Goal: Task Accomplishment & Management: Manage account settings

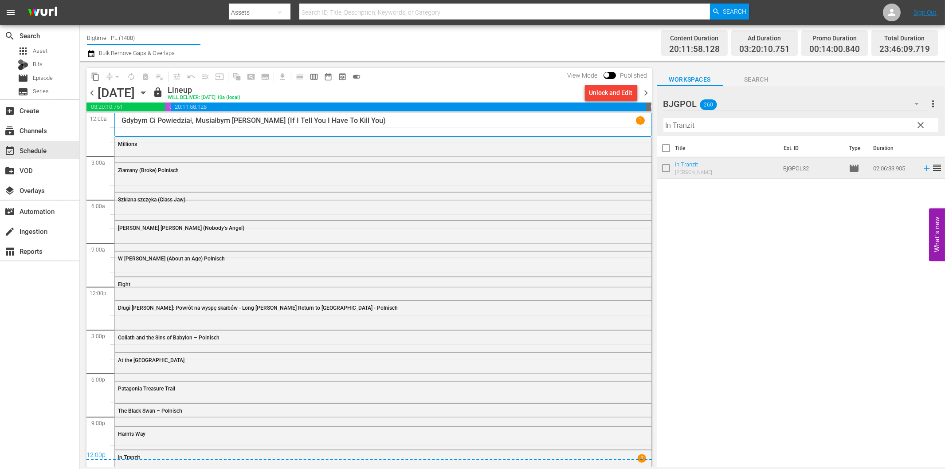
drag, startPoint x: 105, startPoint y: 40, endPoint x: 142, endPoint y: 42, distance: 36.8
click at [142, 42] on input "Bigtime - PL (1408)" at bounding box center [143, 37] width 113 height 21
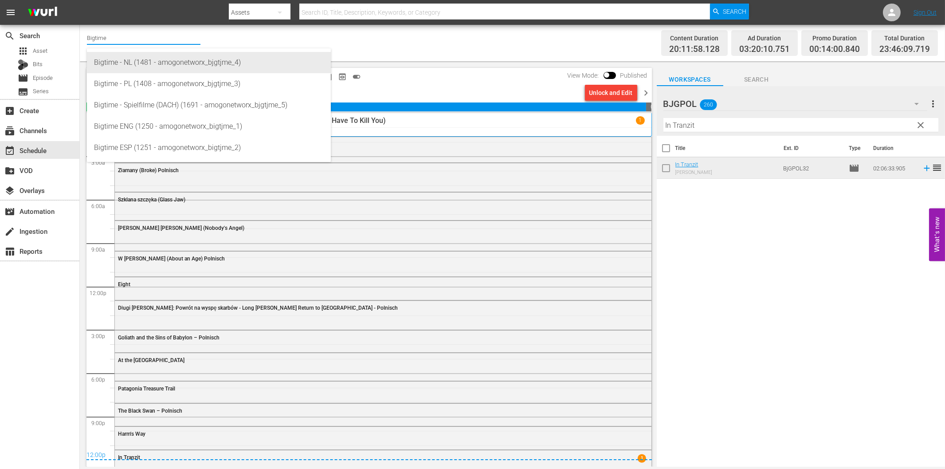
click at [156, 65] on div "Bigtime - NL (1481 - amogonetworx_bjgtjme_4)" at bounding box center [209, 62] width 230 height 21
type input "Bigtime - NL (1481 - amogonetworx_bjgtjme_4)"
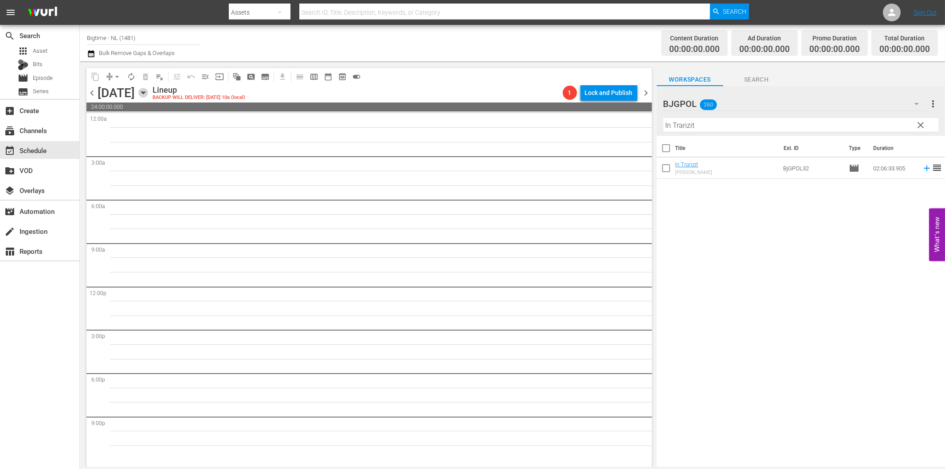
click at [148, 94] on icon "button" at bounding box center [143, 93] width 10 height 10
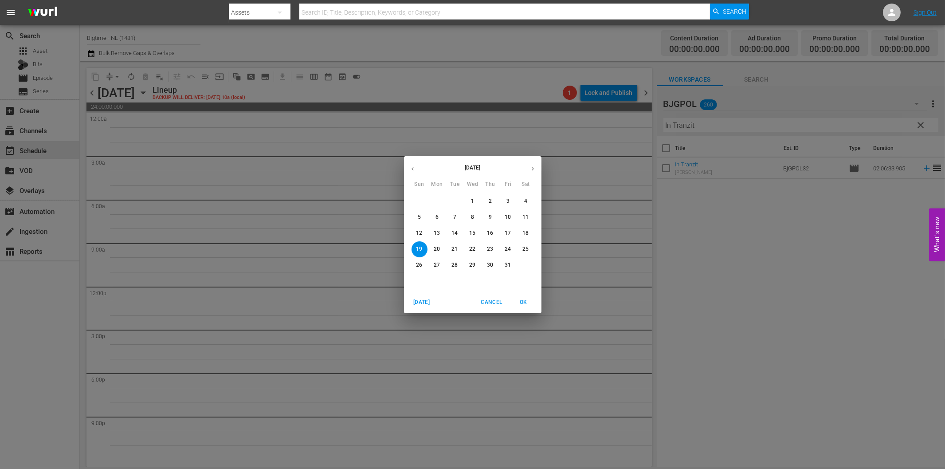
click at [435, 232] on p "13" at bounding box center [437, 233] width 6 height 8
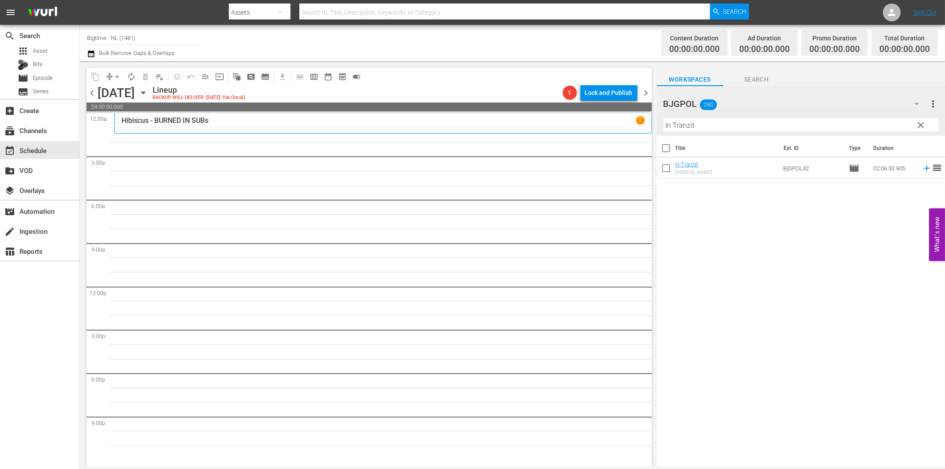
click at [918, 125] on span "clear" at bounding box center [920, 125] width 11 height 11
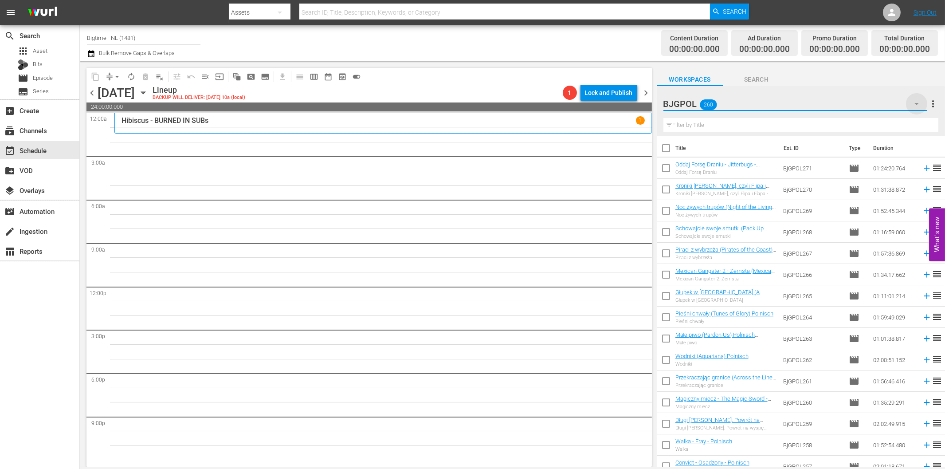
click at [916, 105] on icon "button" at bounding box center [916, 104] width 4 height 2
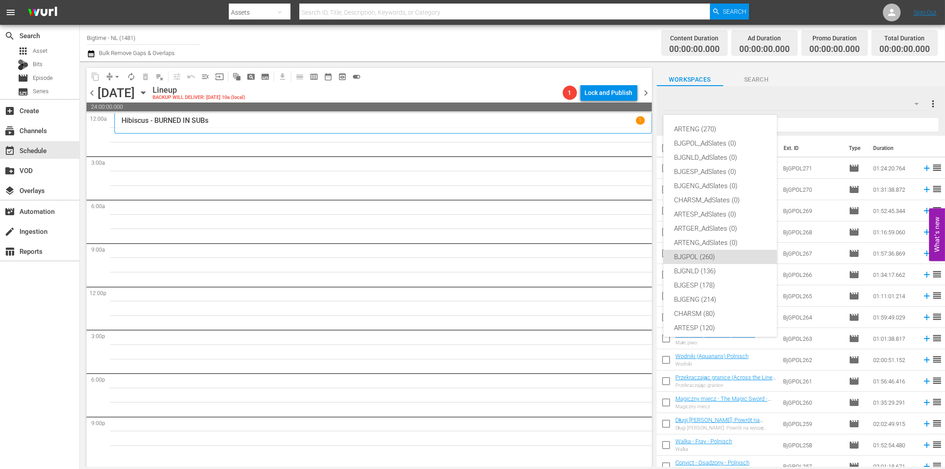
scroll to position [33, 0]
click at [721, 238] on div "BJGNLD (136)" at bounding box center [720, 237] width 92 height 14
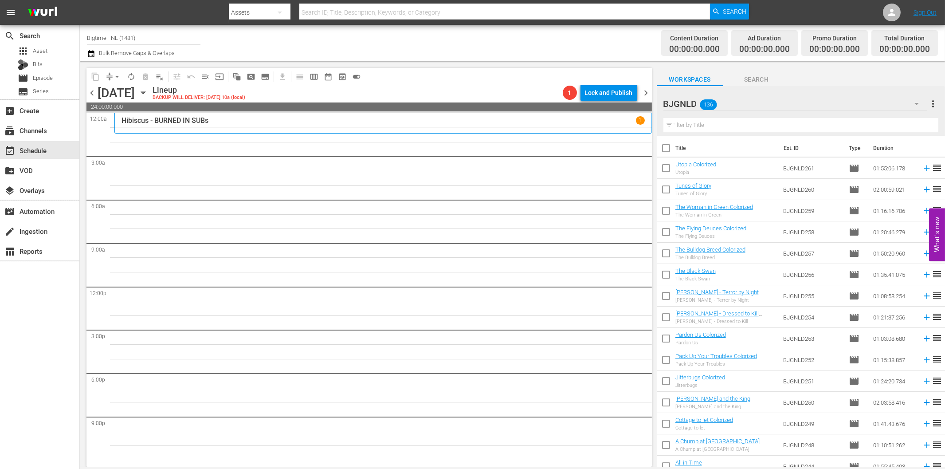
click at [762, 124] on input "text" at bounding box center [800, 125] width 275 height 14
paste input "Solar Attack"
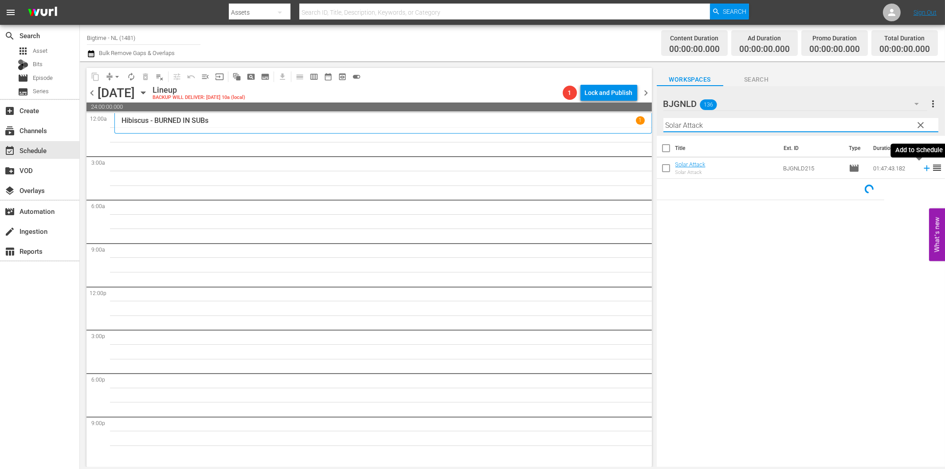
click at [923, 168] on icon at bounding box center [926, 168] width 6 height 6
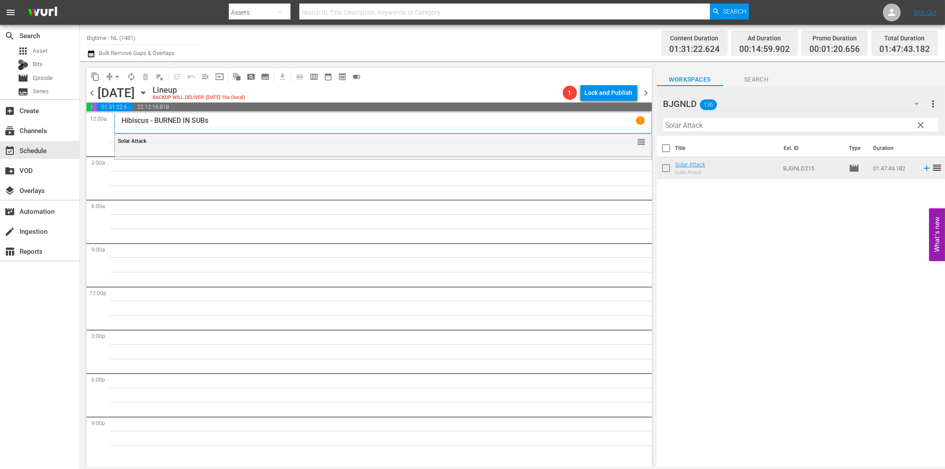
click at [677, 123] on input "Solar Attack" at bounding box center [800, 125] width 275 height 14
paste input "Eternal Code"
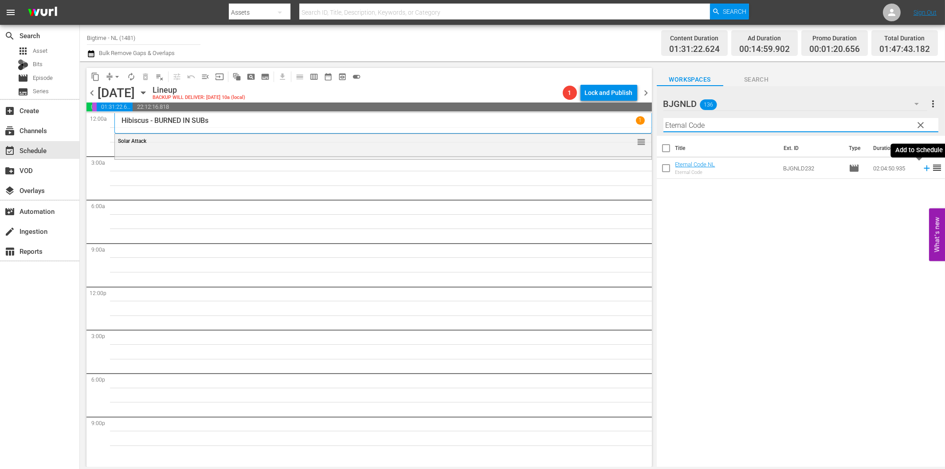
click at [922, 166] on icon at bounding box center [927, 168] width 10 height 10
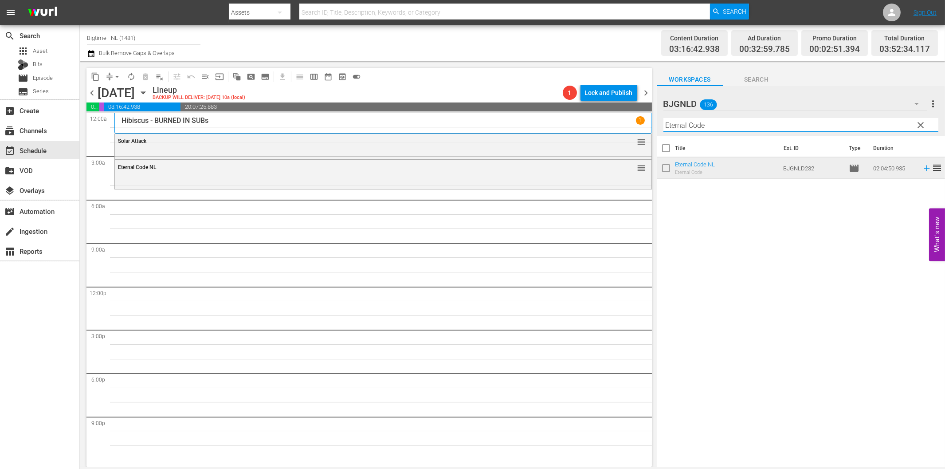
click at [717, 125] on input "Eternal Code" at bounding box center [800, 125] width 275 height 14
paste input "Stunt Games"
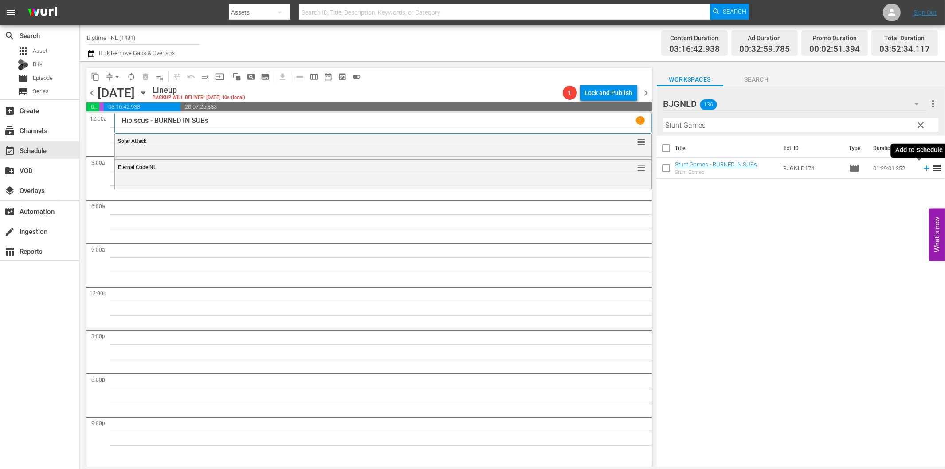
click at [922, 171] on icon at bounding box center [927, 168] width 10 height 10
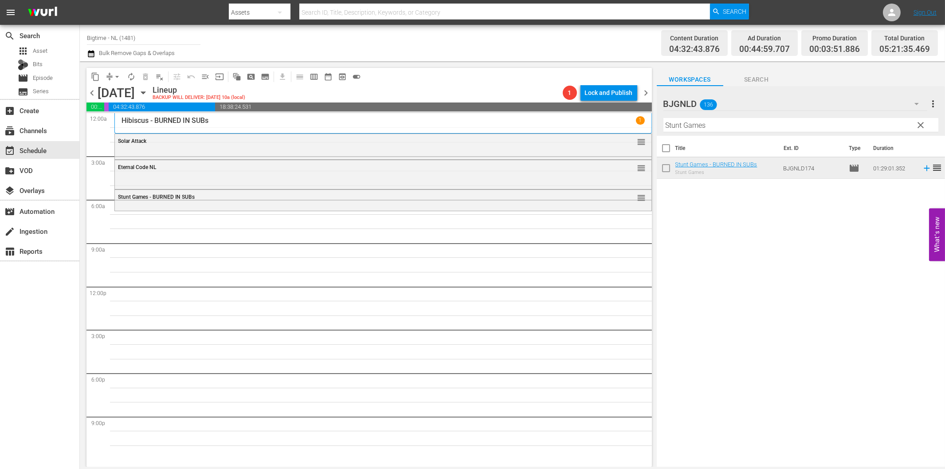
click at [682, 129] on input "Stunt Games" at bounding box center [800, 125] width 275 height 14
paste input "The Hardest Thing"
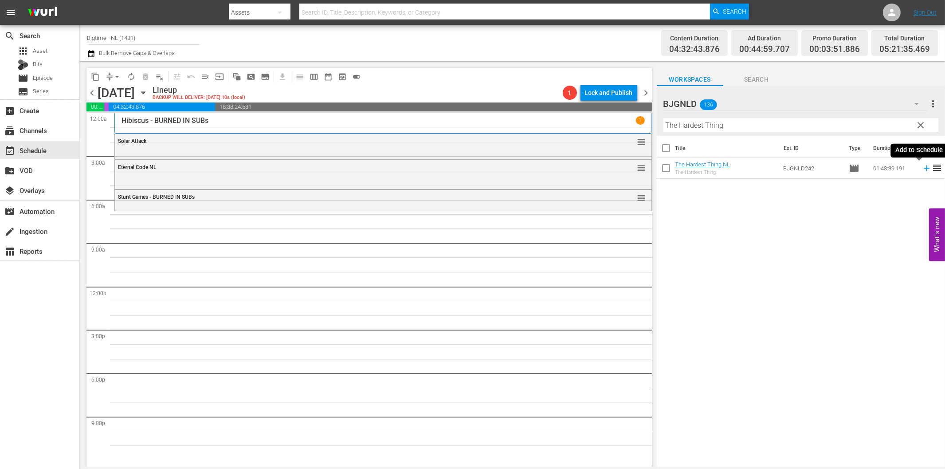
click at [923, 168] on icon at bounding box center [926, 168] width 6 height 6
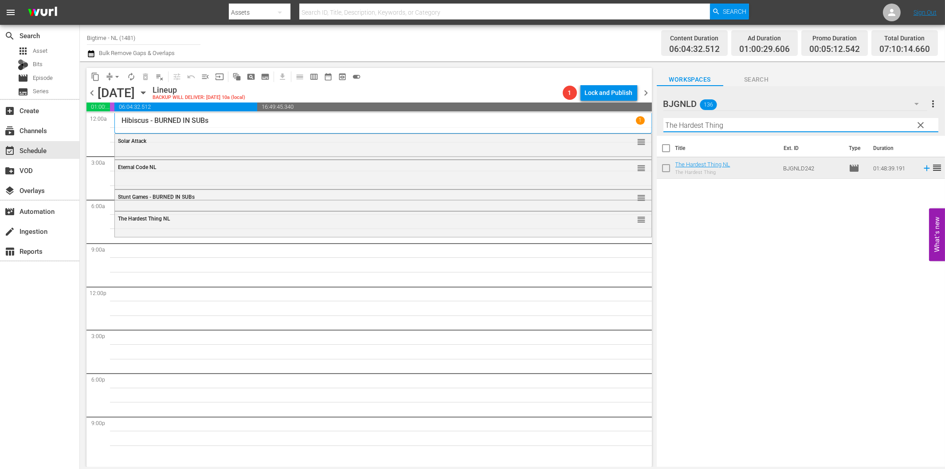
click at [721, 130] on input "The Hardest Thing" at bounding box center [800, 125] width 275 height 14
paste input "Lake Effects"
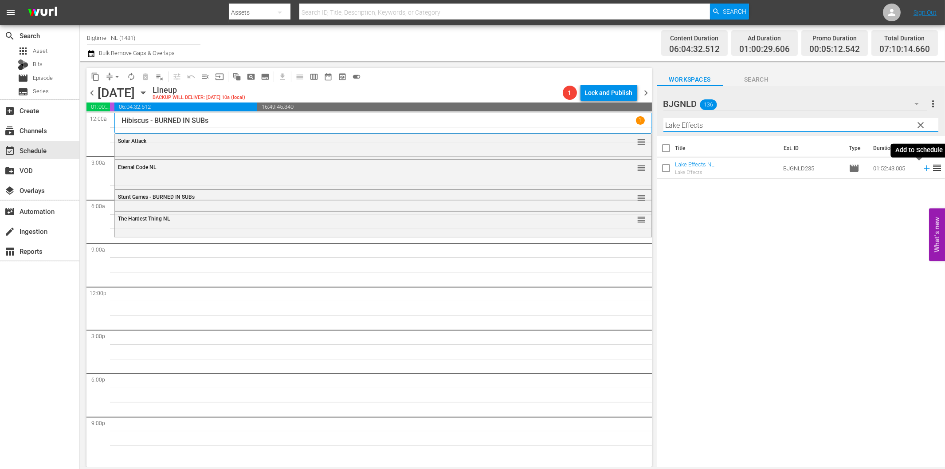
click at [922, 170] on icon at bounding box center [927, 168] width 10 height 10
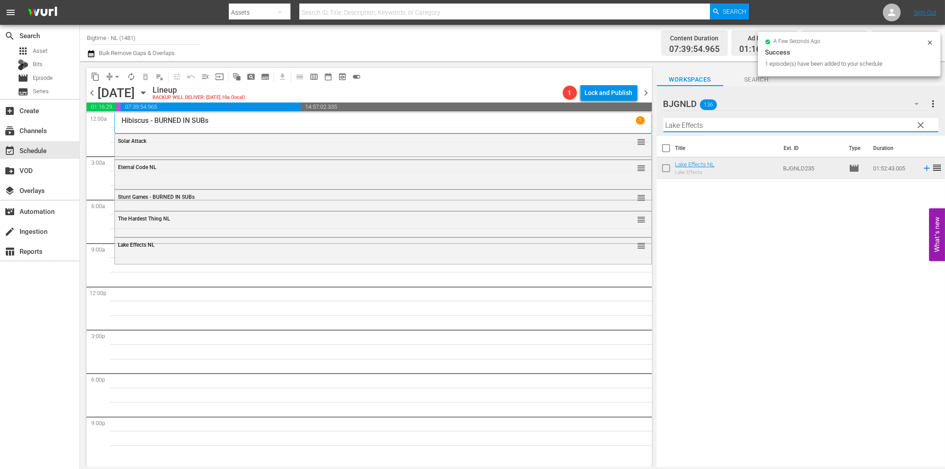
click at [711, 128] on input "Lake Effects" at bounding box center [800, 125] width 275 height 14
paste input "2nd Chance for [PERSON_NAME]"
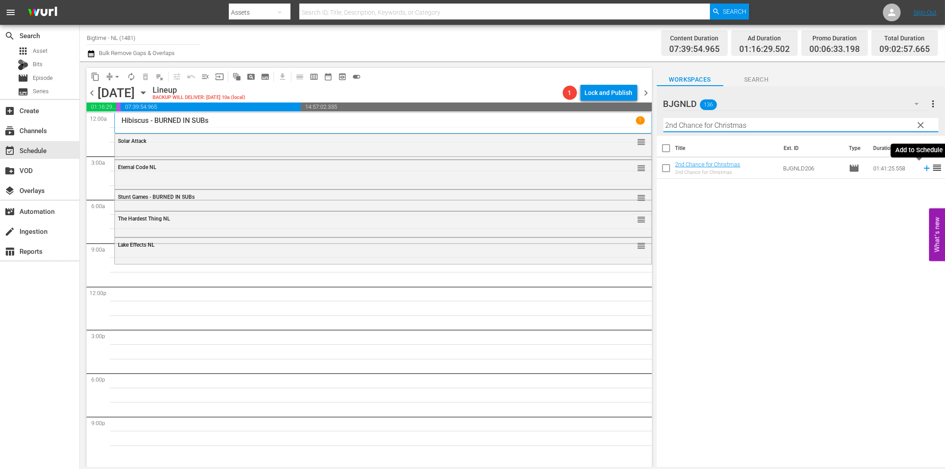
click at [923, 167] on icon at bounding box center [926, 168] width 6 height 6
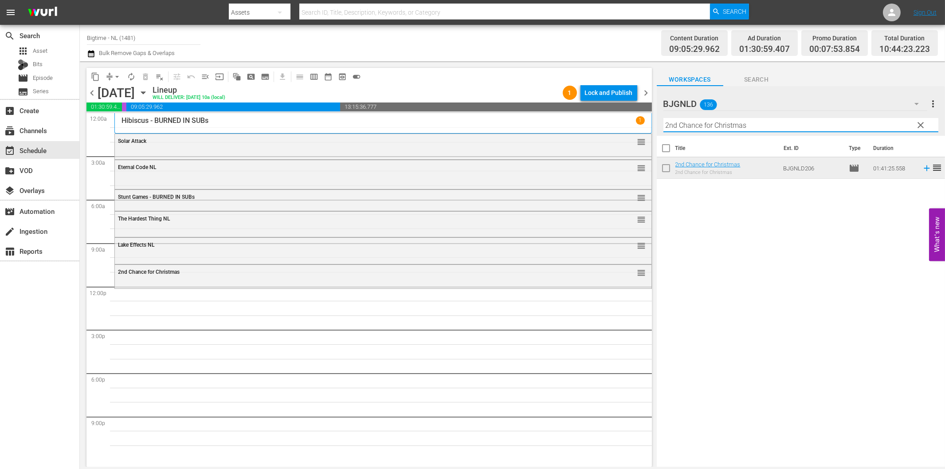
click at [721, 130] on input "2nd Chance for Christmas" at bounding box center [800, 125] width 275 height 14
paste input "[PERSON_NAME] Hills Bandit"
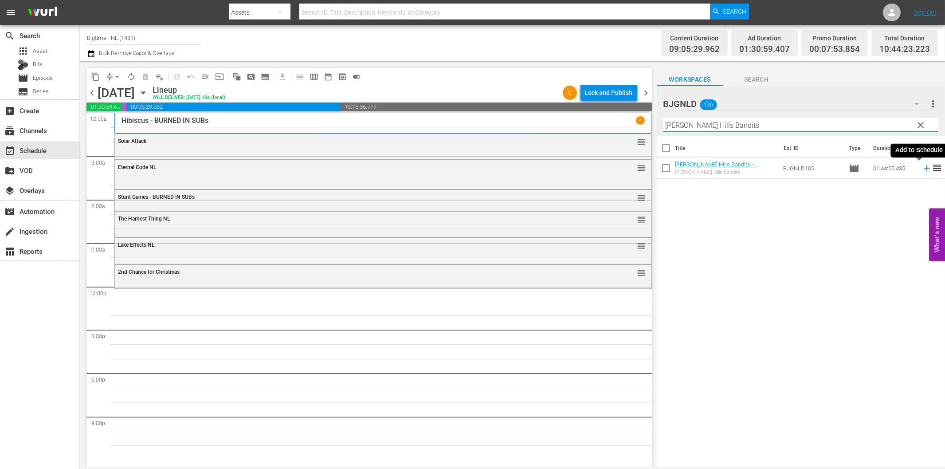
click at [923, 167] on icon at bounding box center [926, 168] width 6 height 6
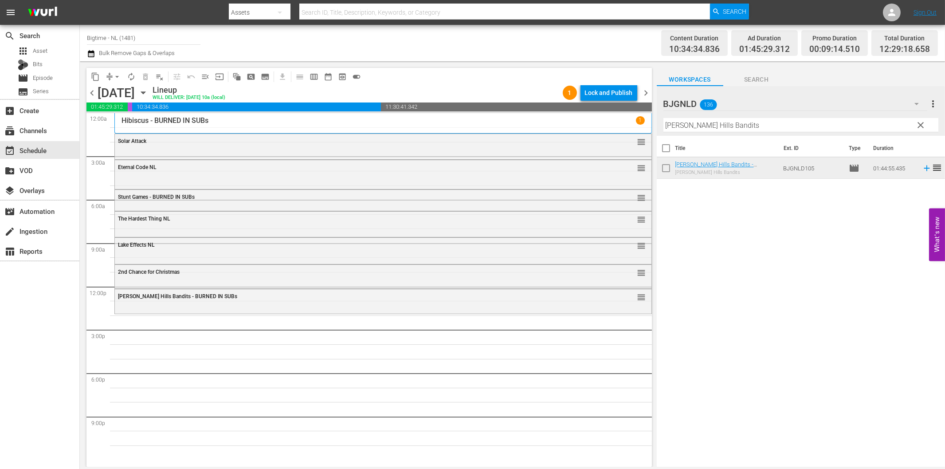
click at [735, 125] on input "[PERSON_NAME] Hills Bandits" at bounding box center [800, 125] width 275 height 14
paste input "reaking Barbi"
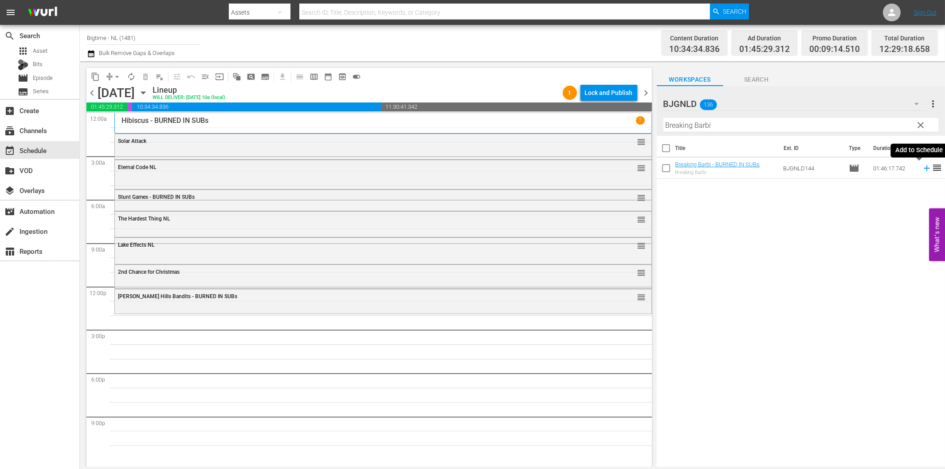
click at [922, 167] on icon at bounding box center [927, 168] width 10 height 10
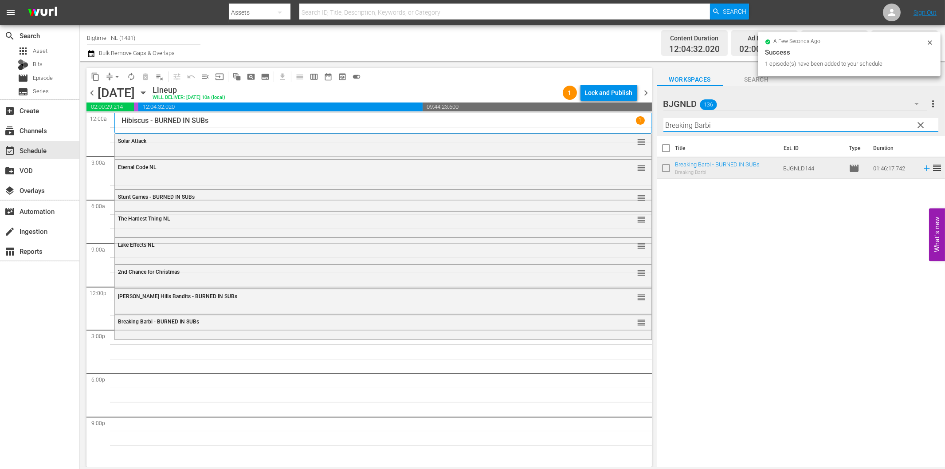
click at [729, 127] on input "Breaking Barbi" at bounding box center [800, 125] width 275 height 14
paste input "A Year And Change"
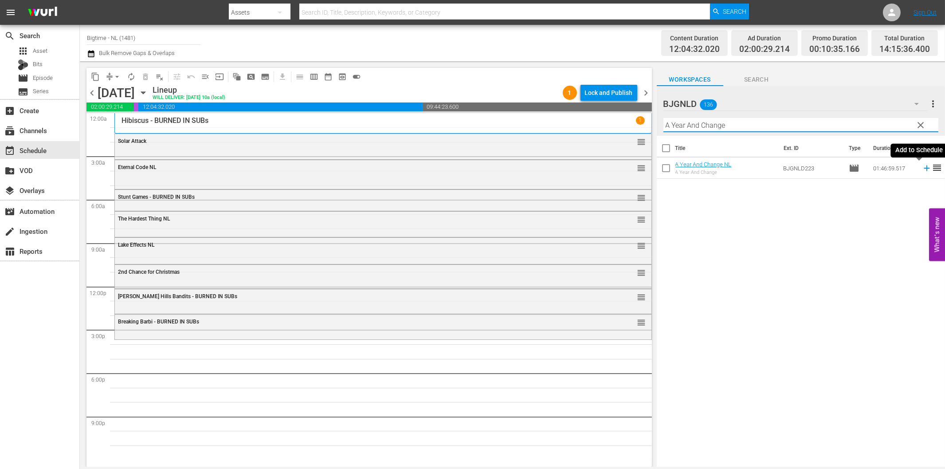
click at [922, 169] on icon at bounding box center [927, 168] width 10 height 10
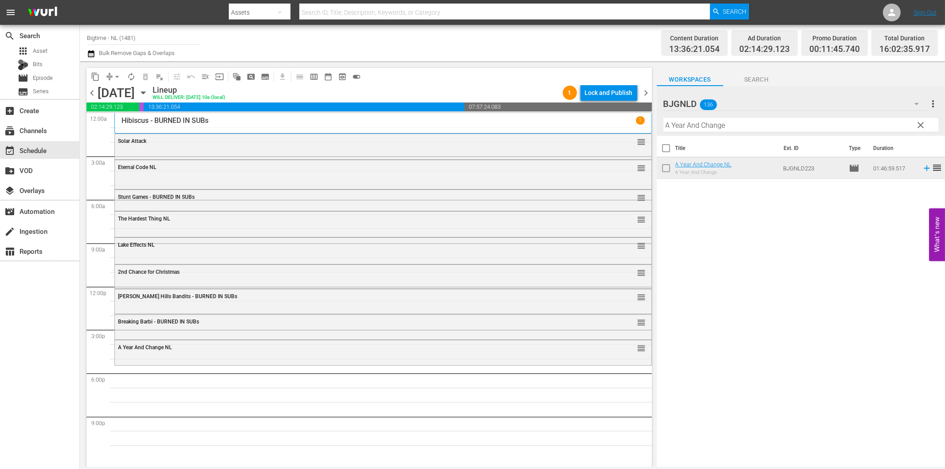
click at [747, 132] on div "Filter by Title A Year And Change" at bounding box center [800, 124] width 275 height 21
click at [757, 123] on input "A Year And Change" at bounding box center [800, 125] width 275 height 14
paste input "Clarity"
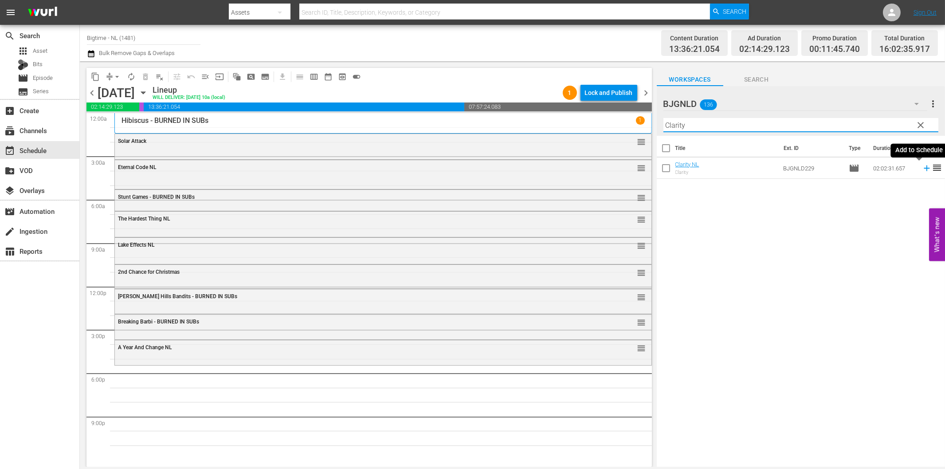
click at [922, 167] on icon at bounding box center [927, 168] width 10 height 10
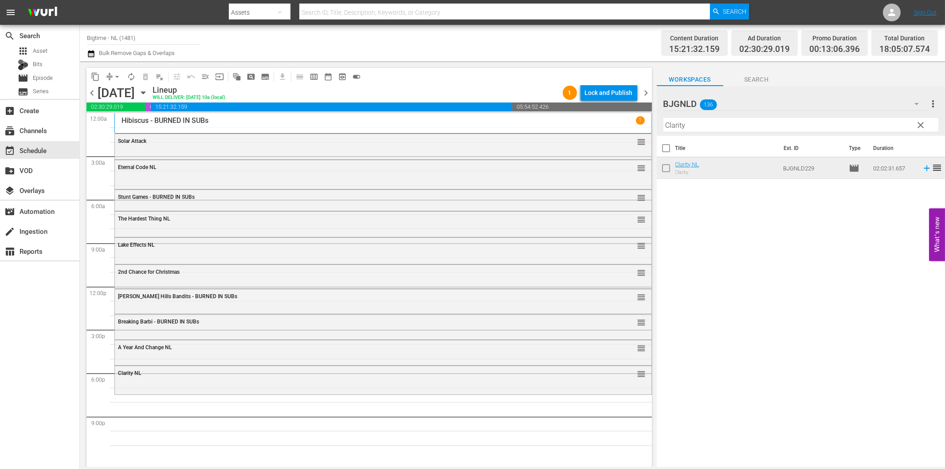
click at [723, 126] on input "Clarity" at bounding box center [800, 125] width 275 height 14
paste input "Broken Contract"
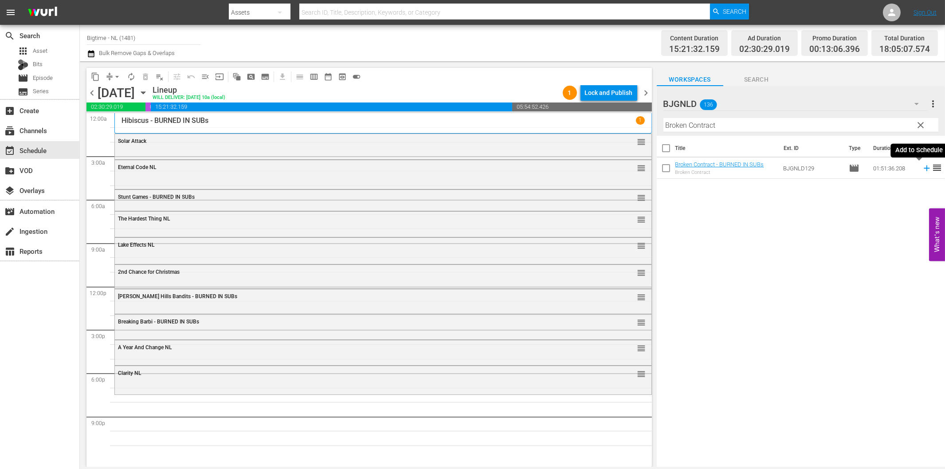
click at [922, 166] on icon at bounding box center [927, 168] width 10 height 10
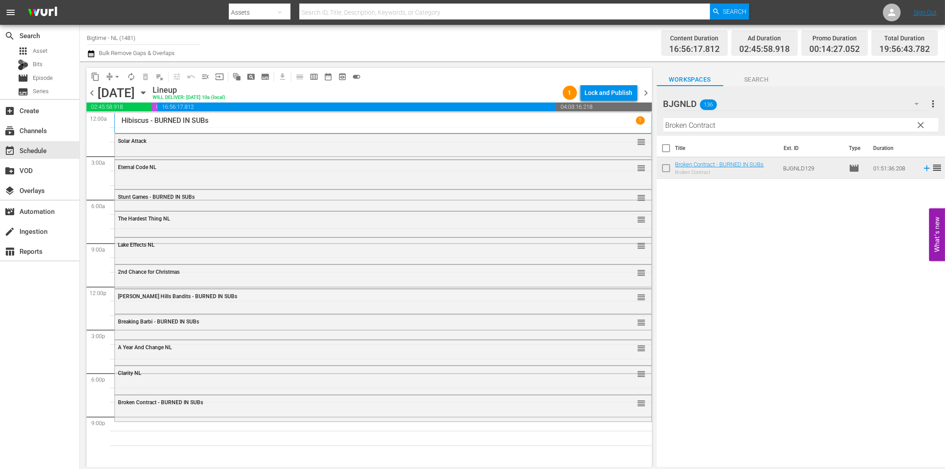
click at [758, 123] on input "Broken Contract" at bounding box center [800, 125] width 275 height 14
paste input "The Kiss of [DEMOGRAPHIC_DATA] X"
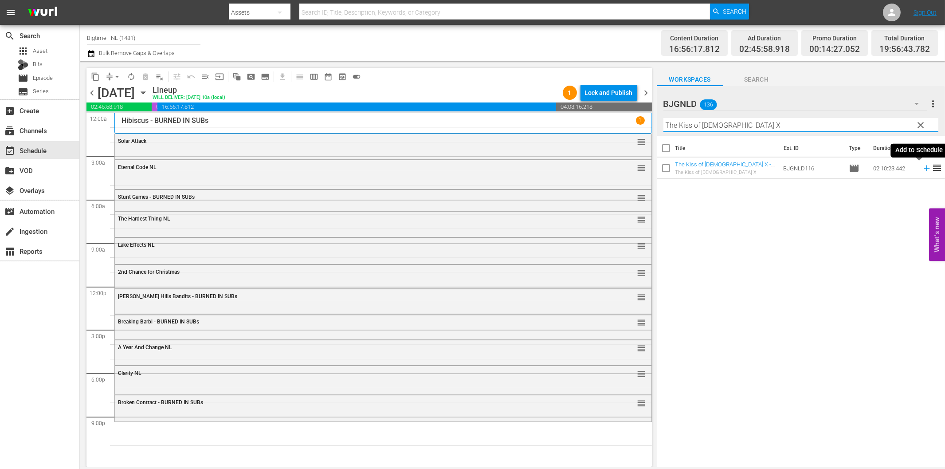
click at [923, 168] on icon at bounding box center [926, 168] width 6 height 6
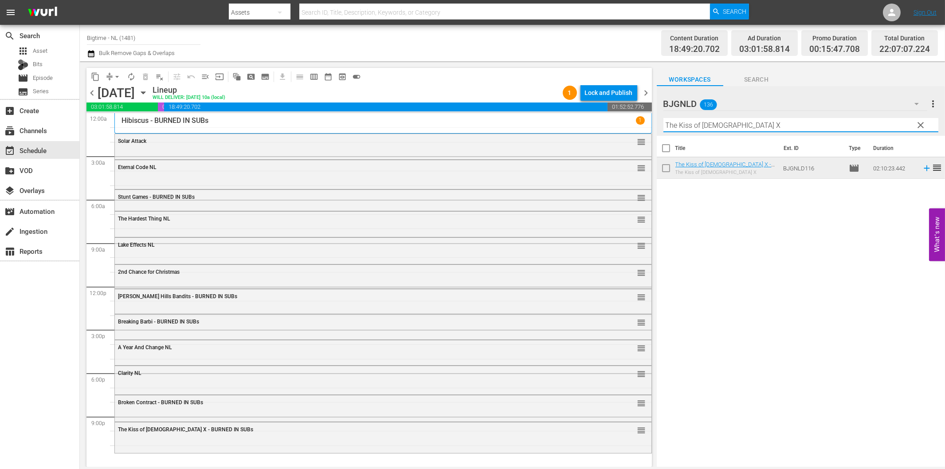
click at [690, 126] on input "The Kiss of [DEMOGRAPHIC_DATA] X" at bounding box center [800, 125] width 275 height 14
paste input "Executor"
click at [922, 169] on icon at bounding box center [927, 168] width 10 height 10
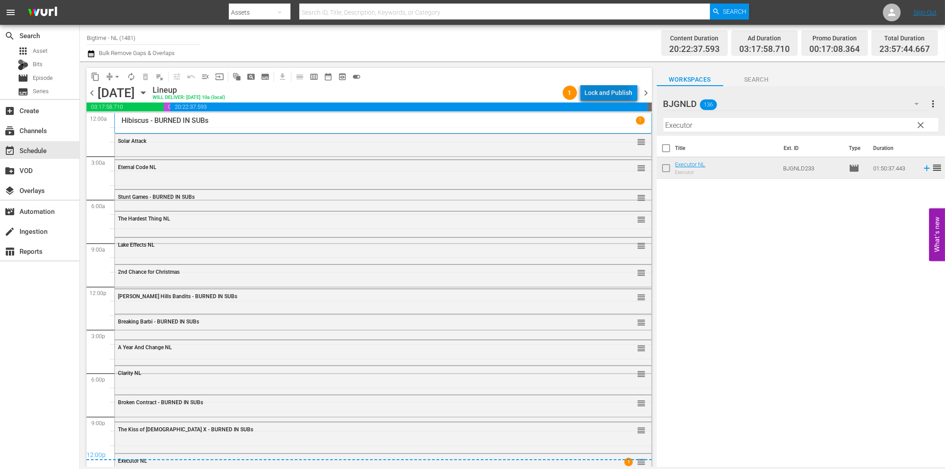
click at [600, 96] on div "Lock and Publish" at bounding box center [609, 93] width 48 height 16
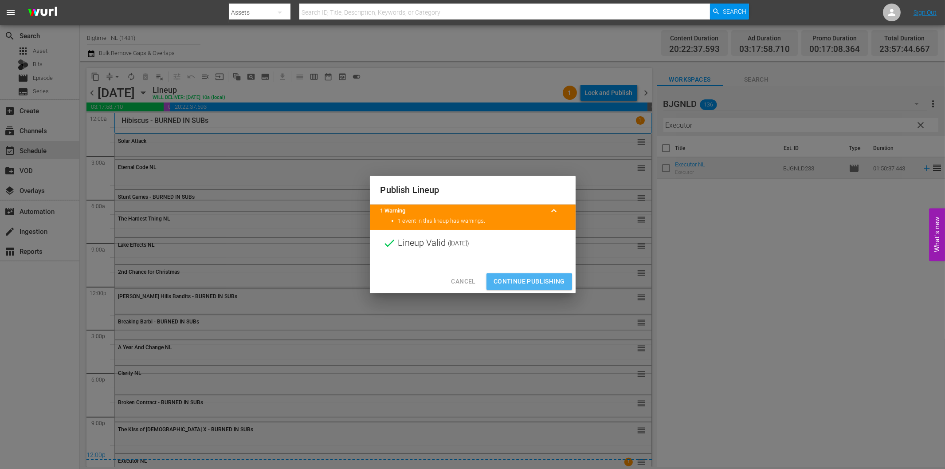
click at [527, 282] on span "Continue Publishing" at bounding box center [528, 281] width 71 height 11
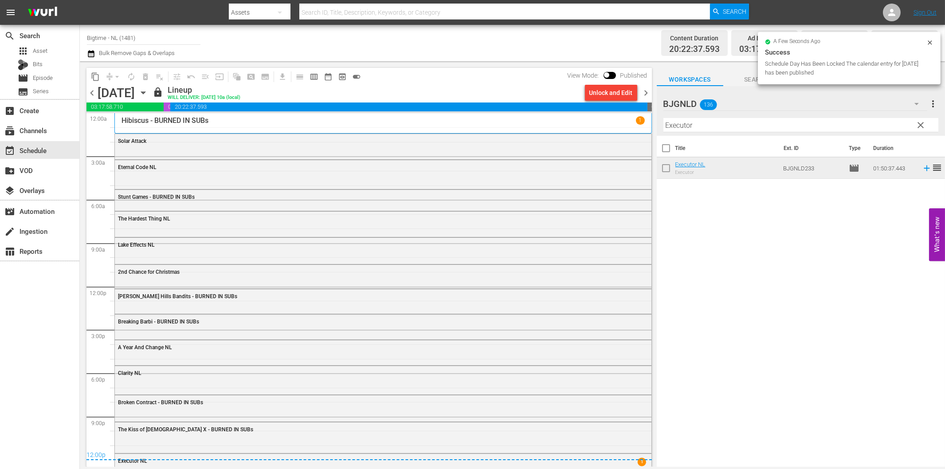
click at [647, 94] on span "chevron_right" at bounding box center [646, 92] width 11 height 11
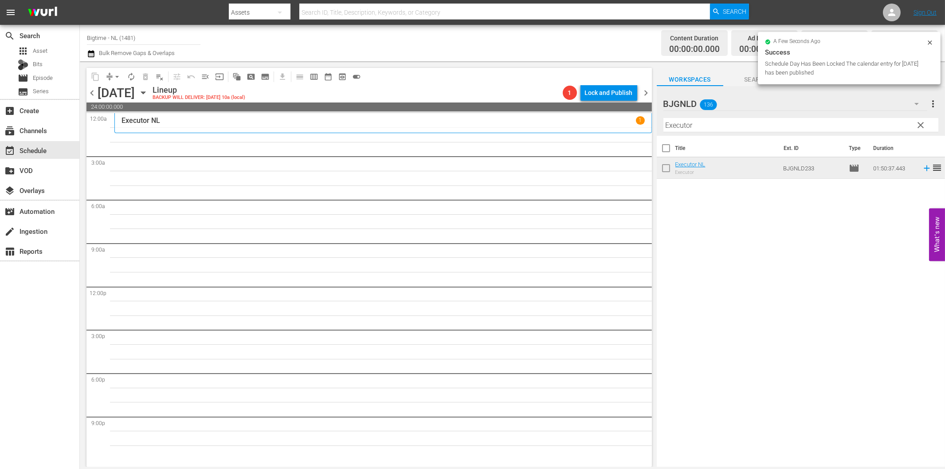
click at [710, 126] on input "Executor" at bounding box center [800, 125] width 275 height 14
paste input "Burn Your Name"
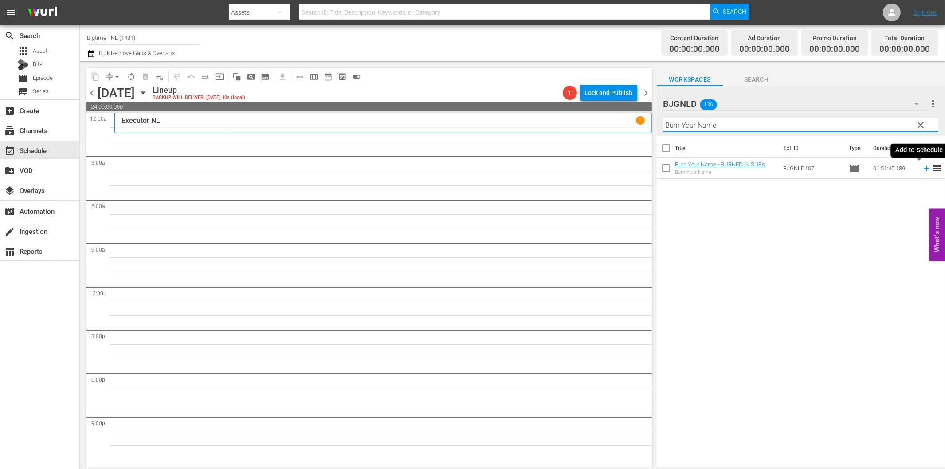
click at [922, 167] on icon at bounding box center [927, 168] width 10 height 10
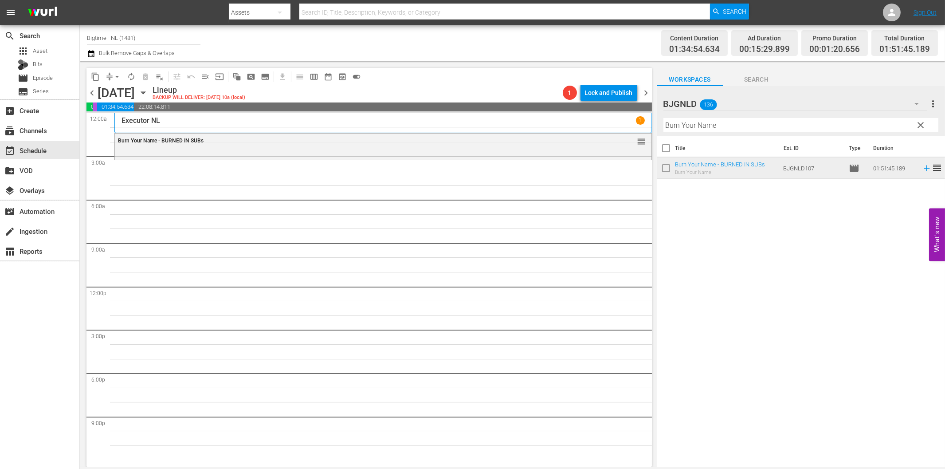
click at [703, 127] on input "Burn Your Name" at bounding box center [800, 125] width 275 height 14
paste input "lissfully Unmarried"
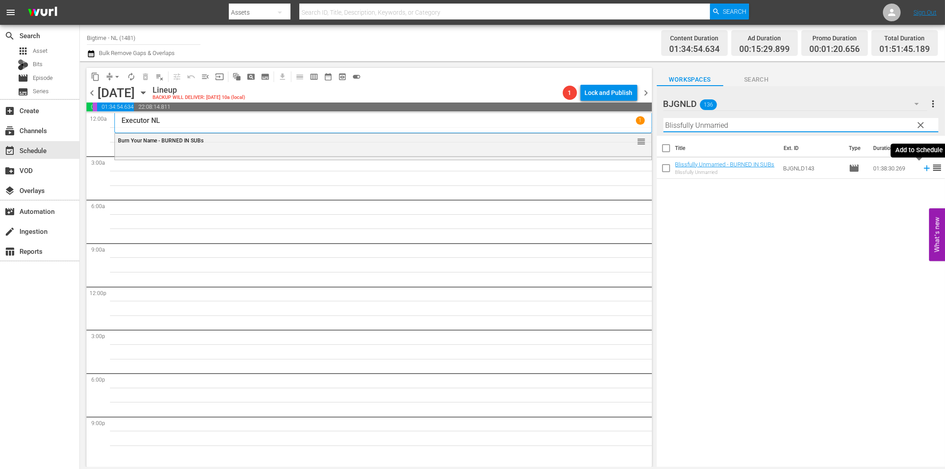
click at [922, 171] on icon at bounding box center [927, 168] width 10 height 10
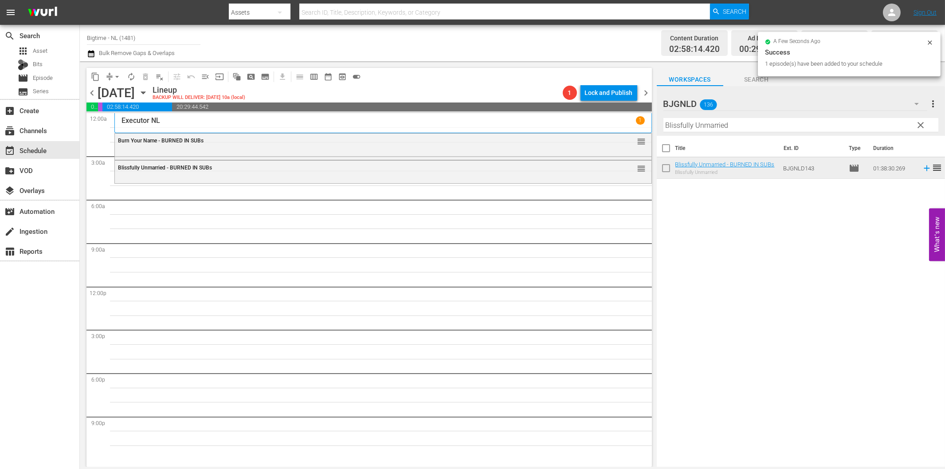
click at [735, 117] on div "Filter by Title Blissfully Unmarried" at bounding box center [800, 124] width 275 height 21
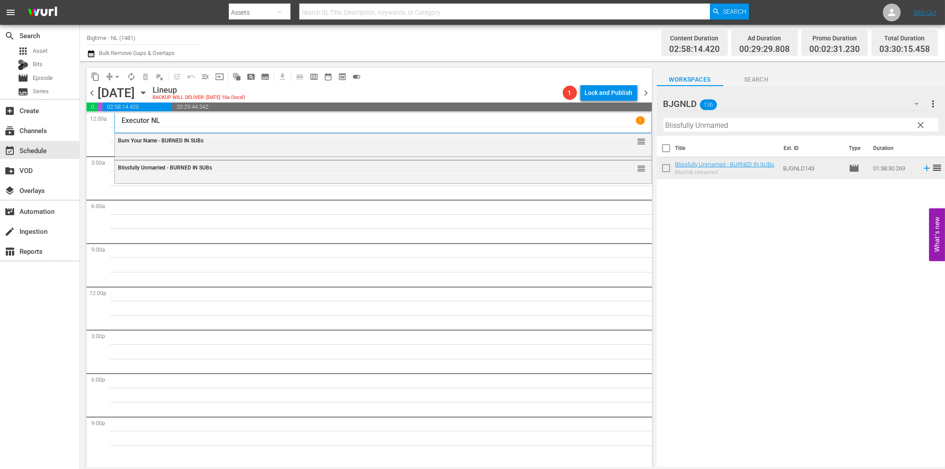
click at [742, 124] on input "Blissfully Unmarried" at bounding box center [800, 125] width 275 height 14
paste input "Colourful & Impossible"
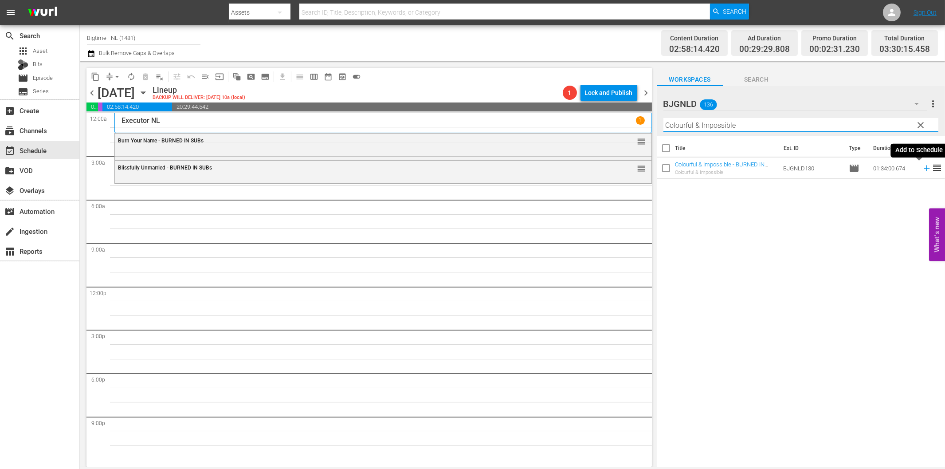
click at [923, 169] on icon at bounding box center [926, 168] width 6 height 6
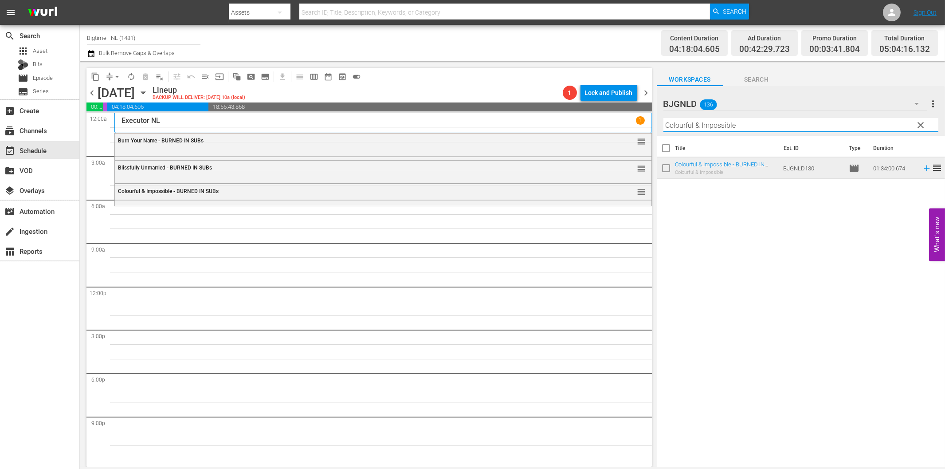
click at [798, 123] on input "Colourful & Impossible" at bounding box center [800, 125] width 275 height 14
paste input "Rum Runners"
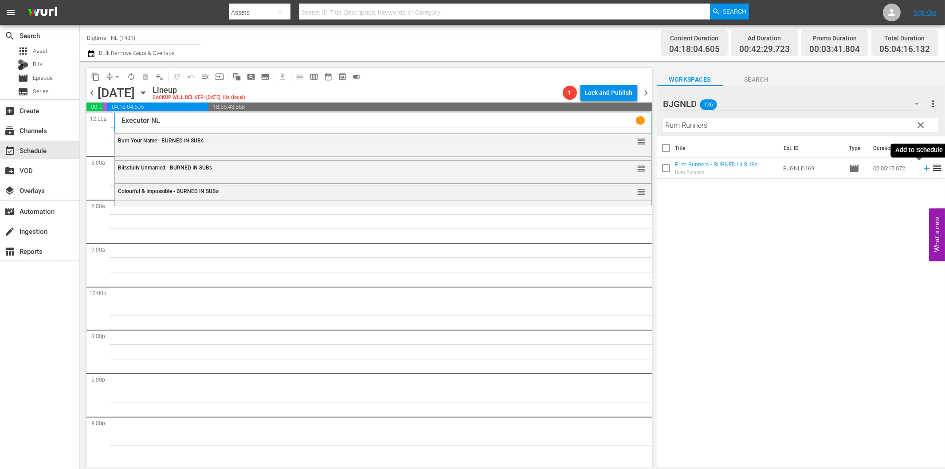
click at [922, 166] on icon at bounding box center [927, 168] width 10 height 10
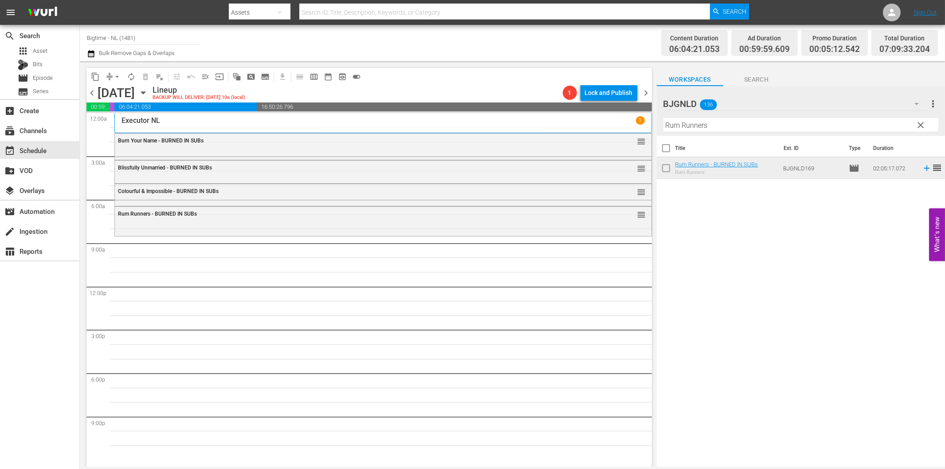
click at [695, 130] on input "Rum Runners" at bounding box center [800, 125] width 275 height 14
paste input "Love is Blind"
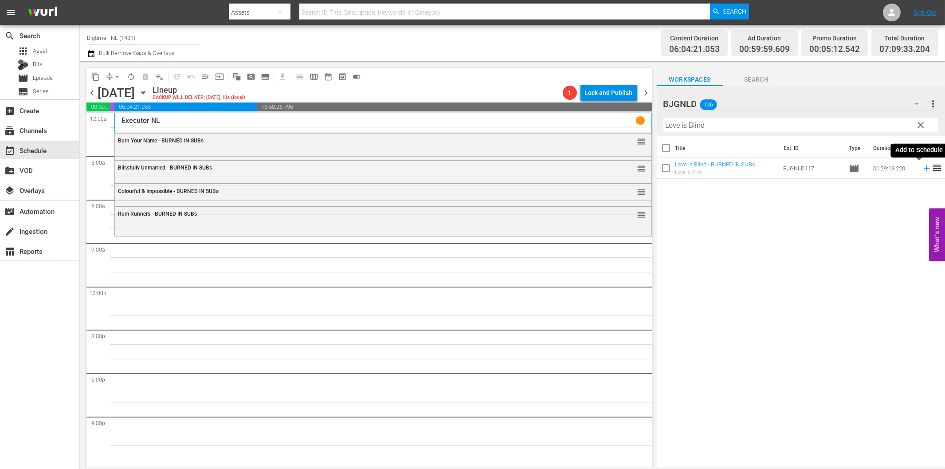
click at [922, 167] on icon at bounding box center [927, 168] width 10 height 10
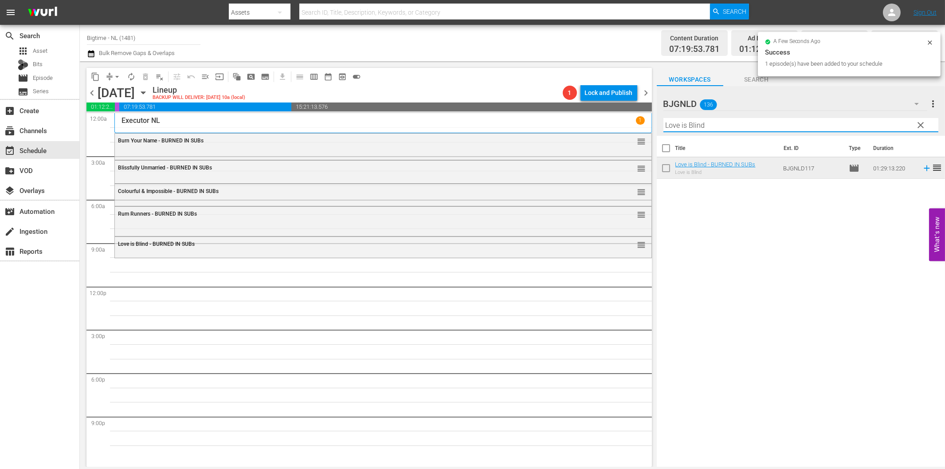
click at [696, 125] on input "Love is Blind" at bounding box center [800, 125] width 275 height 14
paste input "No Letting Go"
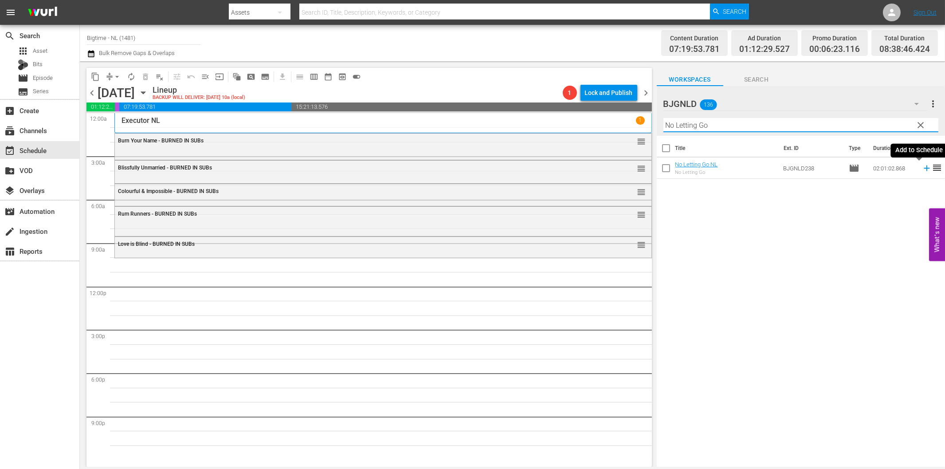
click at [923, 169] on icon at bounding box center [926, 168] width 6 height 6
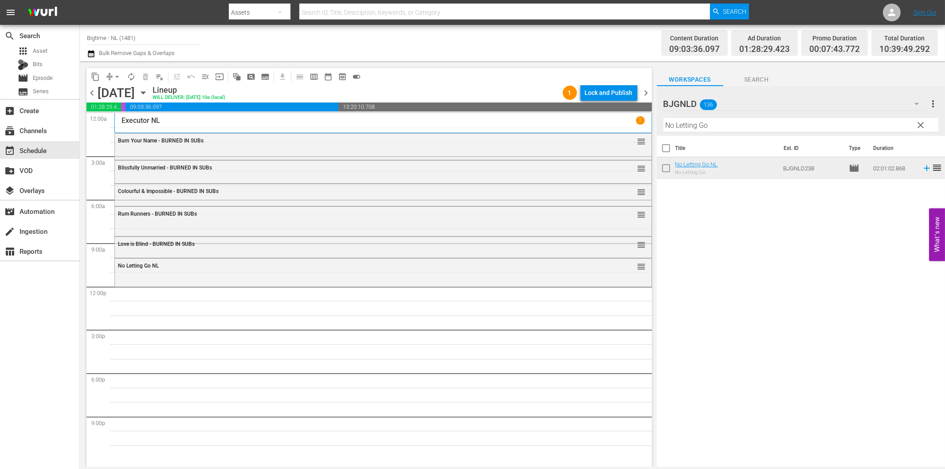
click at [759, 130] on input "No Letting Go" at bounding box center [800, 125] width 275 height 14
paste input "Tunes of Glory"
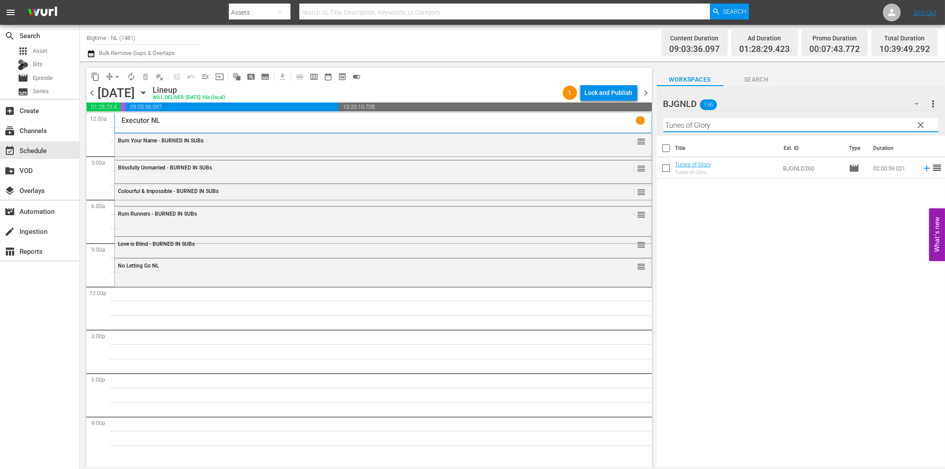
click at [922, 169] on icon at bounding box center [927, 168] width 10 height 10
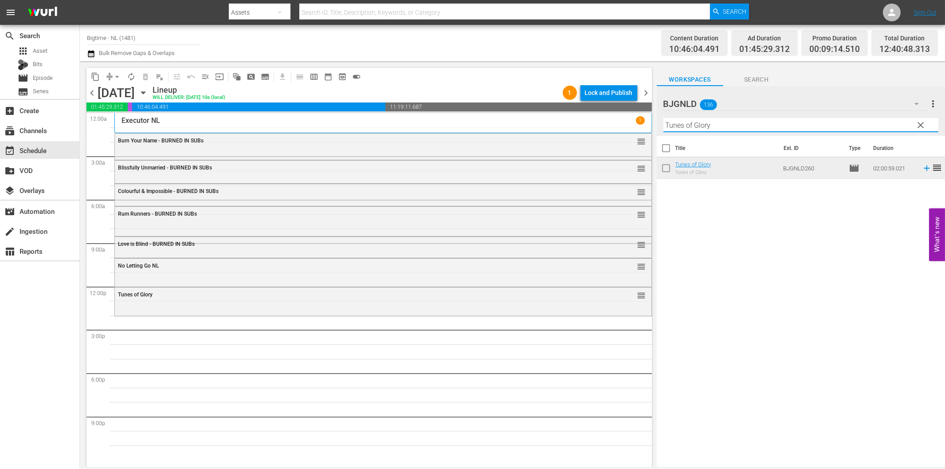
click at [715, 122] on input "Tunes of Glory" at bounding box center [800, 125] width 275 height 14
paste input "About An Age"
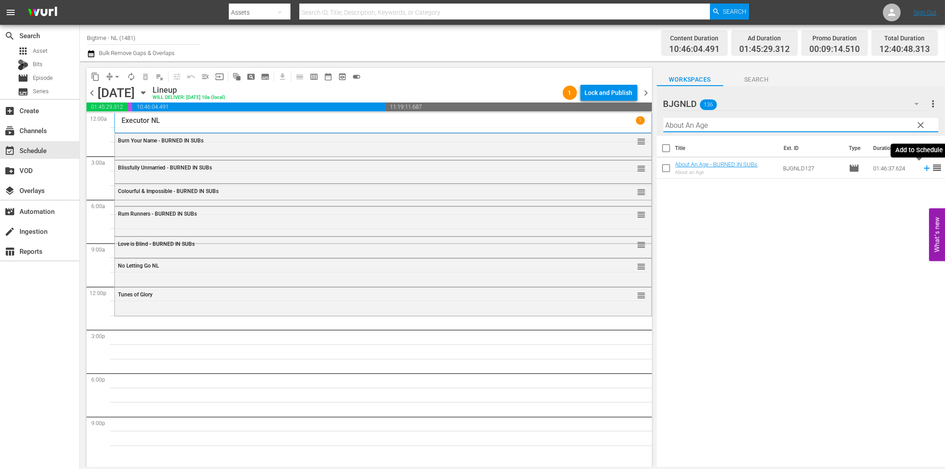
click at [923, 168] on icon at bounding box center [926, 168] width 6 height 6
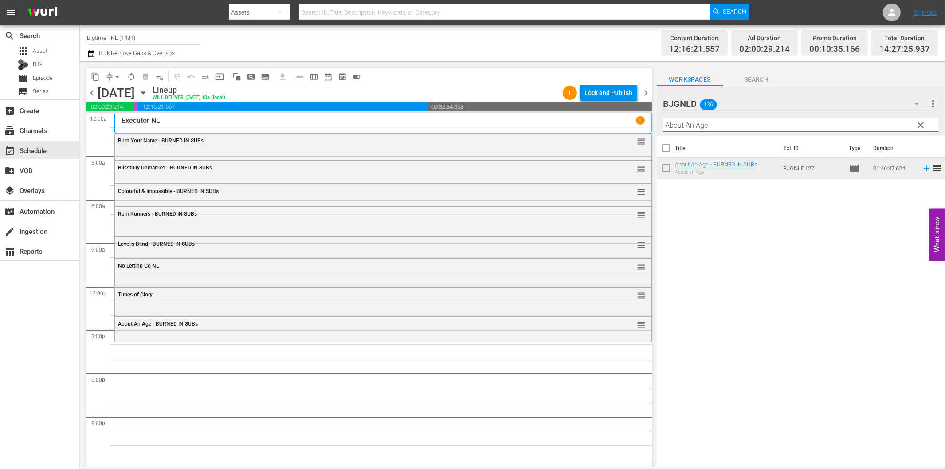
click at [715, 127] on input "About An Age" at bounding box center [800, 125] width 275 height 14
paste input "Icetastroph"
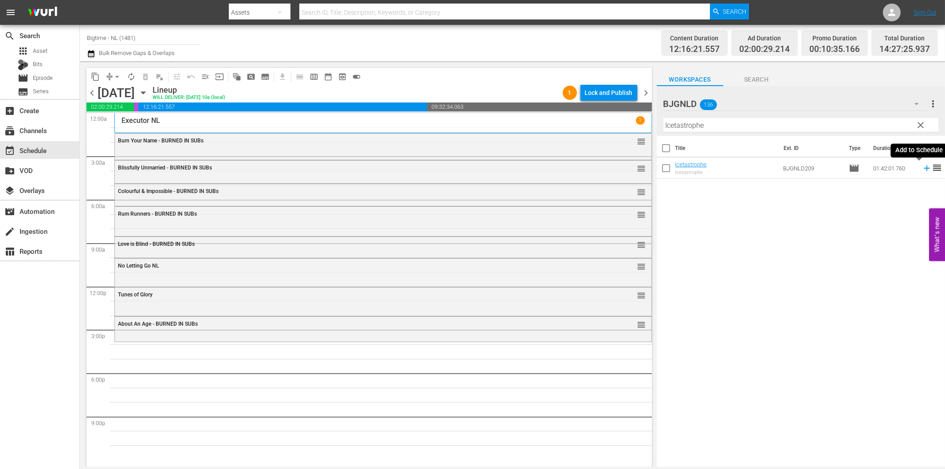
click at [922, 167] on icon at bounding box center [927, 168] width 10 height 10
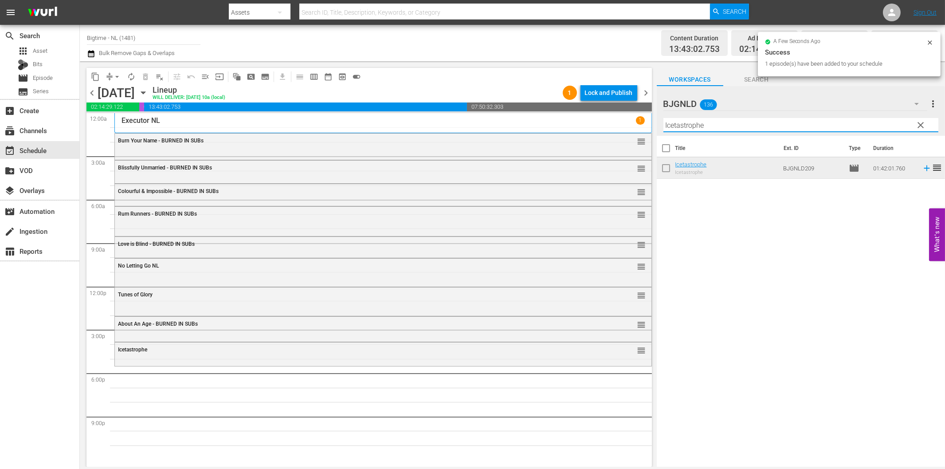
click at [709, 127] on input "Icetastrophe" at bounding box center [800, 125] width 275 height 14
paste input "Betrayed"
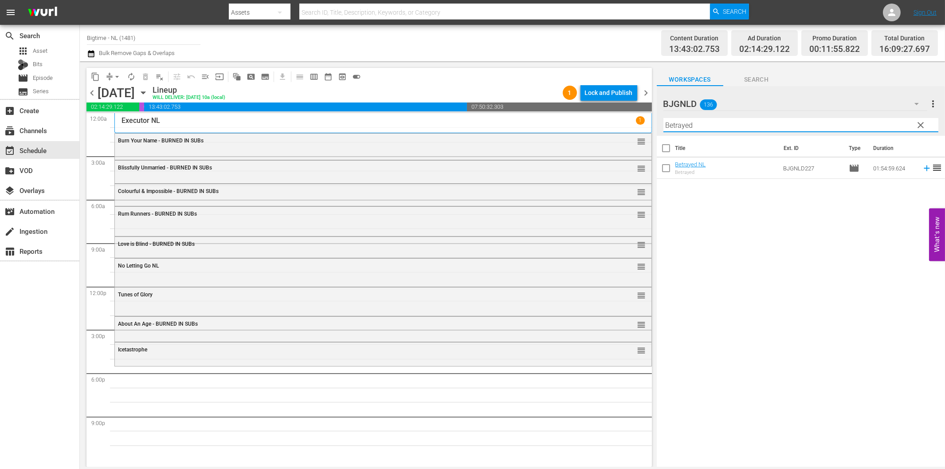
click at [931, 169] on span "reorder" at bounding box center [936, 167] width 11 height 11
click at [923, 168] on icon at bounding box center [926, 168] width 6 height 6
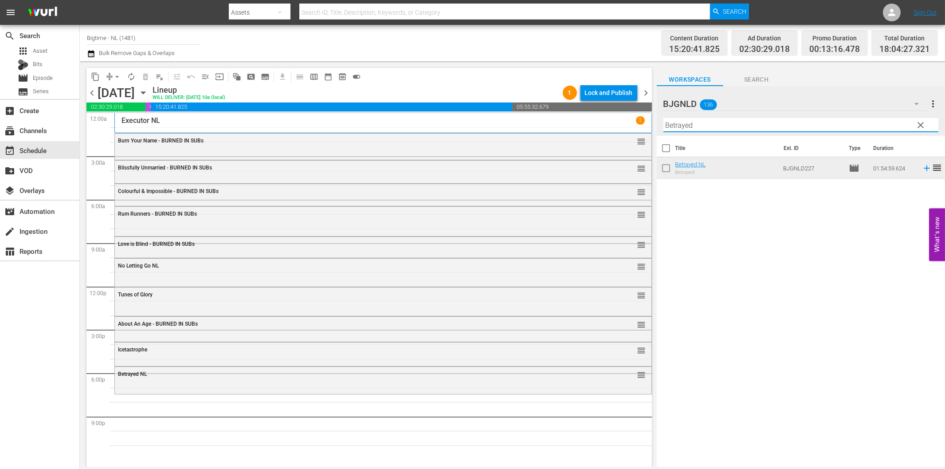
click at [703, 125] on input "Betrayed" at bounding box center [800, 125] width 275 height 14
paste input "Stormageddon"
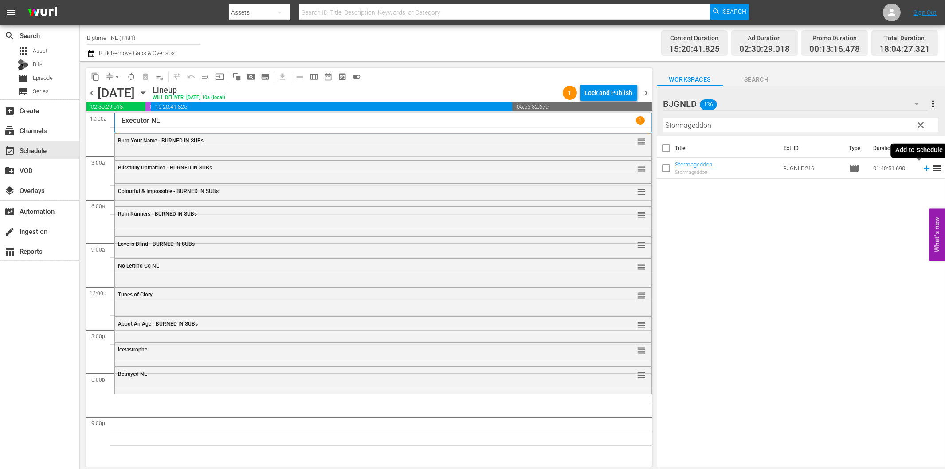
click at [923, 168] on icon at bounding box center [926, 168] width 6 height 6
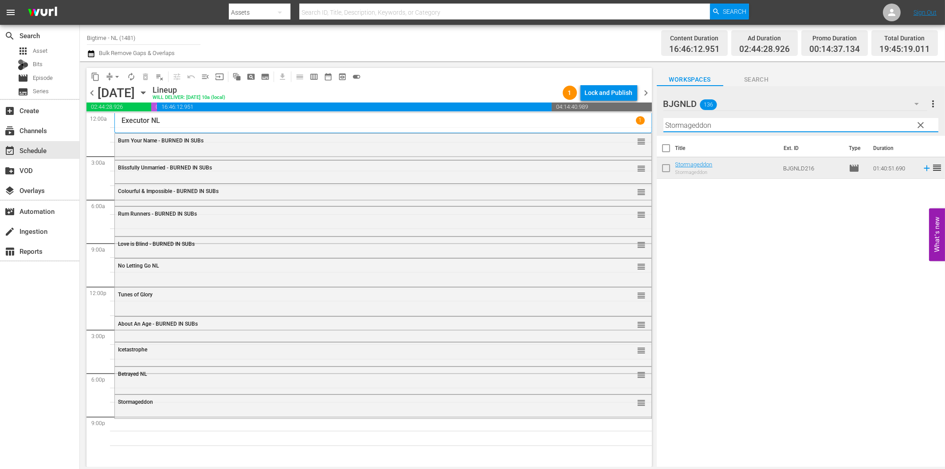
click at [742, 126] on input "Stormageddon" at bounding box center [800, 125] width 275 height 14
paste input "Mind Blow"
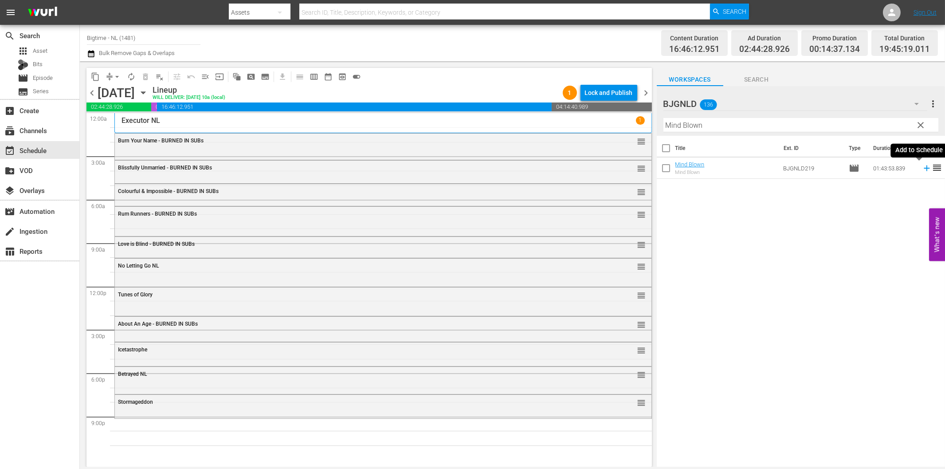
click at [922, 170] on icon at bounding box center [927, 168] width 10 height 10
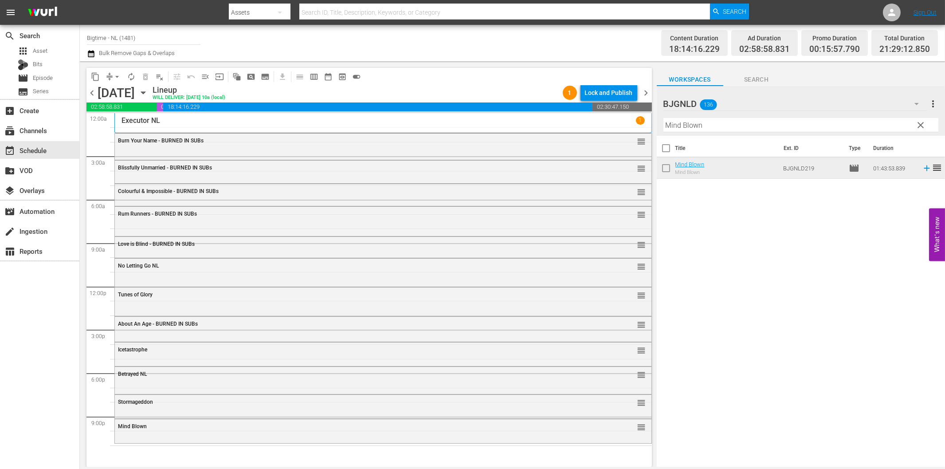
click at [699, 124] on input "Mind Blown" at bounding box center [800, 125] width 275 height 14
paste input "Twice"
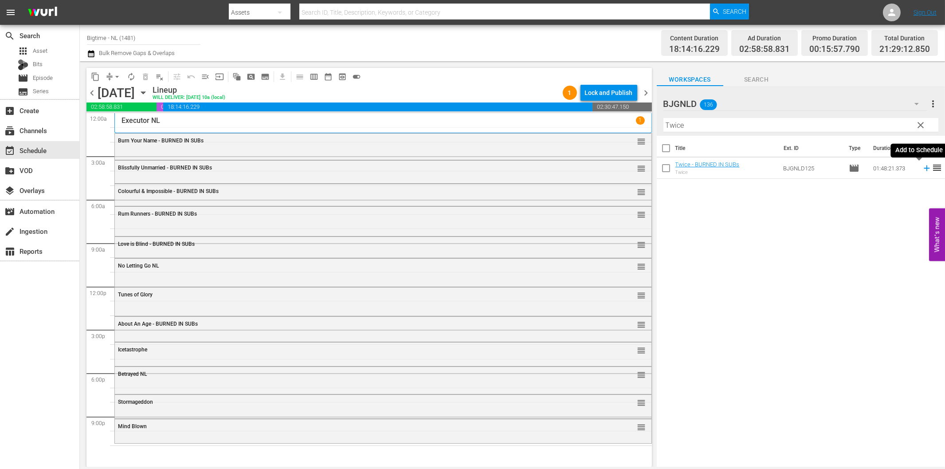
click at [922, 170] on icon at bounding box center [927, 168] width 10 height 10
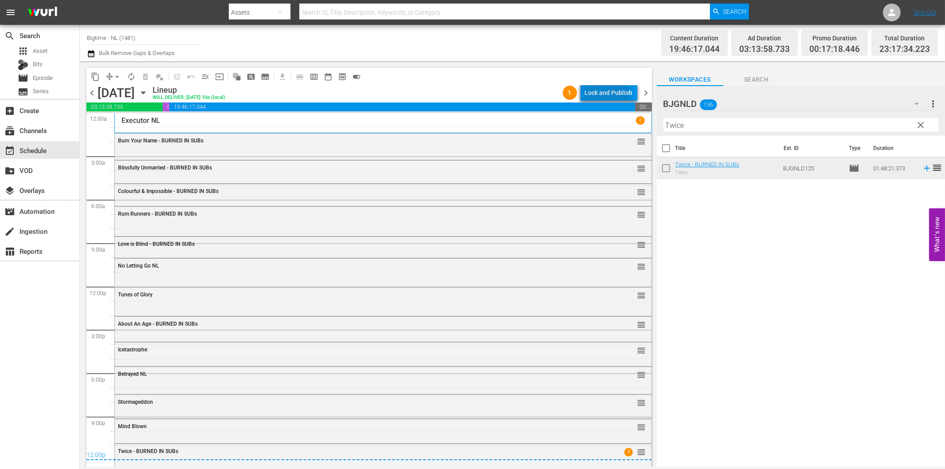
click at [600, 94] on div "Lock and Publish" at bounding box center [609, 93] width 48 height 16
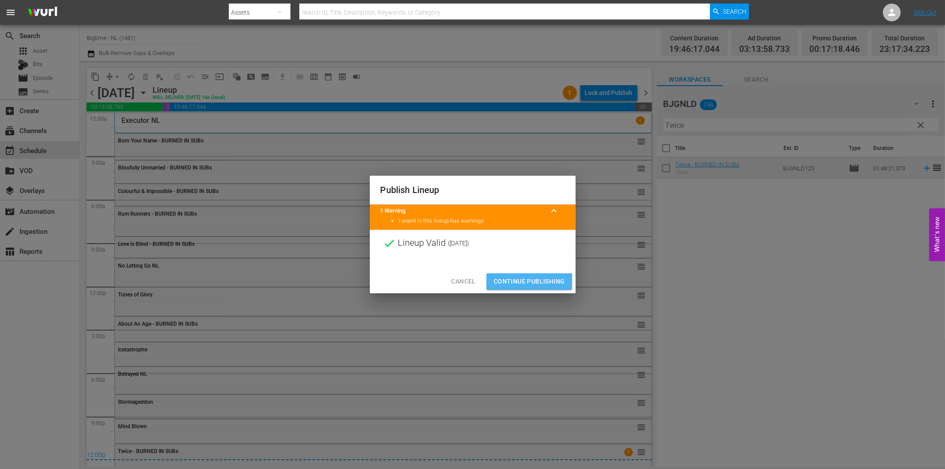
click at [519, 284] on span "Continue Publishing" at bounding box center [528, 281] width 71 height 11
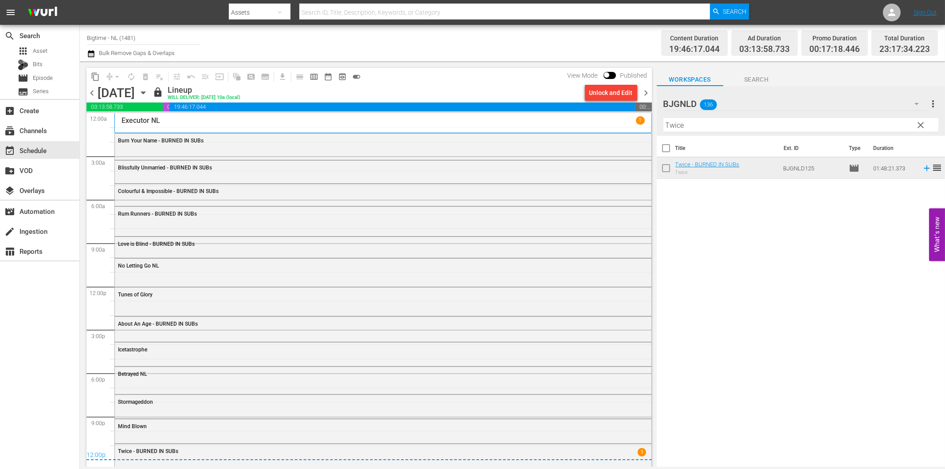
click at [756, 297] on div "Title Ext. ID Type Duration Twice - BURNED IN SUBs Twice BJGNLD125 movie 01:48:…" at bounding box center [800, 302] width 288 height 332
click at [645, 92] on span "chevron_right" at bounding box center [646, 92] width 11 height 11
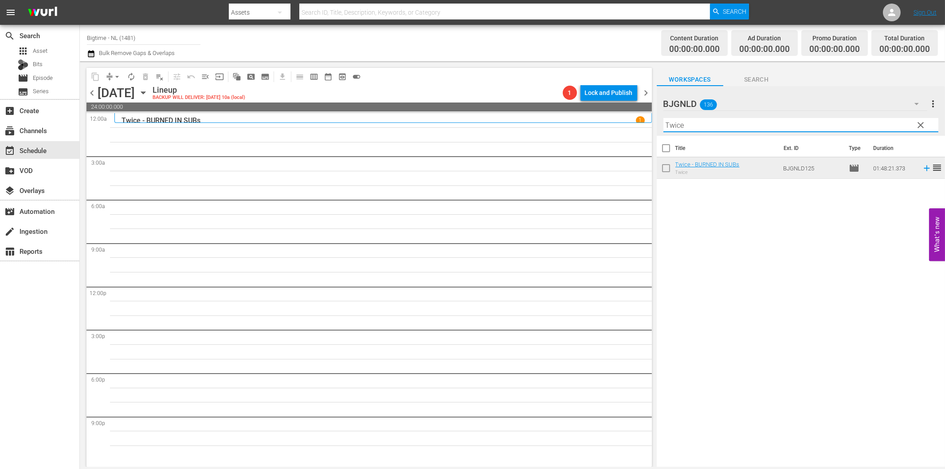
click at [707, 127] on input "Twice" at bounding box center [800, 125] width 275 height 14
paste input "[PERSON_NAME] - Terror by Night Colorized"
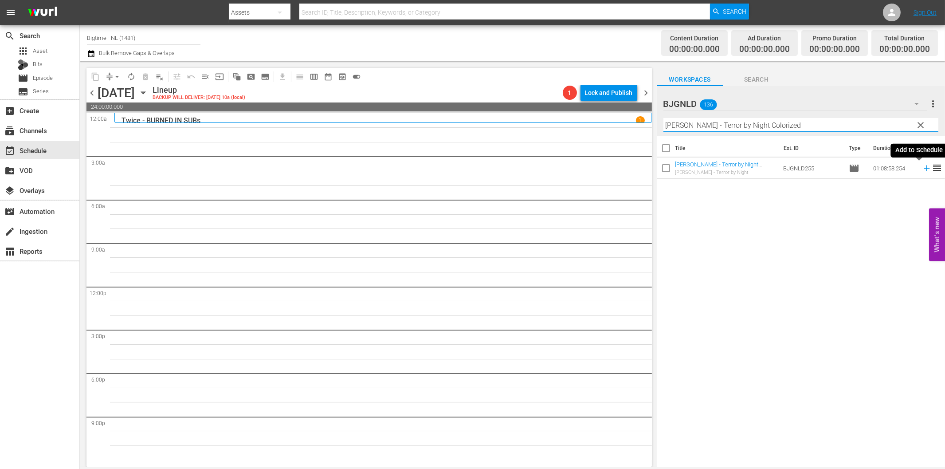
click at [922, 169] on icon at bounding box center [927, 168] width 10 height 10
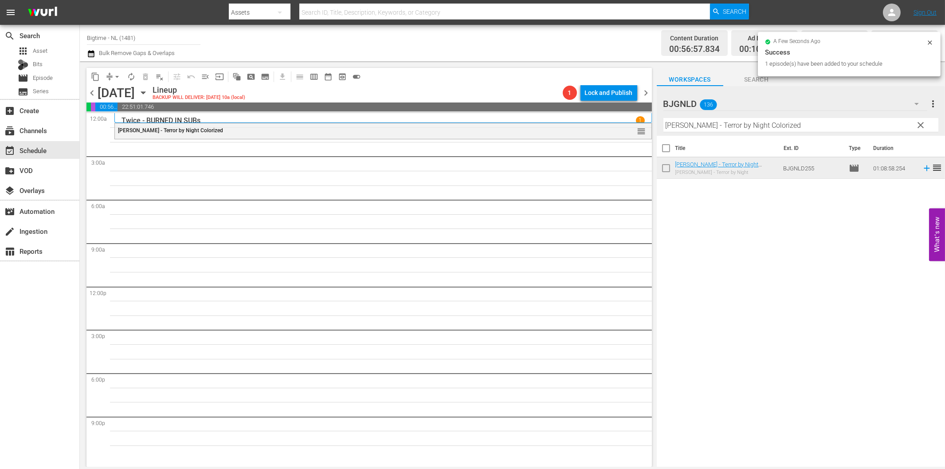
click at [672, 131] on input "[PERSON_NAME] - Terror by Night Colorized" at bounding box center [800, 125] width 275 height 14
paste input "ubject 36"
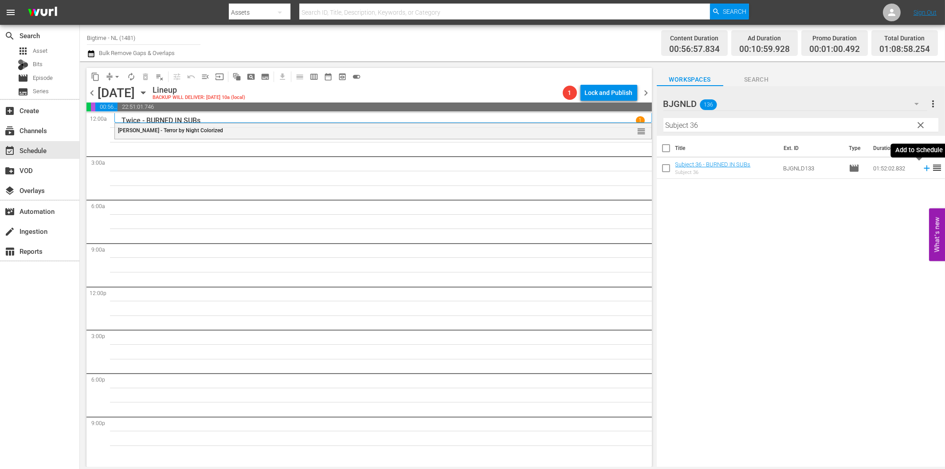
click at [922, 171] on icon at bounding box center [927, 168] width 10 height 10
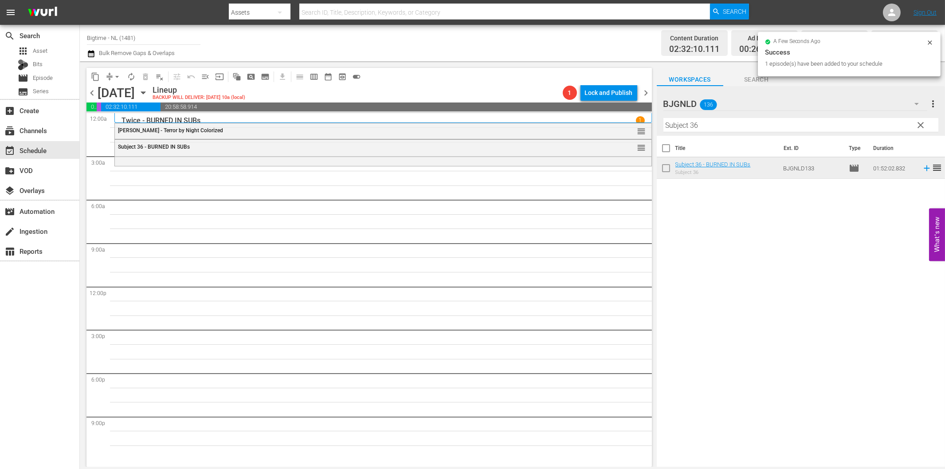
click at [730, 123] on input "Subject 36" at bounding box center [800, 125] width 275 height 14
paste input "IRL (In Real Life)"
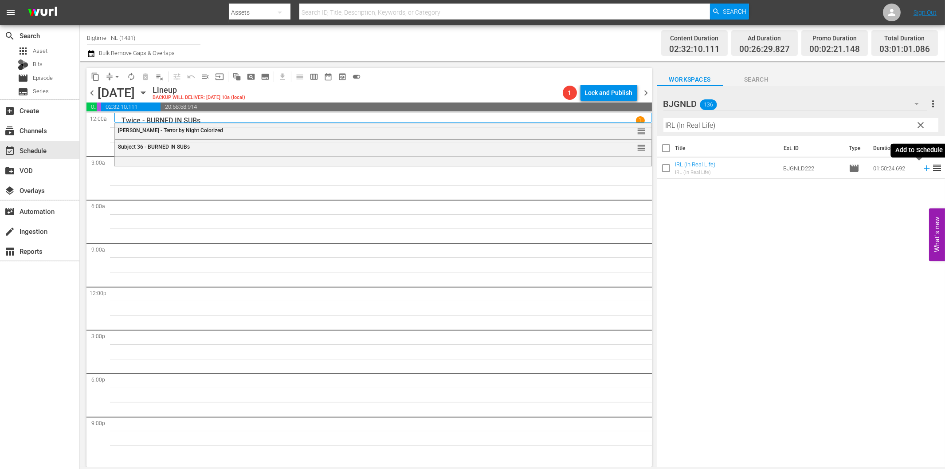
click at [923, 168] on icon at bounding box center [926, 168] width 6 height 6
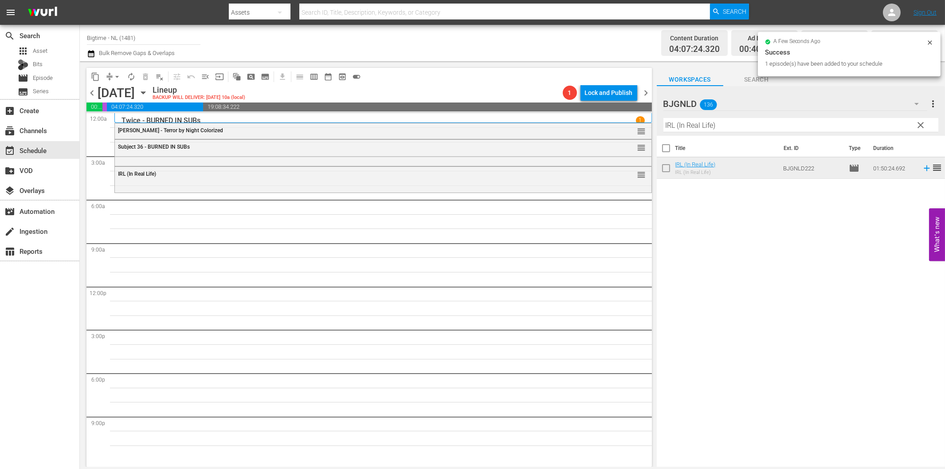
click at [679, 126] on input "IRL (In Real Life)" at bounding box center [800, 125] width 275 height 14
paste input "Nobody's Angel"
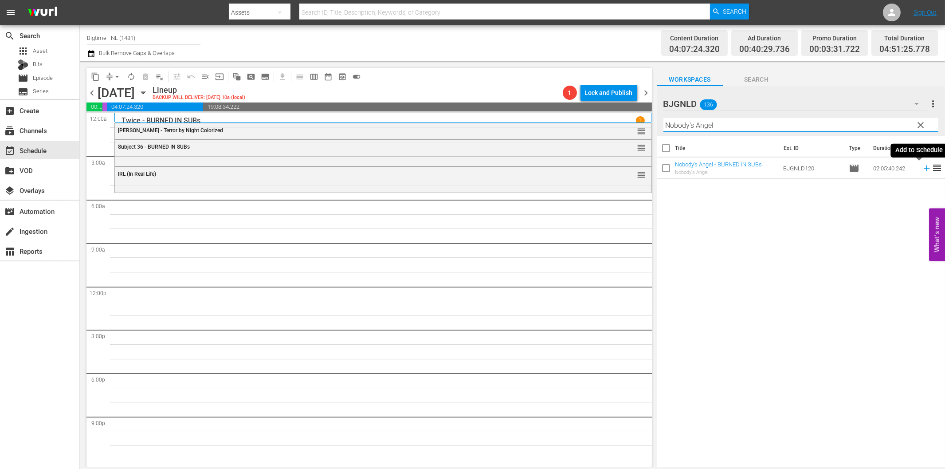
click at [922, 166] on icon at bounding box center [927, 168] width 10 height 10
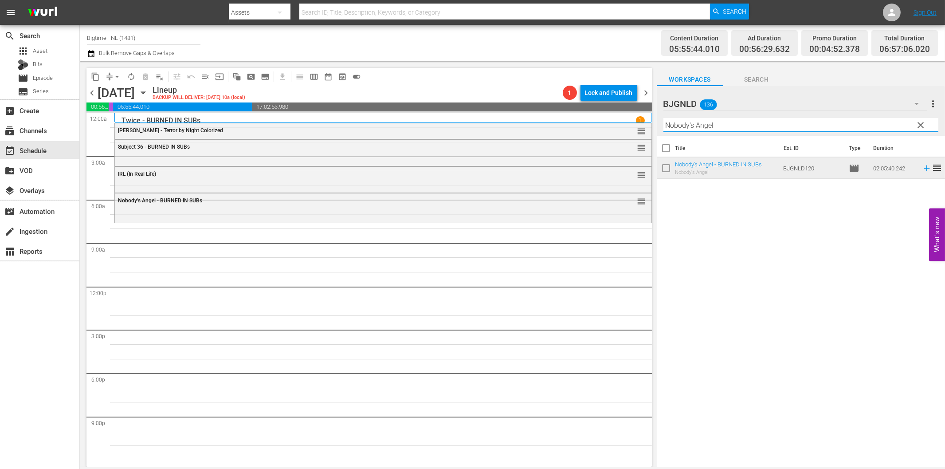
click at [678, 123] on input "Nobody's Angel" at bounding box center [800, 125] width 275 height 14
paste input "In Circles"
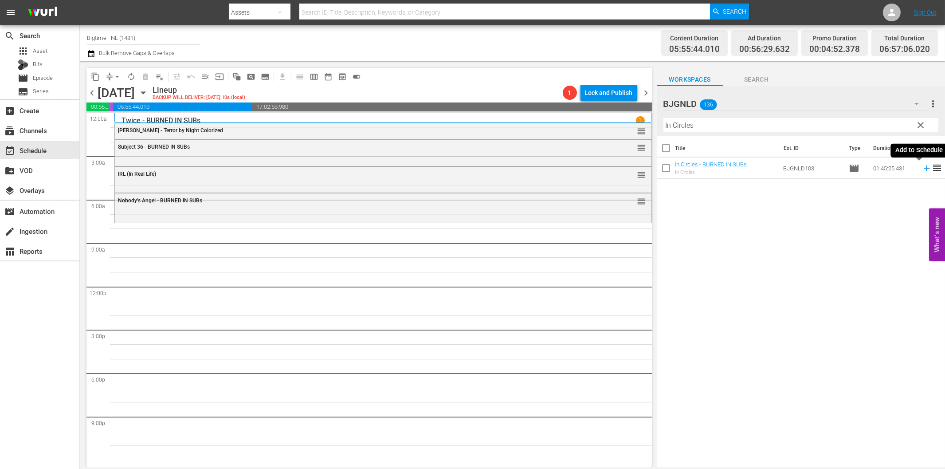
click at [922, 169] on icon at bounding box center [927, 168] width 10 height 10
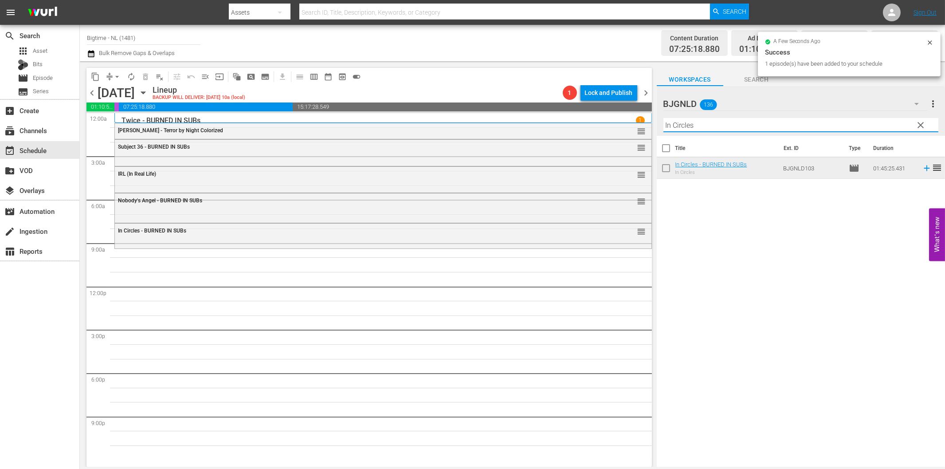
click at [690, 123] on input "In Circles" at bounding box center [800, 125] width 275 height 14
paste input "Not My Life"
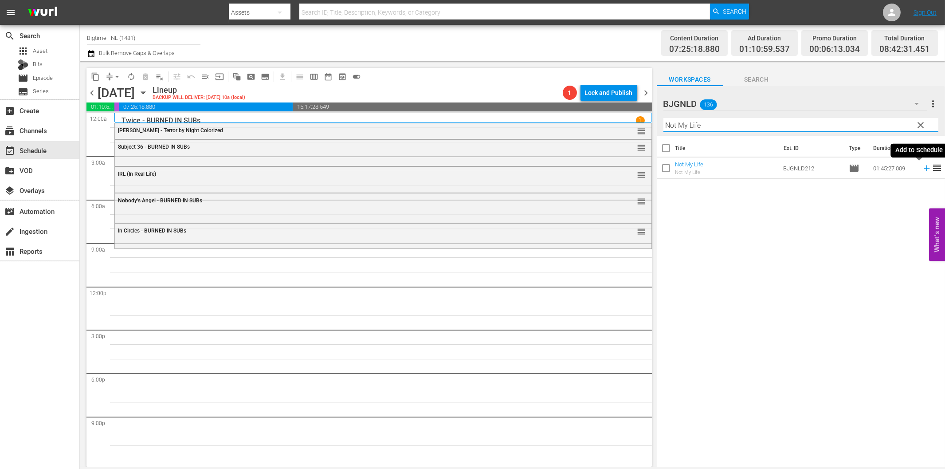
click at [922, 168] on icon at bounding box center [927, 168] width 10 height 10
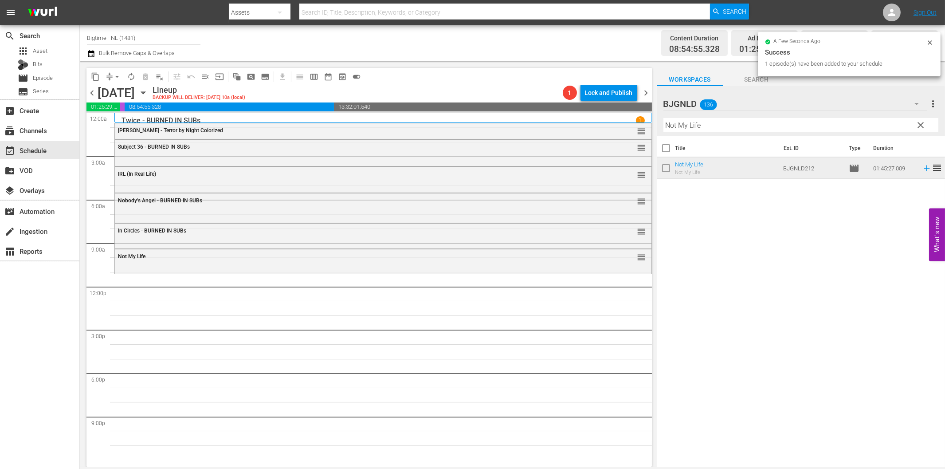
click at [690, 126] on input "Not My Life" at bounding box center [800, 125] width 275 height 14
paste input "Welcome to the Men's Group"
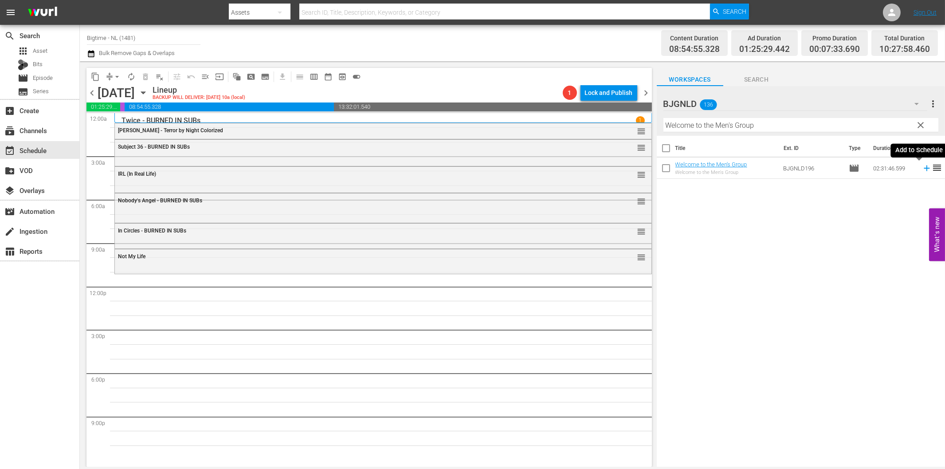
click at [923, 169] on icon at bounding box center [926, 168] width 6 height 6
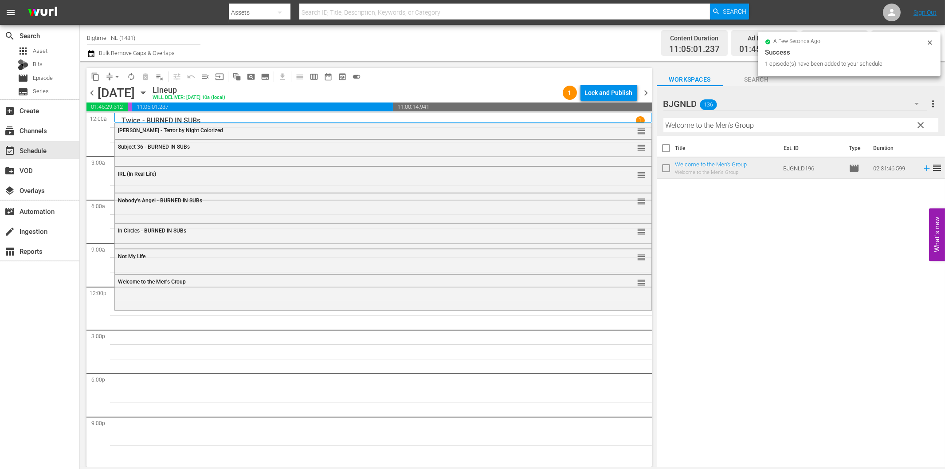
click at [700, 126] on input "Welcome to the Men's Group" at bounding box center [800, 125] width 275 height 14
paste input "Maybe I'm Fine"
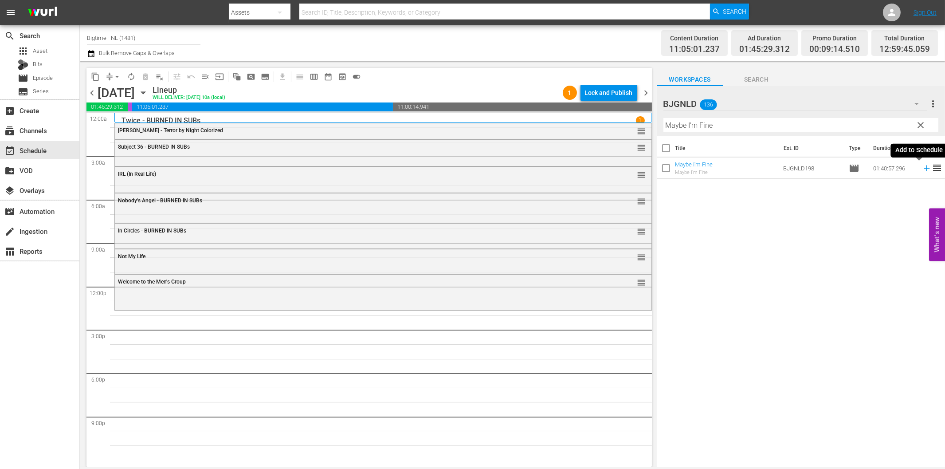
drag, startPoint x: 919, startPoint y: 168, endPoint x: 906, endPoint y: 167, distance: 12.5
click at [923, 168] on icon at bounding box center [926, 168] width 6 height 6
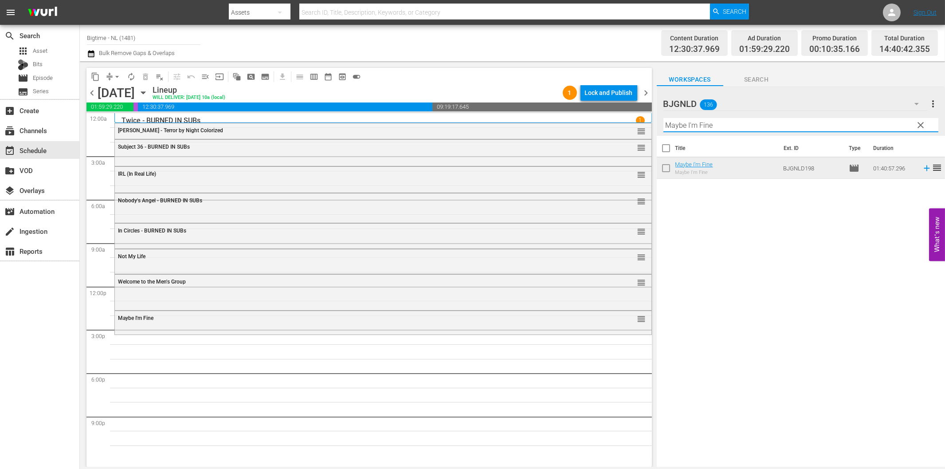
click at [702, 130] on input "Maybe I'm Fine" at bounding box center [800, 125] width 275 height 14
paste input "Living Room Coffin"
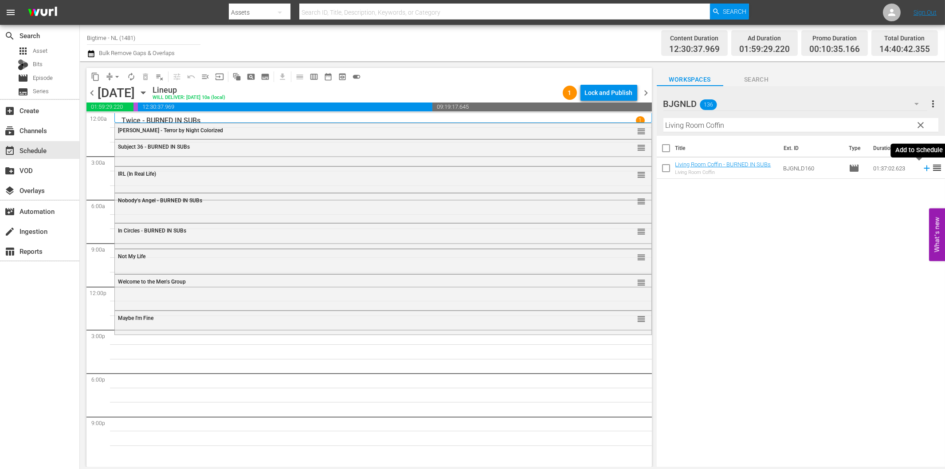
click at [923, 168] on icon at bounding box center [926, 168] width 6 height 6
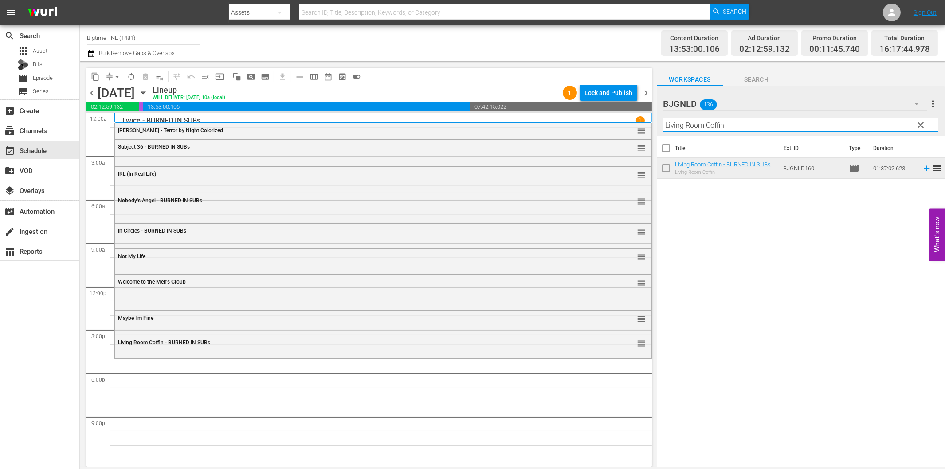
click at [683, 125] on input "Living Room Coffin" at bounding box center [800, 125] width 275 height 14
paste input "Ready, Willing and Able"
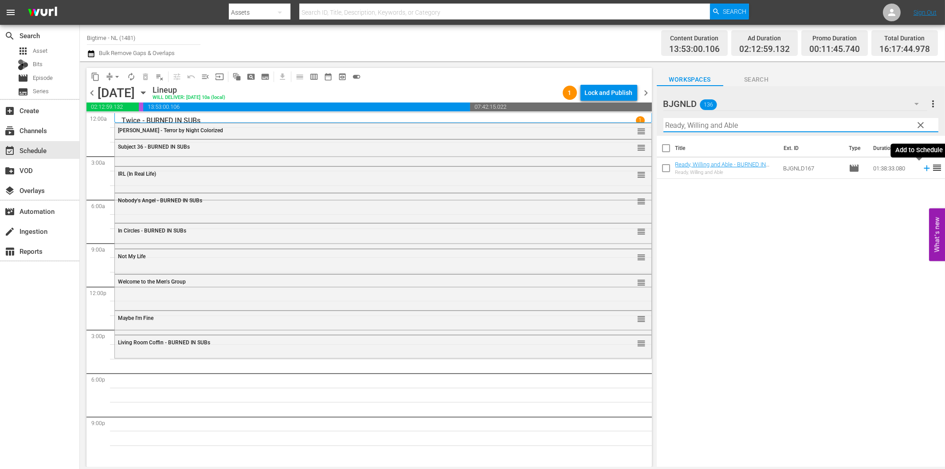
click at [923, 168] on icon at bounding box center [926, 168] width 6 height 6
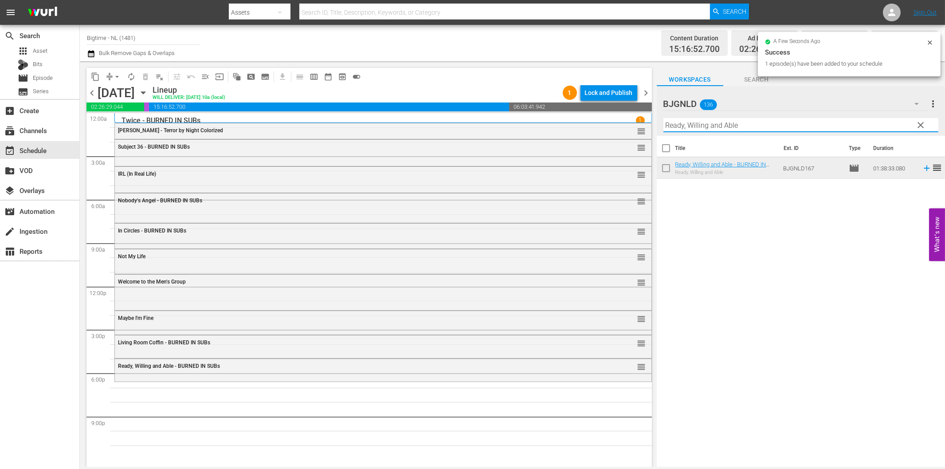
click at [713, 123] on input "Ready, Willing and Able" at bounding box center [800, 125] width 275 height 14
paste input "Sum of Existenc"
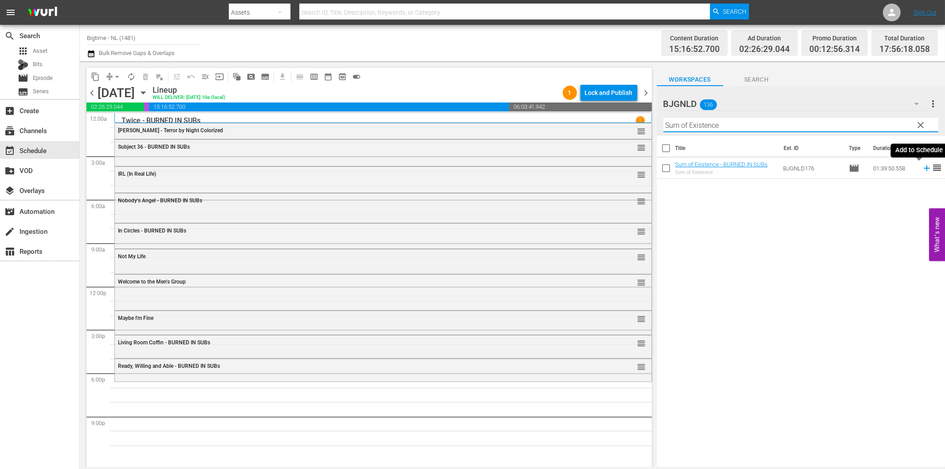
click at [923, 170] on icon at bounding box center [926, 168] width 6 height 6
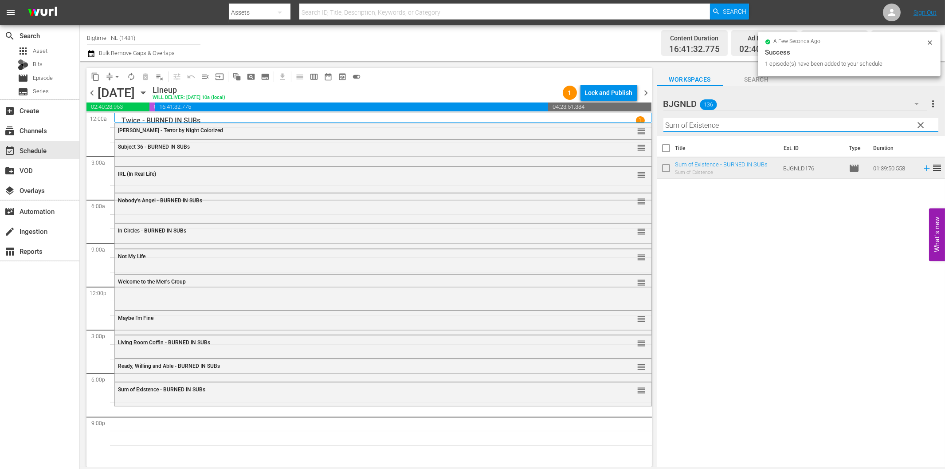
click at [783, 125] on input "Sum of Existence" at bounding box center [800, 125] width 275 height 14
paste input "In Critical Condition"
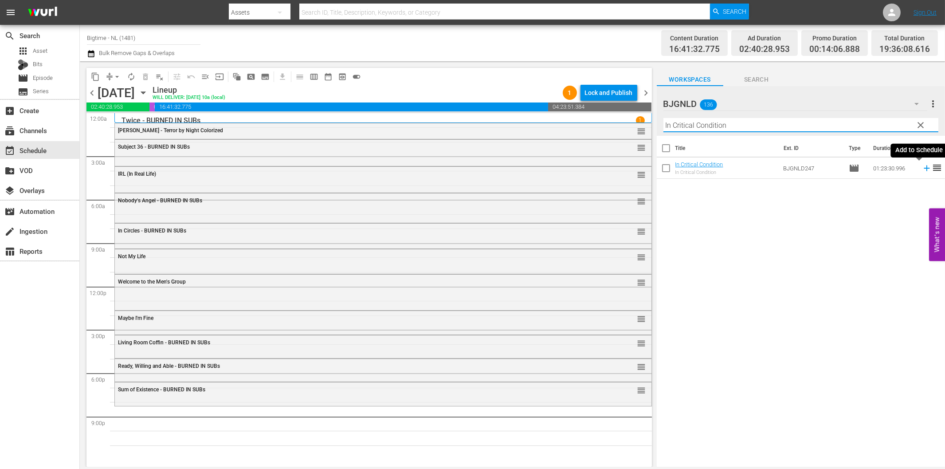
click at [922, 166] on icon at bounding box center [927, 168] width 10 height 10
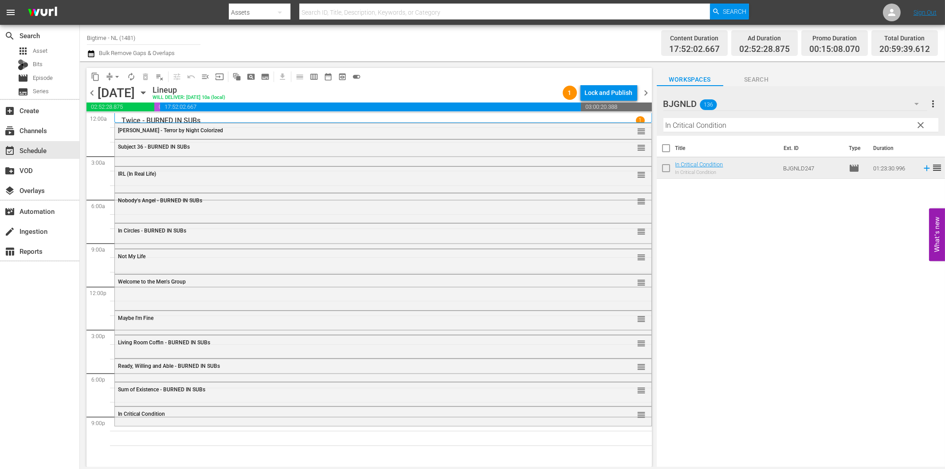
click at [738, 129] on input "In Critical Condition" at bounding box center [800, 125] width 275 height 14
paste input "Dirty Dead Con Me"
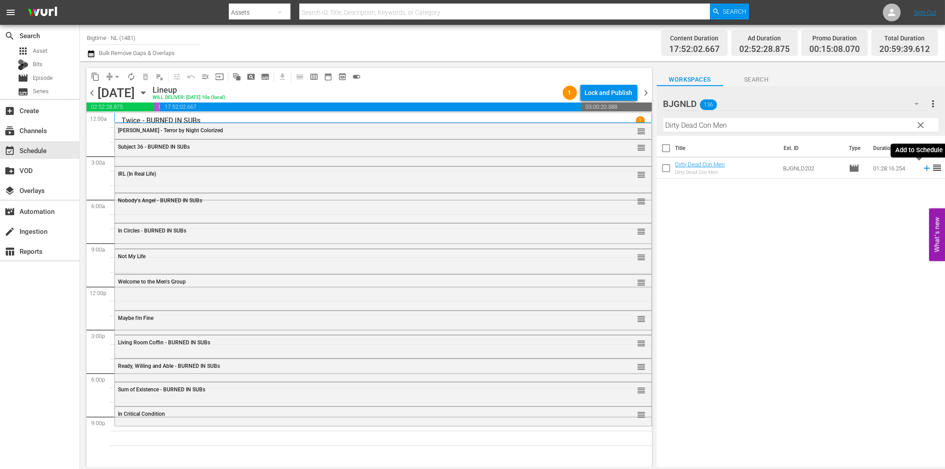
click at [923, 168] on icon at bounding box center [926, 168] width 6 height 6
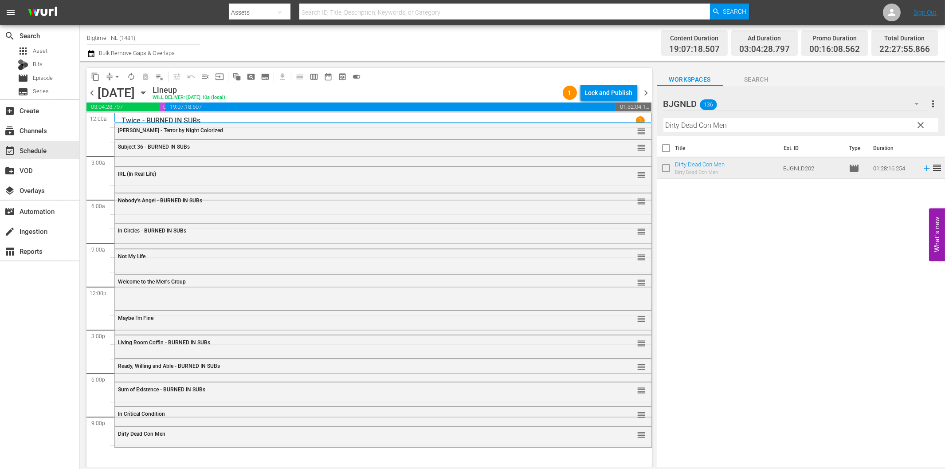
click at [725, 127] on input "Dirty Dead Con Men" at bounding box center [800, 125] width 275 height 14
paste input "Survive or Die"
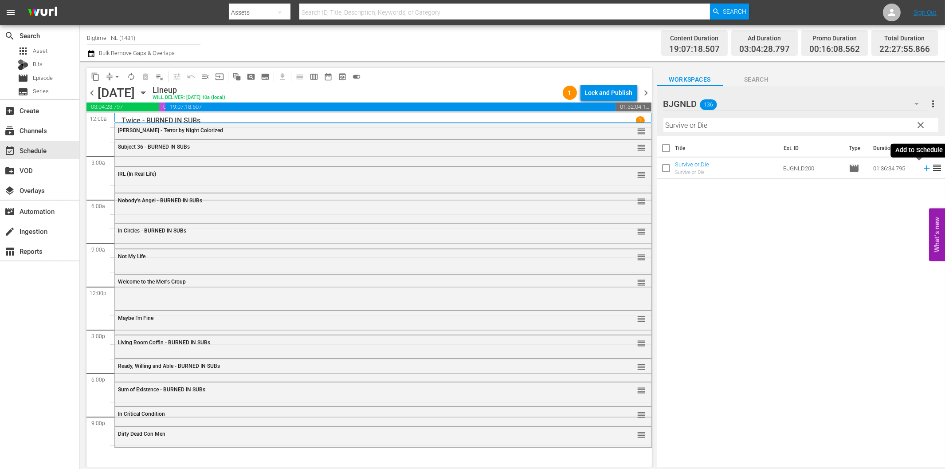
click at [923, 170] on icon at bounding box center [927, 168] width 10 height 10
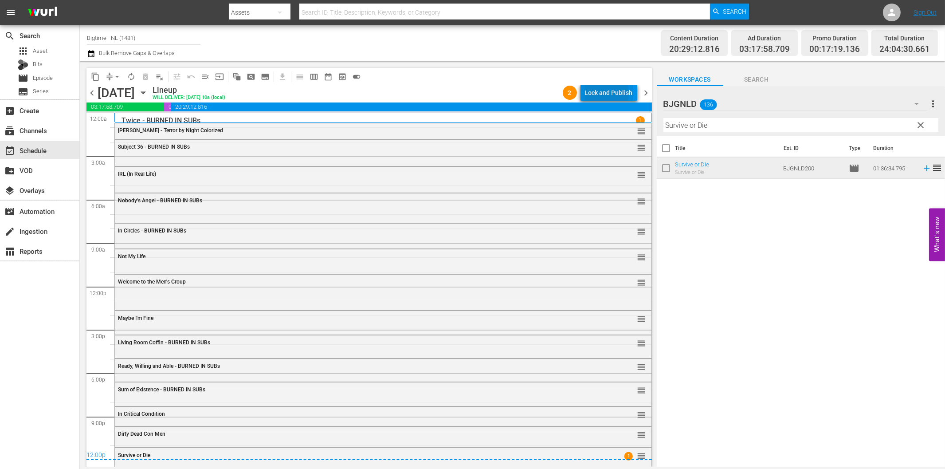
click at [601, 94] on div "Lock and Publish" at bounding box center [609, 93] width 48 height 16
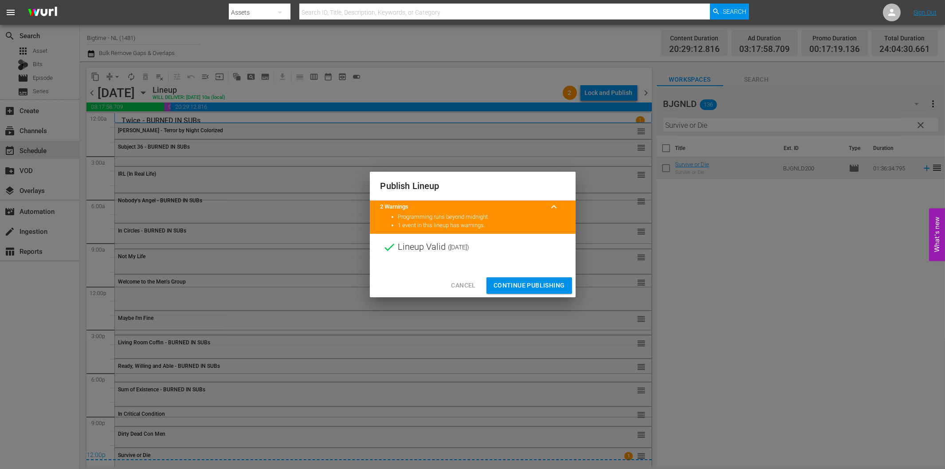
click at [524, 285] on span "Continue Publishing" at bounding box center [528, 285] width 71 height 11
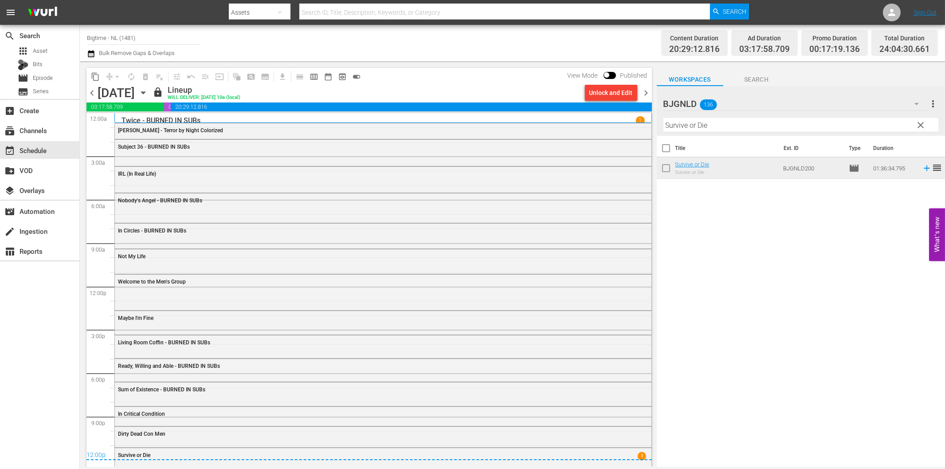
click at [648, 92] on span "chevron_right" at bounding box center [646, 92] width 11 height 11
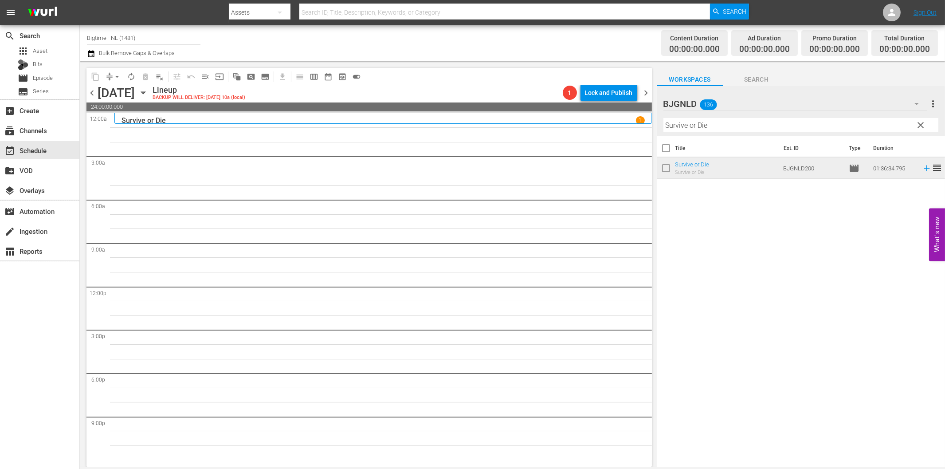
click at [764, 134] on div "Filter by Title Survive or Die" at bounding box center [800, 124] width 275 height 21
click at [761, 129] on input "Survive or Die" at bounding box center [800, 125] width 275 height 14
paste input "American Sophomor"
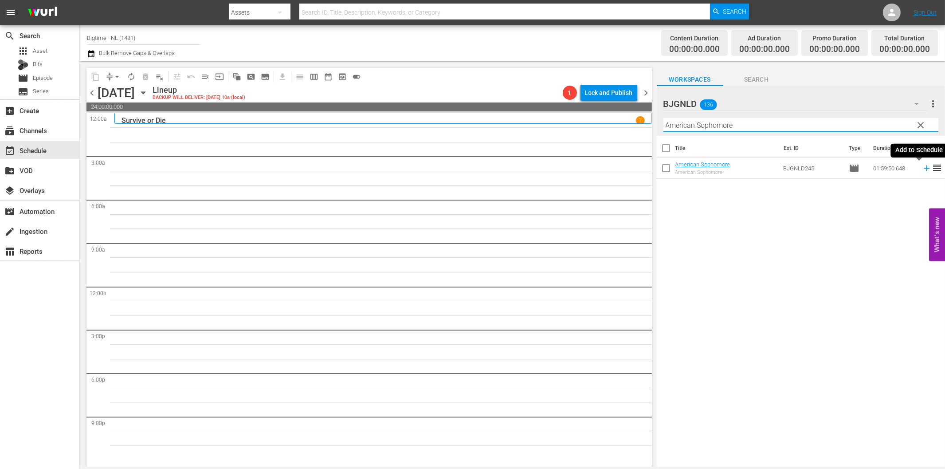
click at [923, 168] on icon at bounding box center [926, 168] width 6 height 6
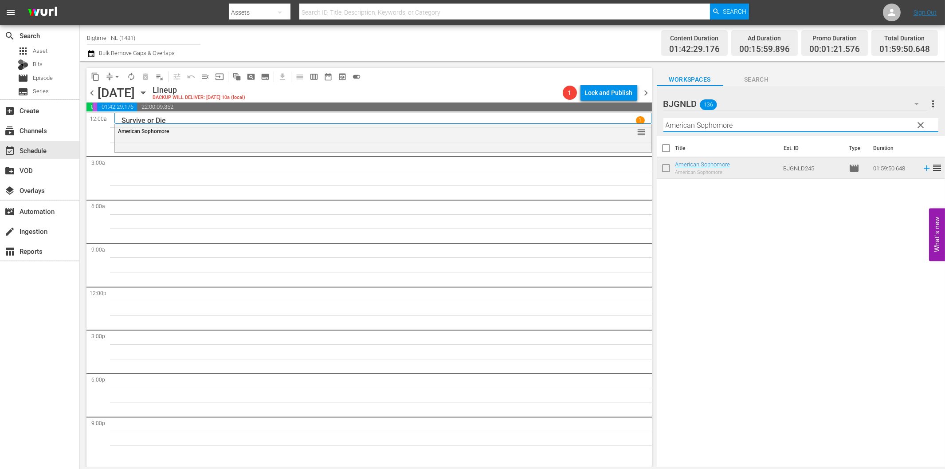
click at [668, 127] on input "American Sophomore" at bounding box center [800, 125] width 275 height 14
paste input "Riding 79 (Beach Love)"
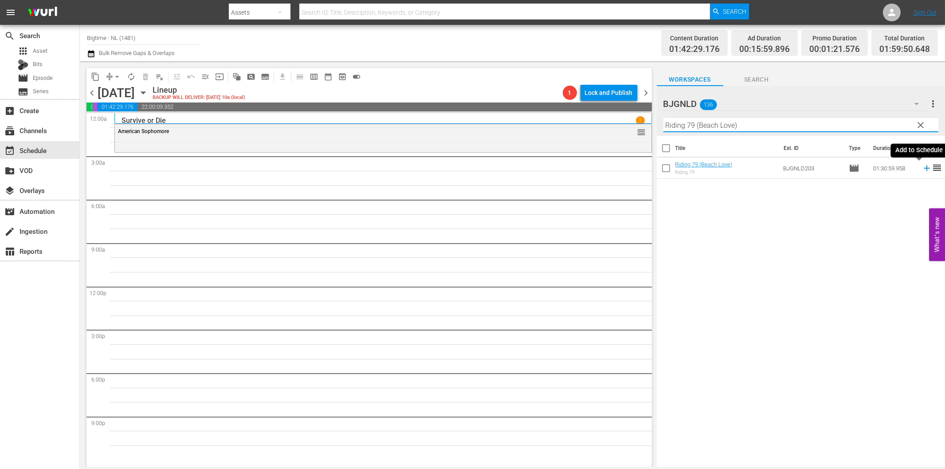
click at [922, 167] on icon at bounding box center [927, 168] width 10 height 10
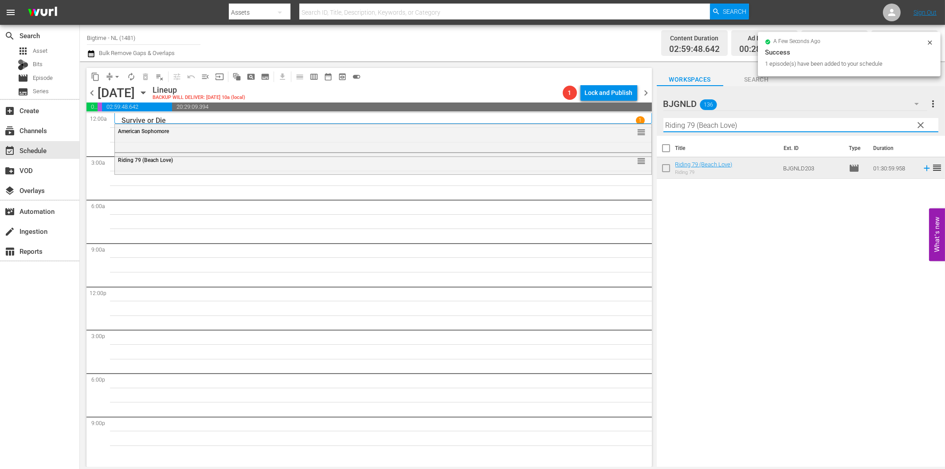
click at [715, 121] on input "Riding 79 (Beach Love)" at bounding box center [800, 125] width 275 height 14
paste input "The Black Swan"
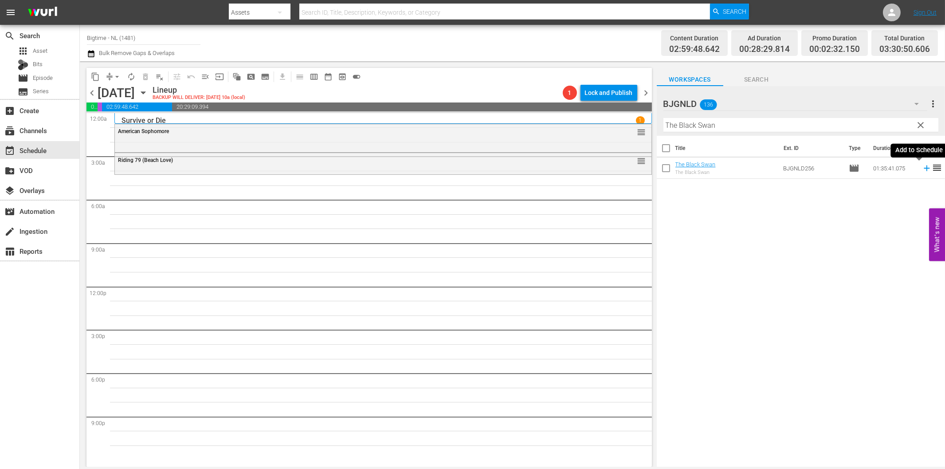
click at [922, 167] on icon at bounding box center [927, 168] width 10 height 10
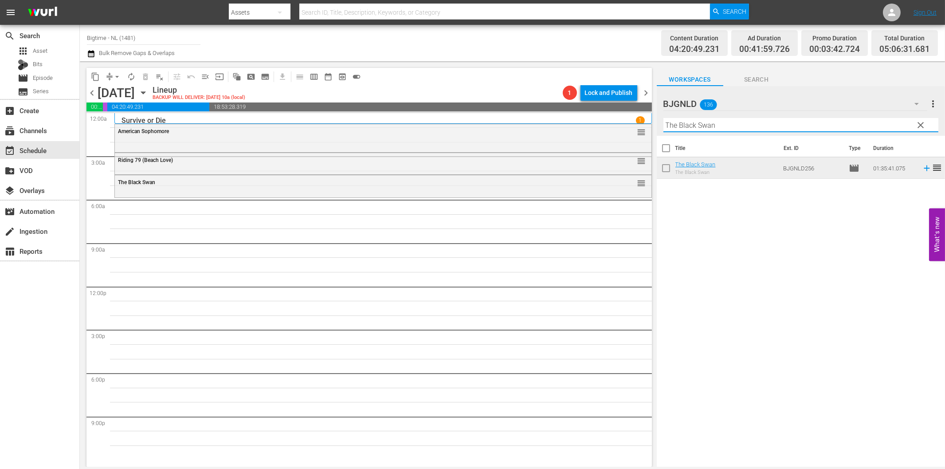
click at [729, 123] on input "The Black Swan" at bounding box center [800, 125] width 275 height 14
paste input "o Love is Enemy of the Great Dull Void"
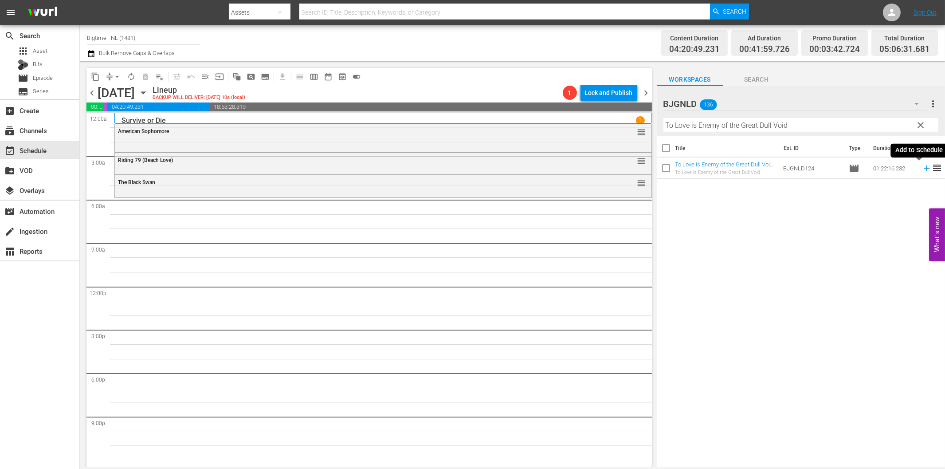
click at [923, 168] on icon at bounding box center [926, 168] width 6 height 6
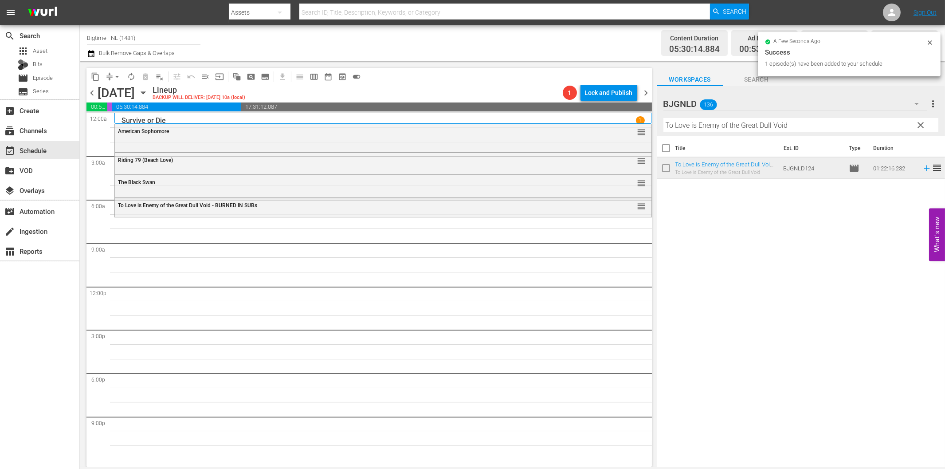
click at [766, 133] on div "Filter by Title To Love is Enemy of the Great Dull Void" at bounding box center [800, 124] width 275 height 21
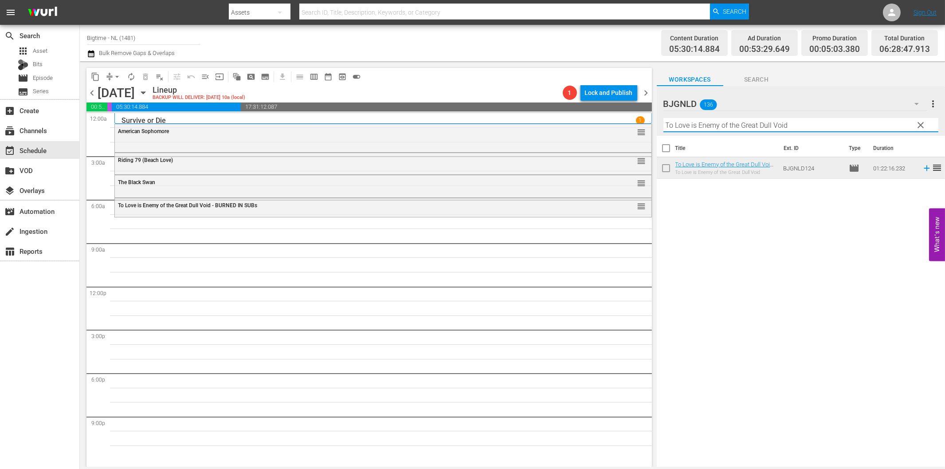
click at [766, 126] on input "To Love is Enemy of the Great Dull Void" at bounding box center [800, 125] width 275 height 14
paste input "hick"
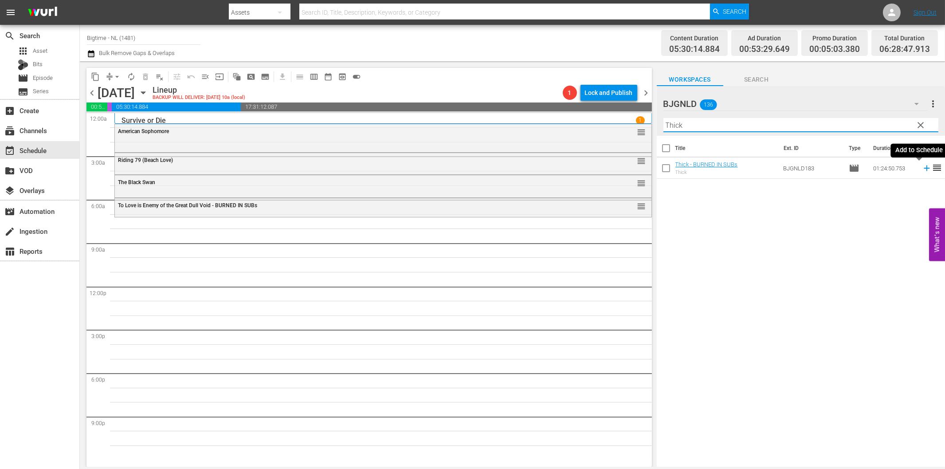
drag, startPoint x: 915, startPoint y: 167, endPoint x: 904, endPoint y: 167, distance: 11.1
click at [922, 167] on icon at bounding box center [927, 168] width 10 height 10
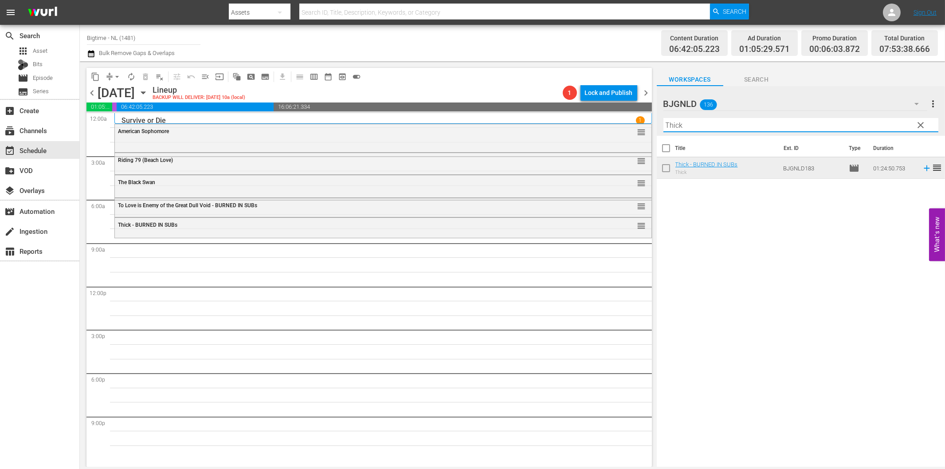
click at [676, 125] on input "Thick" at bounding box center [800, 125] width 275 height 14
paste input "Harbinger"
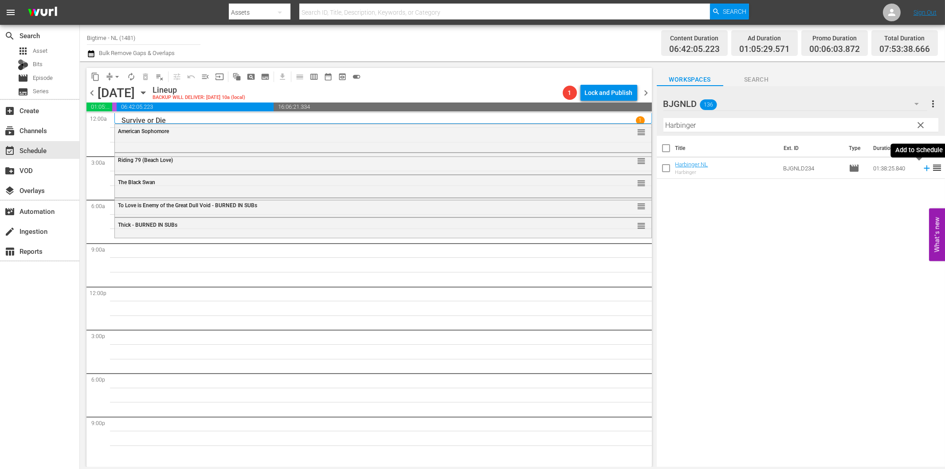
drag, startPoint x: 919, startPoint y: 166, endPoint x: 912, endPoint y: 167, distance: 7.1
click at [922, 166] on icon at bounding box center [927, 168] width 10 height 10
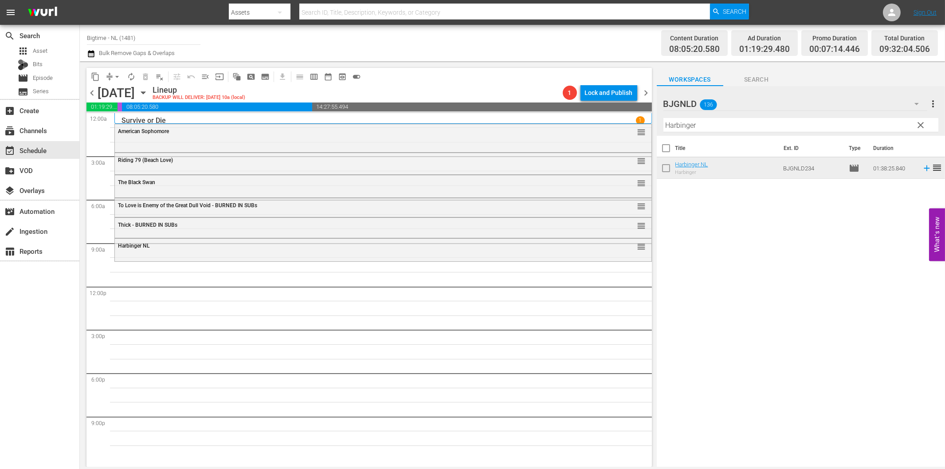
click at [688, 126] on input "Harbinger" at bounding box center [800, 125] width 275 height 14
paste input "Best of Seven"
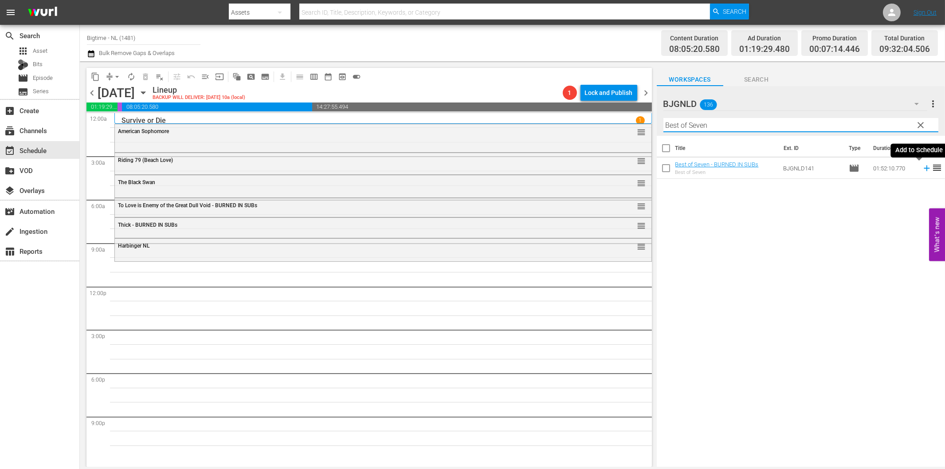
click at [922, 166] on icon at bounding box center [927, 168] width 10 height 10
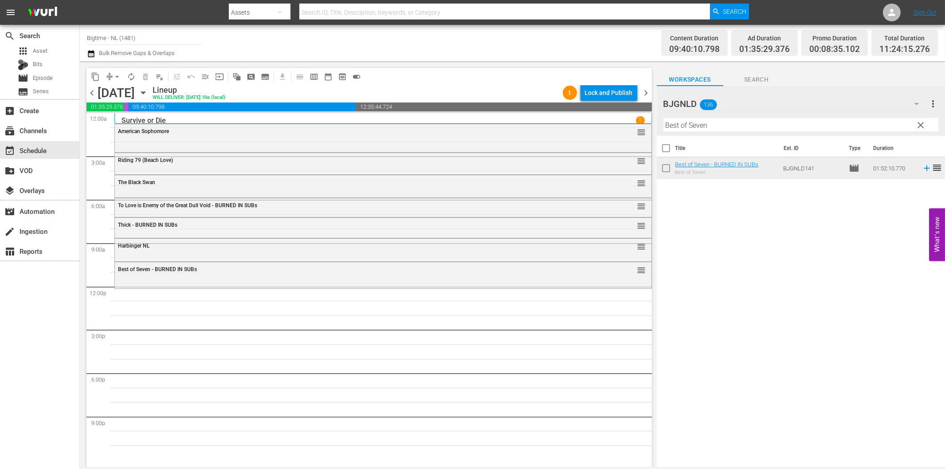
click at [694, 124] on input "Best of Seven" at bounding box center [800, 125] width 275 height 14
paste input "2 Lava 2 Lantula!"
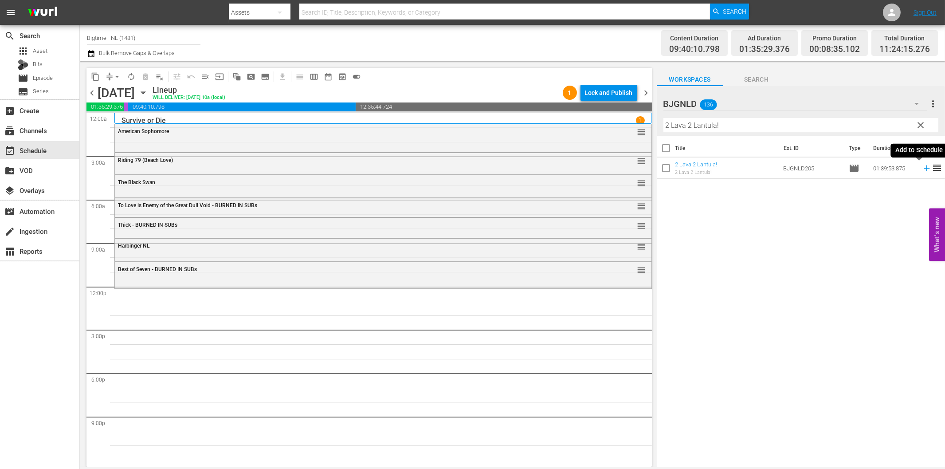
click at [923, 168] on icon at bounding box center [926, 168] width 6 height 6
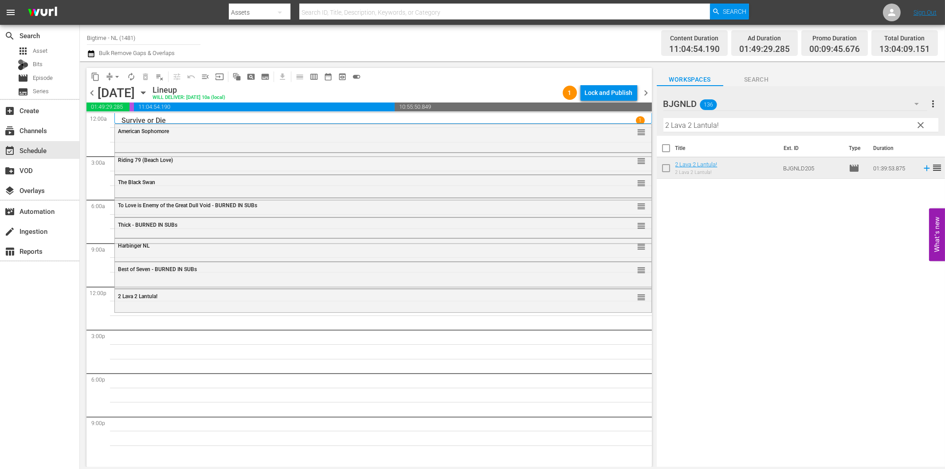
click at [728, 121] on input "2 Lava 2 Lantula!" at bounding box center [800, 125] width 275 height 14
paste input "Sand Angels"
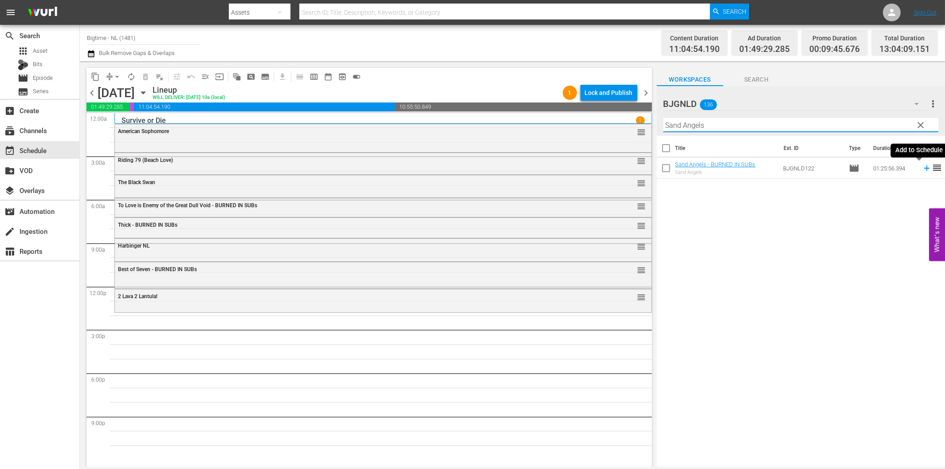
click at [923, 168] on icon at bounding box center [926, 168] width 6 height 6
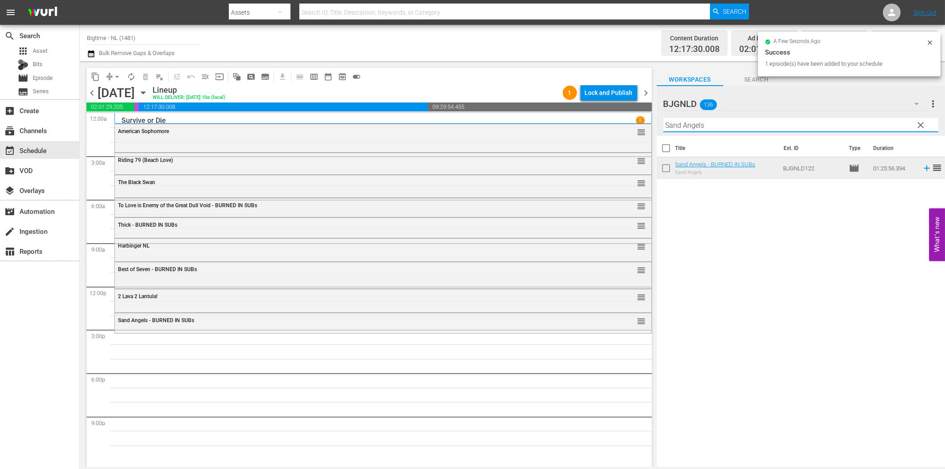
click at [716, 129] on input "Sand Angels" at bounding box center [800, 125] width 275 height 14
paste input "All in Time"
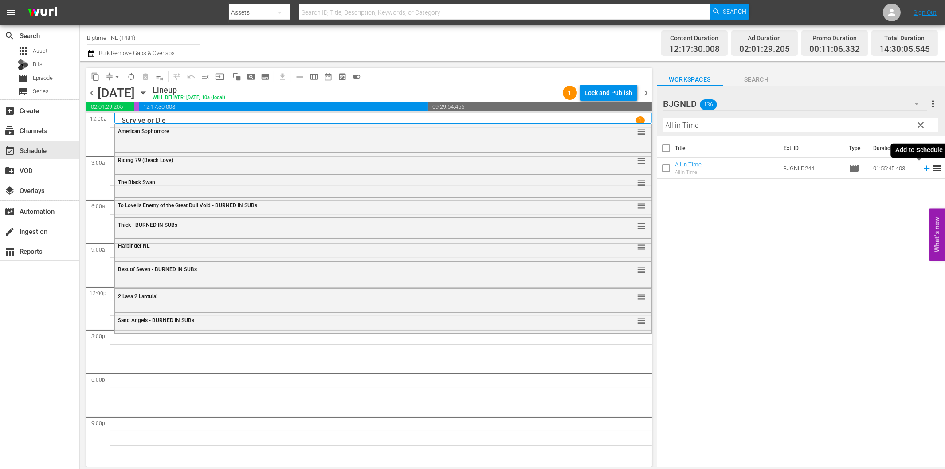
click at [922, 167] on icon at bounding box center [927, 168] width 10 height 10
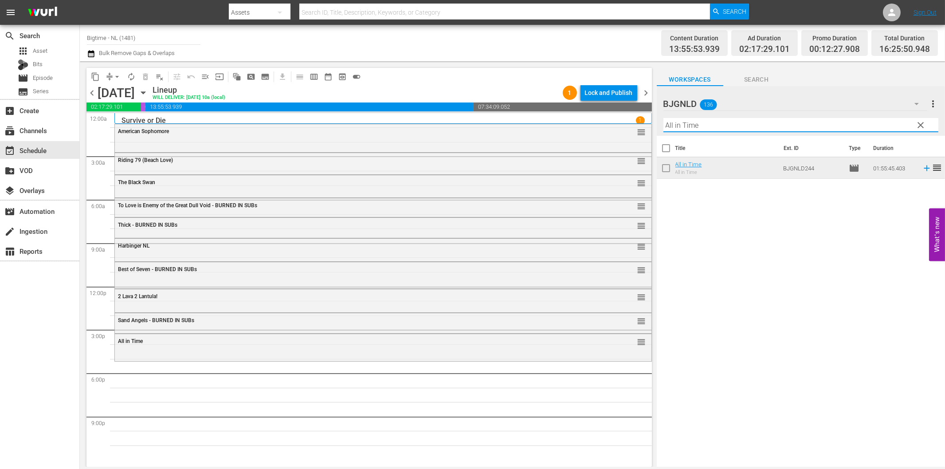
click at [738, 125] on input "All in Time" at bounding box center [800, 125] width 275 height 14
paste input "The Dog Walker"
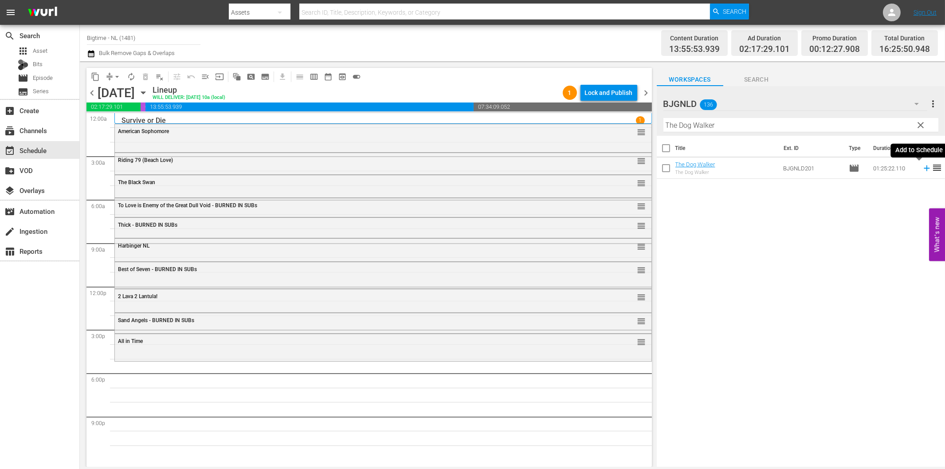
click at [922, 170] on icon at bounding box center [927, 168] width 10 height 10
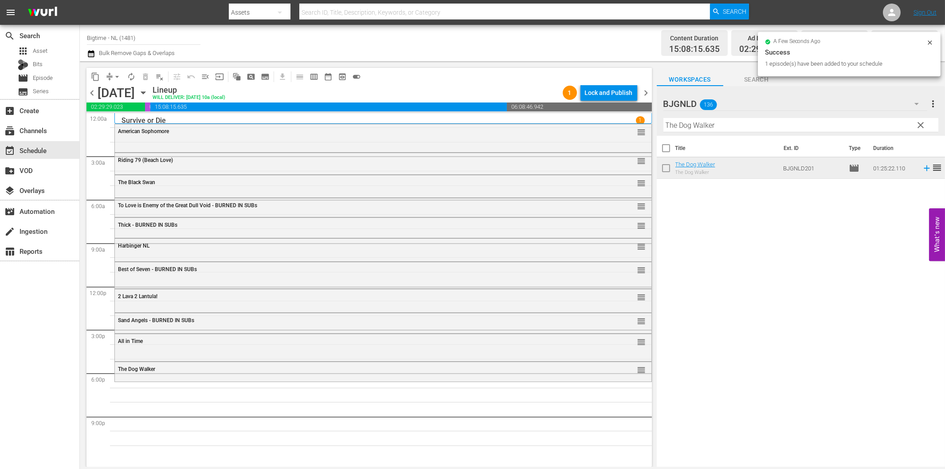
click at [695, 123] on input "The Dog Walker" at bounding box center [800, 125] width 275 height 14
paste input "Menkoff Method"
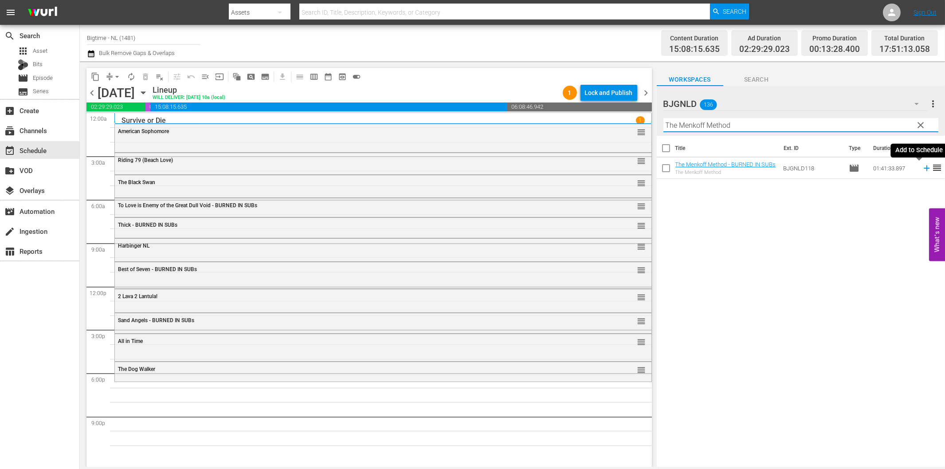
click at [922, 167] on icon at bounding box center [927, 168] width 10 height 10
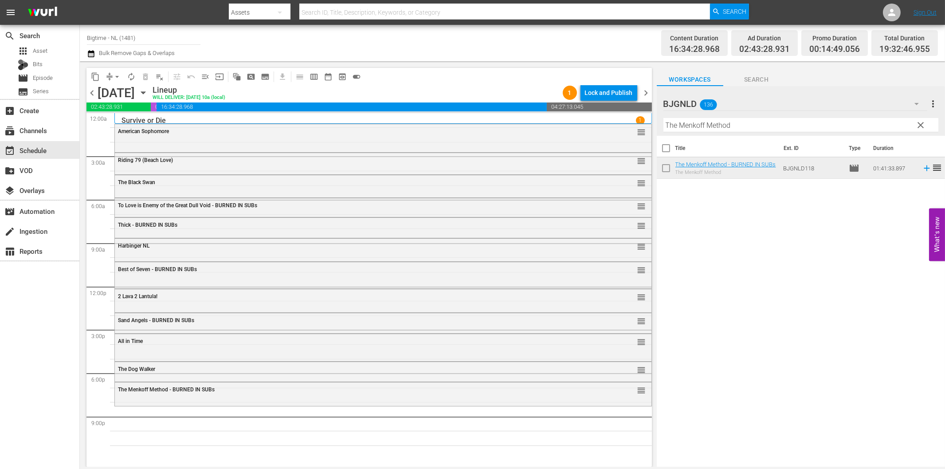
click at [761, 118] on input "The Menkoff Method" at bounding box center [800, 125] width 275 height 14
paste input "Earthstorm"
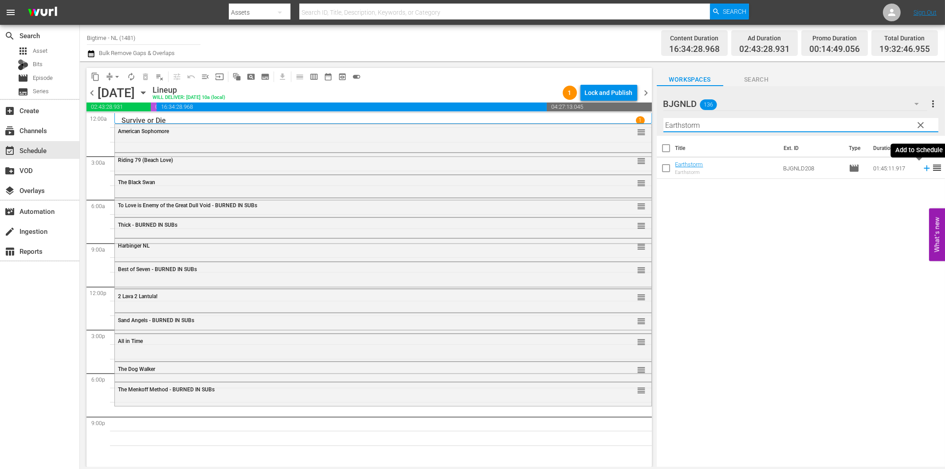
click at [922, 167] on icon at bounding box center [927, 168] width 10 height 10
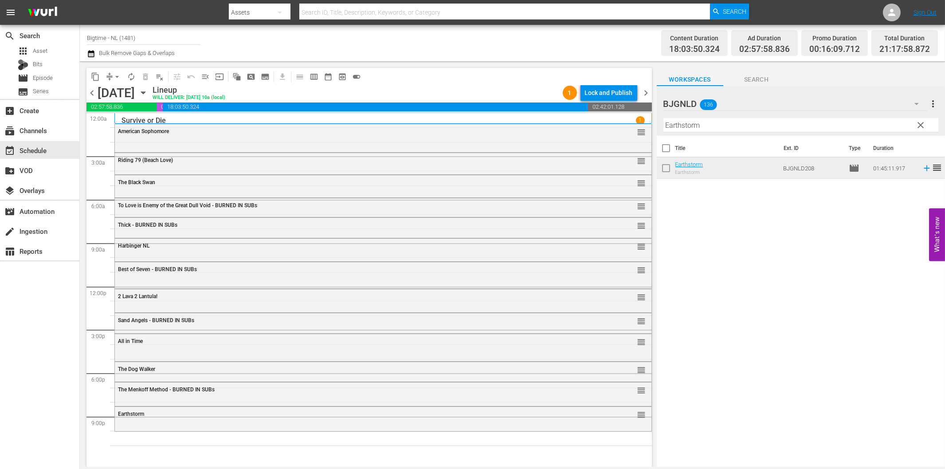
click at [703, 122] on input "Earthstorm" at bounding box center [800, 125] width 275 height 14
paste input "Apocalypse War"
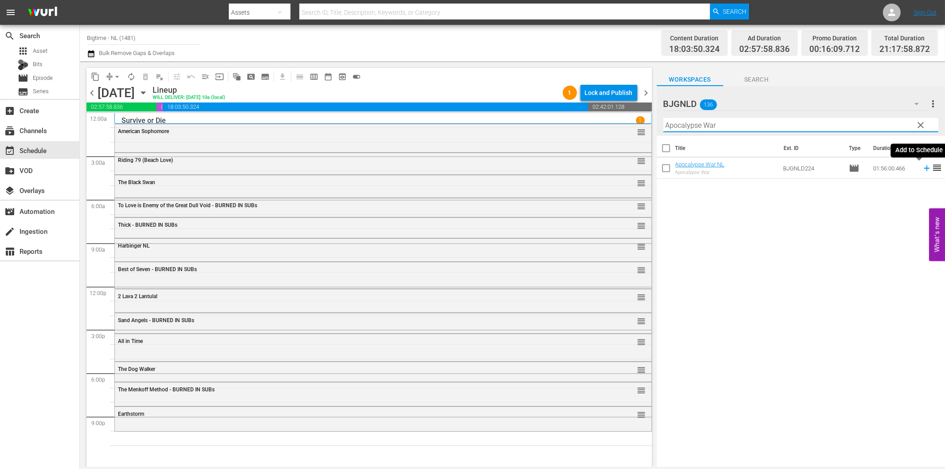
click at [922, 166] on icon at bounding box center [927, 168] width 10 height 10
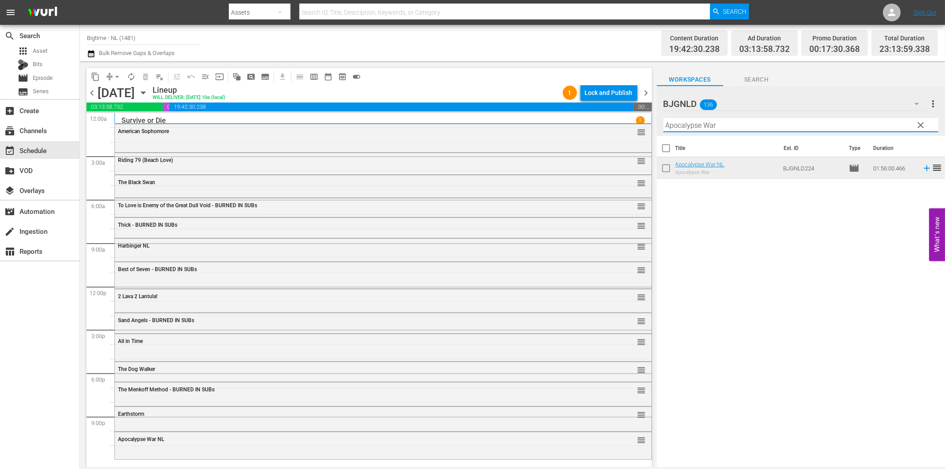
click at [707, 124] on input "Apocalypse War" at bounding box center [800, 125] width 275 height 14
paste input "Fast and Frantic"
click at [922, 169] on icon at bounding box center [927, 168] width 10 height 10
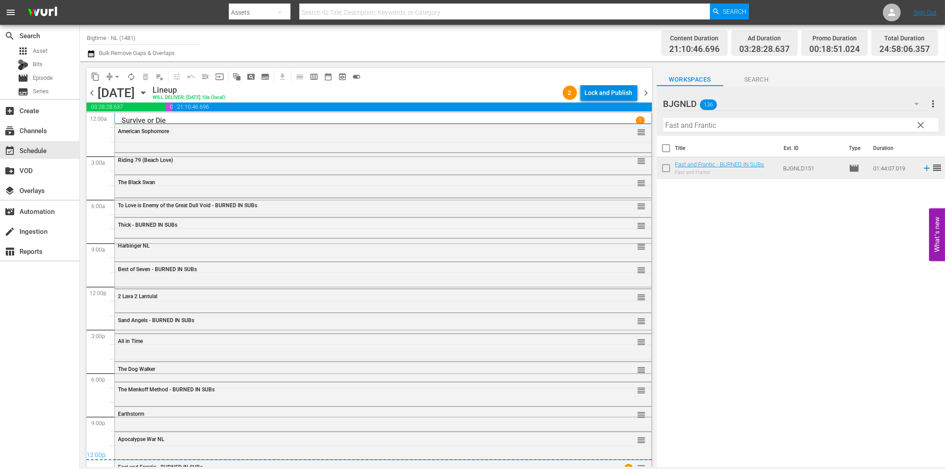
click at [606, 96] on div "Lock and Publish" at bounding box center [609, 93] width 48 height 16
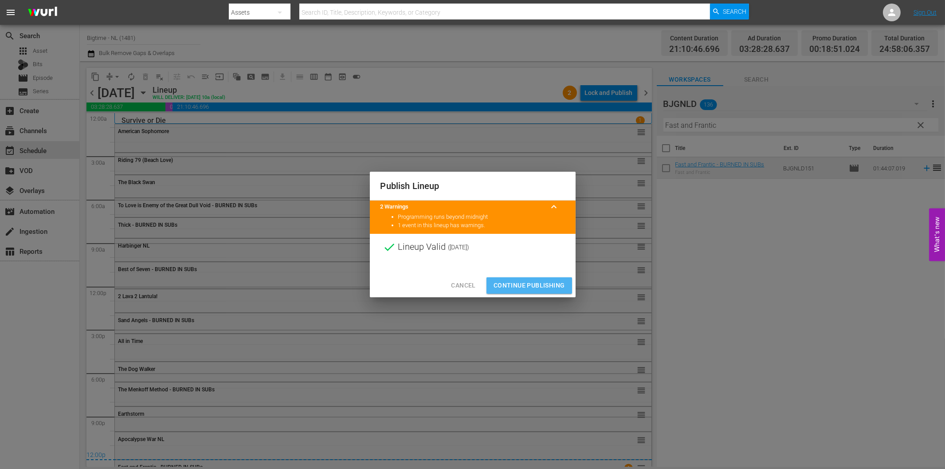
click at [537, 281] on span "Continue Publishing" at bounding box center [528, 285] width 71 height 11
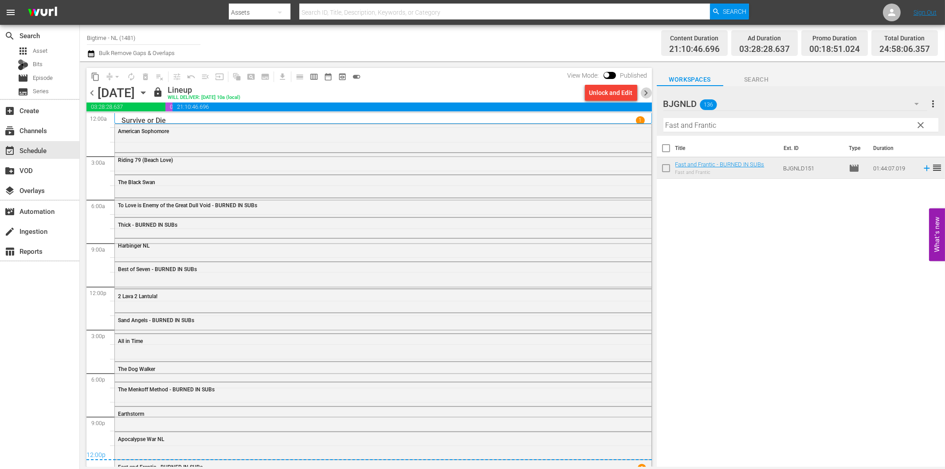
drag, startPoint x: 645, startPoint y: 93, endPoint x: 90, endPoint y: 222, distance: 569.3
click at [645, 93] on span "chevron_right" at bounding box center [646, 92] width 11 height 11
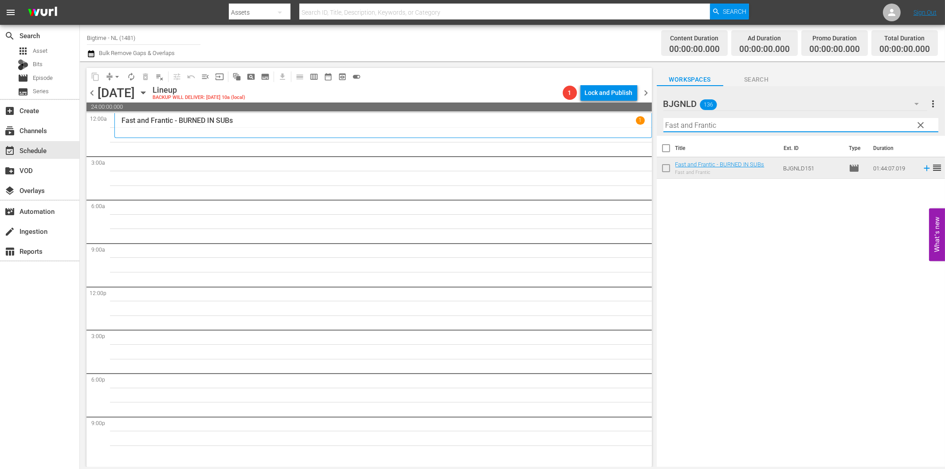
click at [686, 125] on input "Fast and Frantic" at bounding box center [800, 125] width 275 height 14
paste input "[PERSON_NAME] is the Best Medicine"
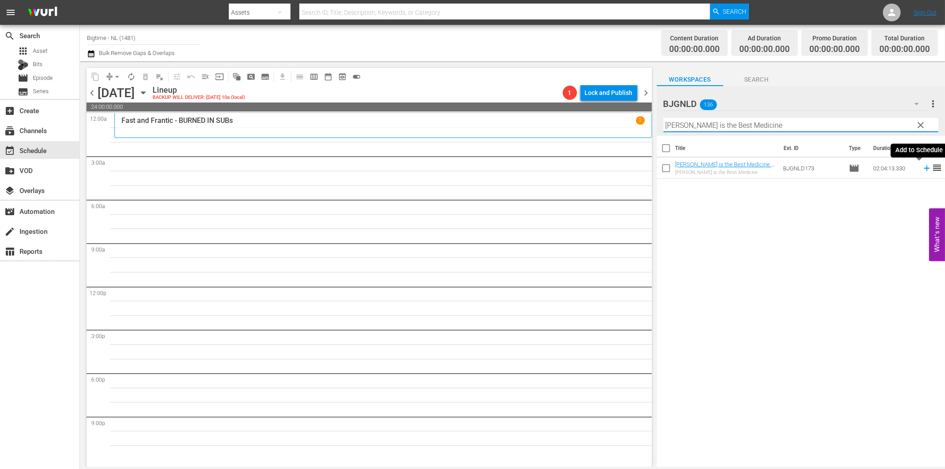
drag, startPoint x: 918, startPoint y: 168, endPoint x: 912, endPoint y: 170, distance: 6.8
click at [922, 169] on icon at bounding box center [927, 168] width 10 height 10
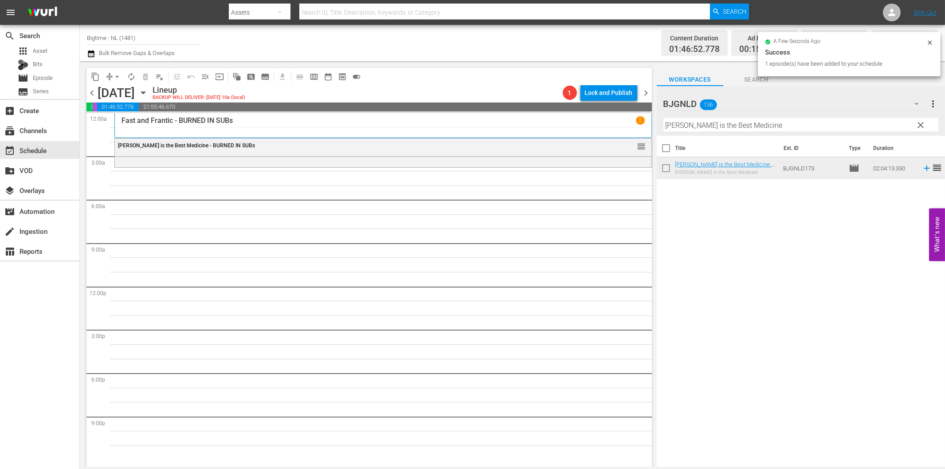
click at [680, 123] on input "[PERSON_NAME] is the Best Medicine" at bounding box center [800, 125] width 275 height 14
paste input "Dark Storm"
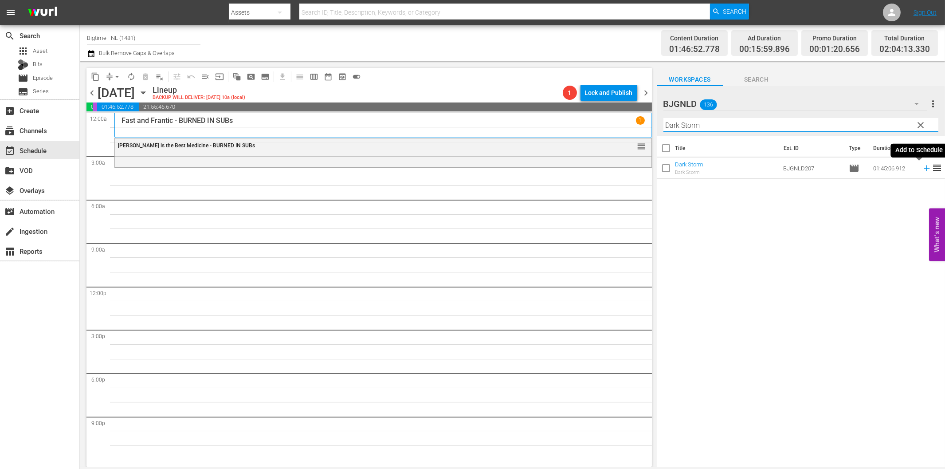
click at [922, 169] on icon at bounding box center [927, 168] width 10 height 10
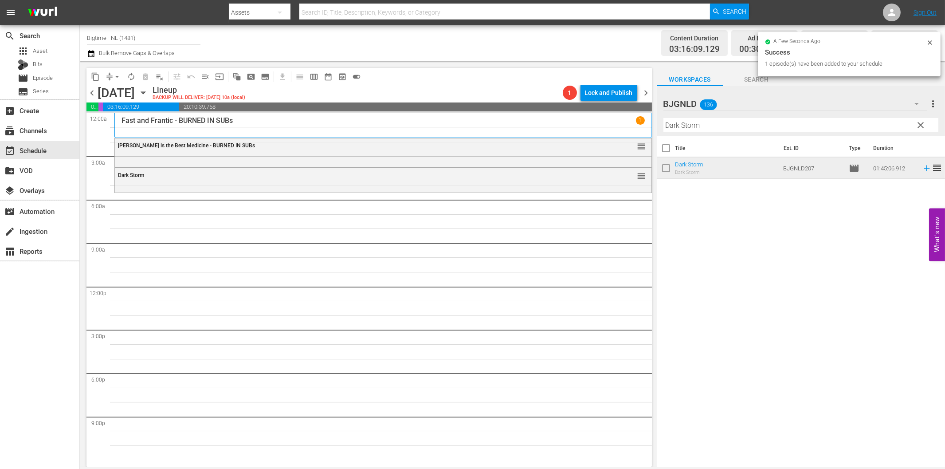
click at [862, 441] on div "Title Ext. ID Type Duration Dark Storm Dark Storm BJGNLD207 movie 01:45:06.912 …" at bounding box center [800, 302] width 288 height 332
click at [700, 125] on input "Dark Storm" at bounding box center [800, 125] width 275 height 14
paste input "Off The Menu"
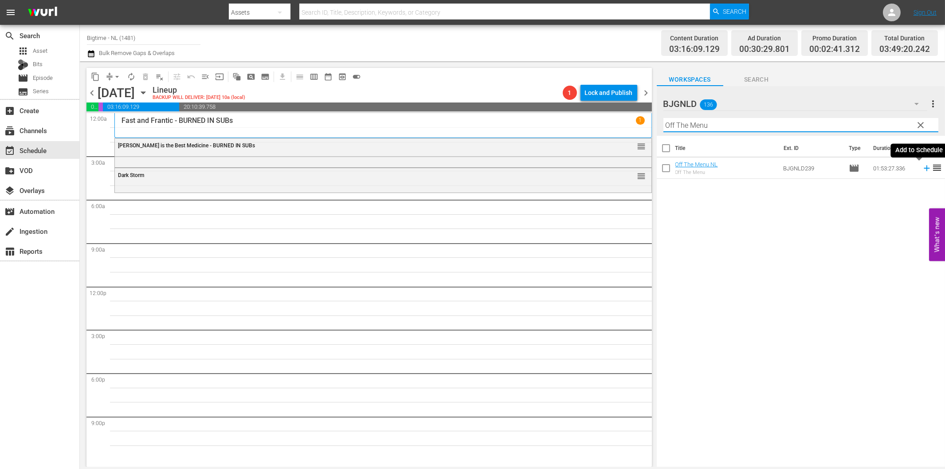
click at [923, 168] on icon at bounding box center [926, 168] width 6 height 6
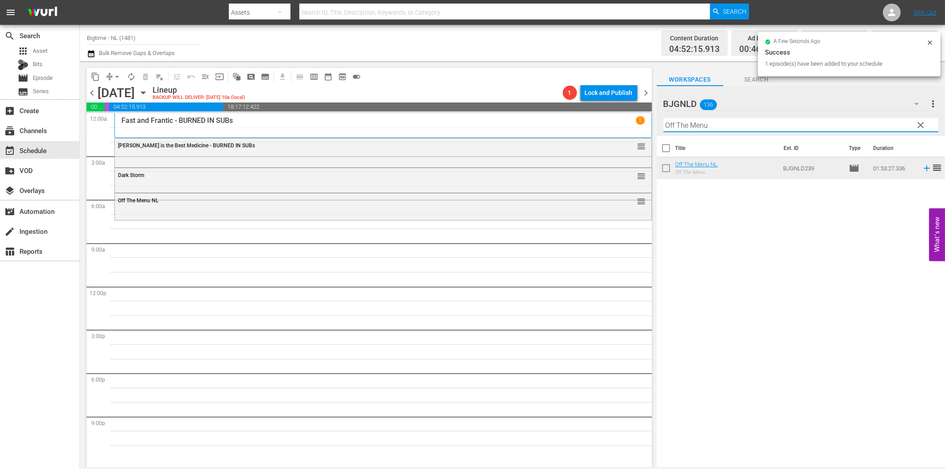
click at [699, 125] on input "Off The Menu" at bounding box center [800, 125] width 275 height 14
paste input "[PERSON_NAME] [PERSON_NAME]: The Theory of Love"
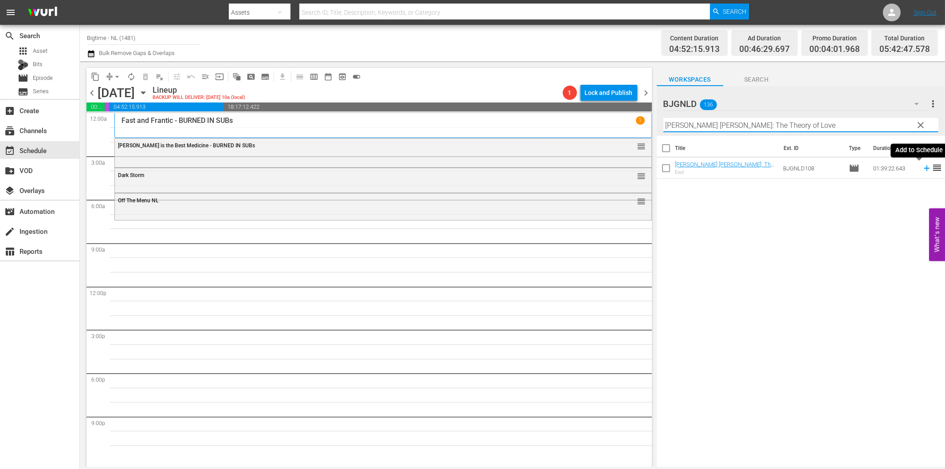
click at [923, 168] on icon at bounding box center [926, 168] width 6 height 6
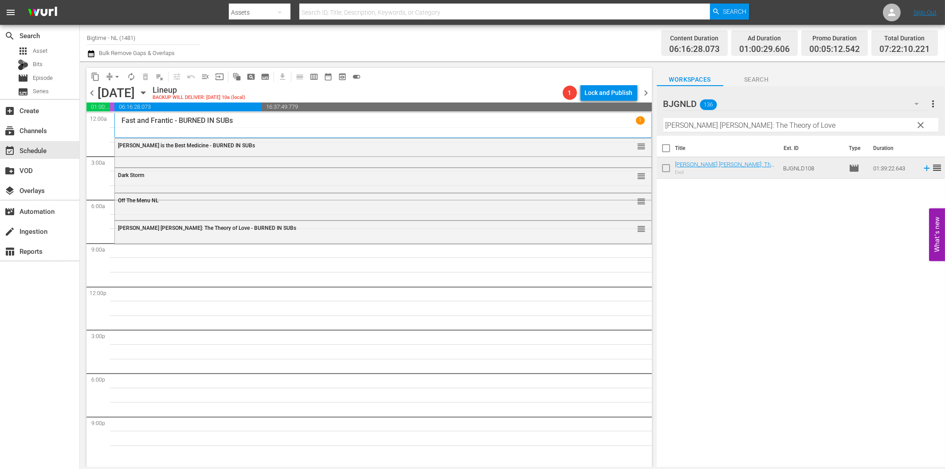
click at [705, 121] on input "[PERSON_NAME] [PERSON_NAME]: The Theory of Love" at bounding box center [800, 125] width 275 height 14
paste input "The Script of Lif"
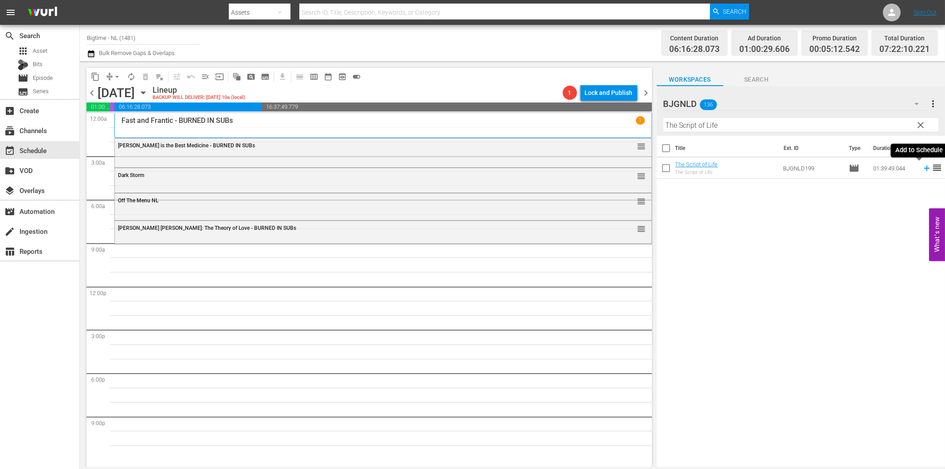
click at [922, 170] on icon at bounding box center [927, 168] width 10 height 10
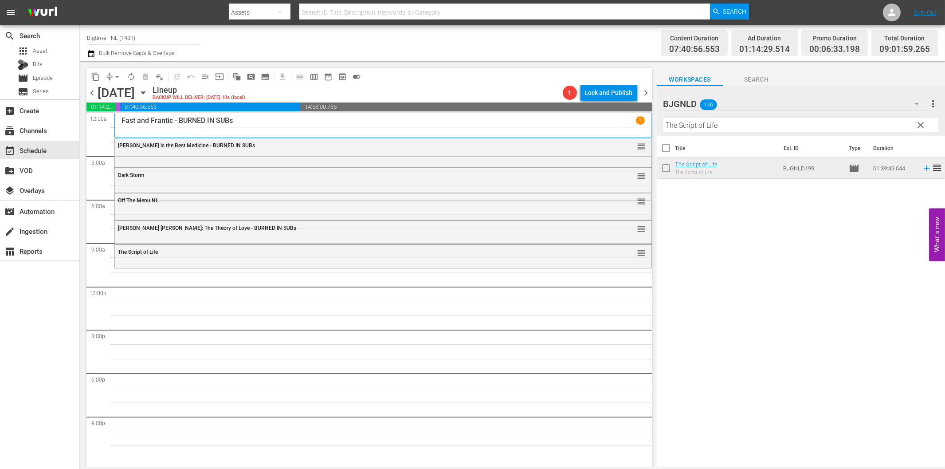
click at [742, 129] on input "The Script of Life" at bounding box center [800, 125] width 275 height 14
paste input "Light of Min"
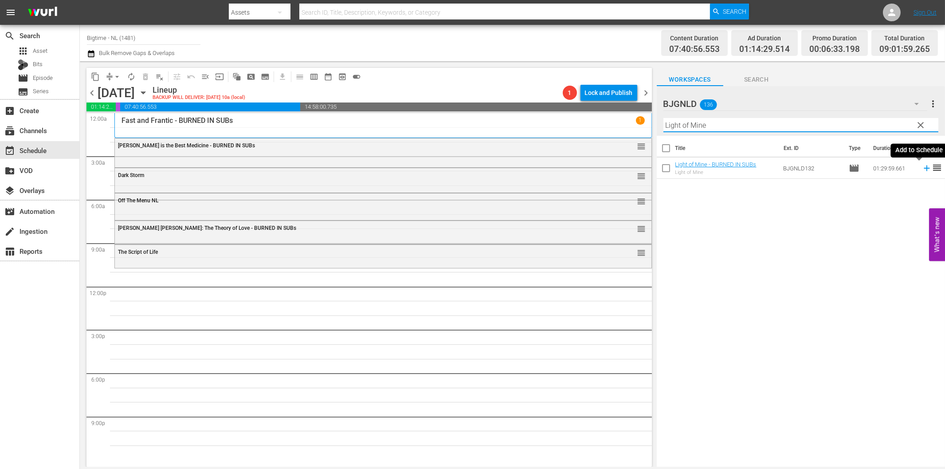
click at [922, 166] on icon at bounding box center [927, 168] width 10 height 10
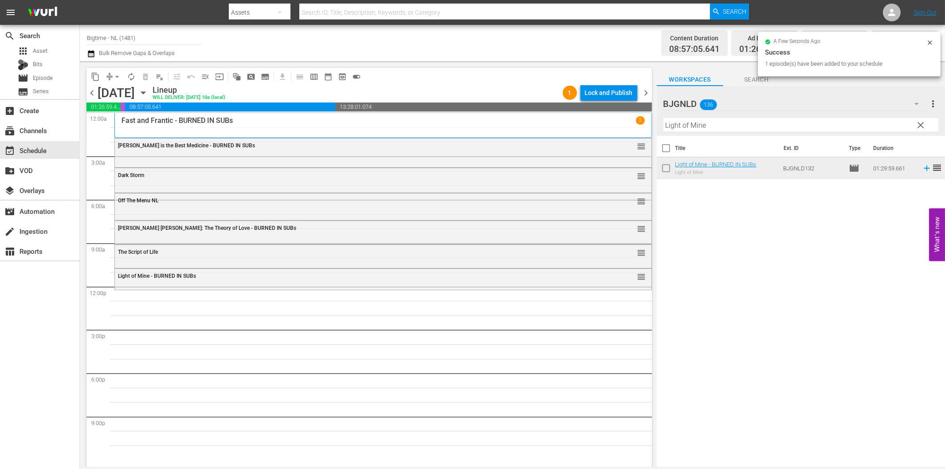
click at [742, 127] on input "Light of Mine" at bounding box center [800, 125] width 275 height 14
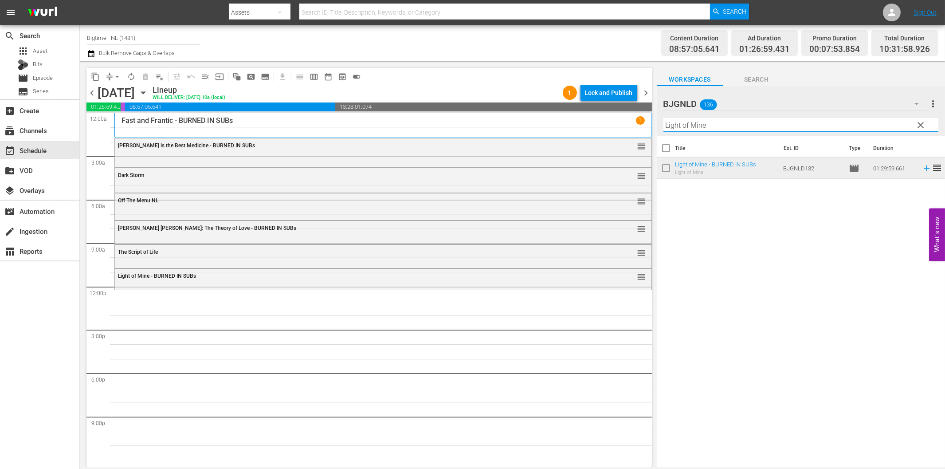
paste input "CainAbel"
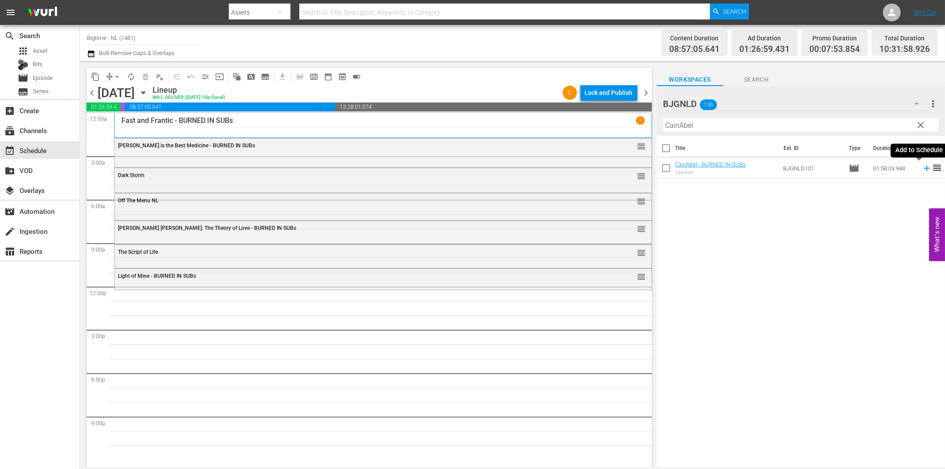
click at [922, 167] on icon at bounding box center [927, 168] width 10 height 10
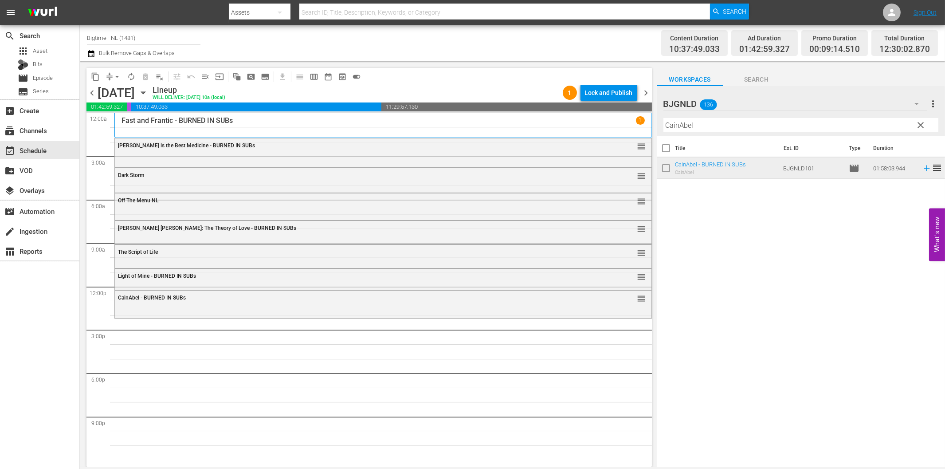
click at [699, 123] on input "CainAbel" at bounding box center [800, 125] width 275 height 14
paste input "The Henchman's War"
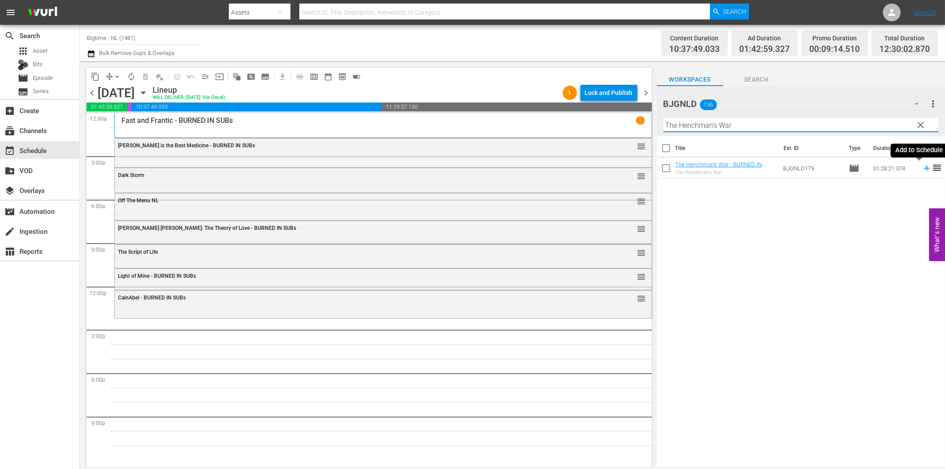
click at [923, 168] on icon at bounding box center [926, 168] width 6 height 6
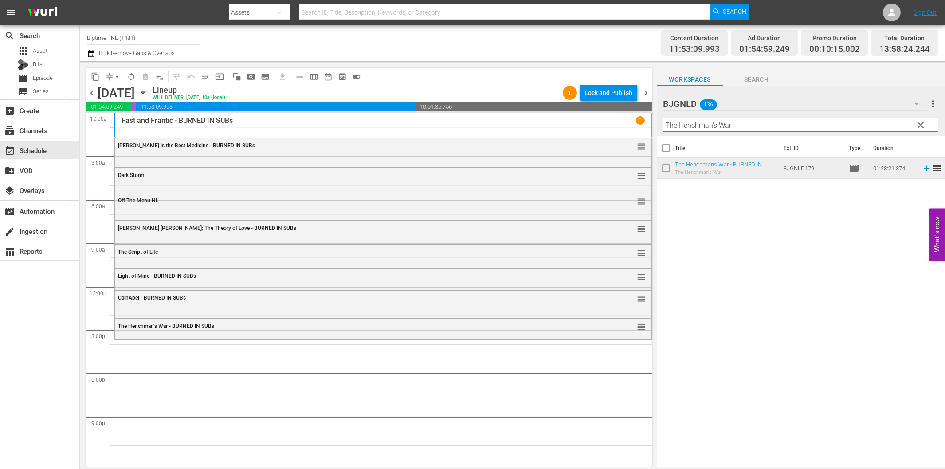
click at [711, 125] on input "The Henchman's War" at bounding box center [800, 125] width 275 height 14
paste input "Broke"
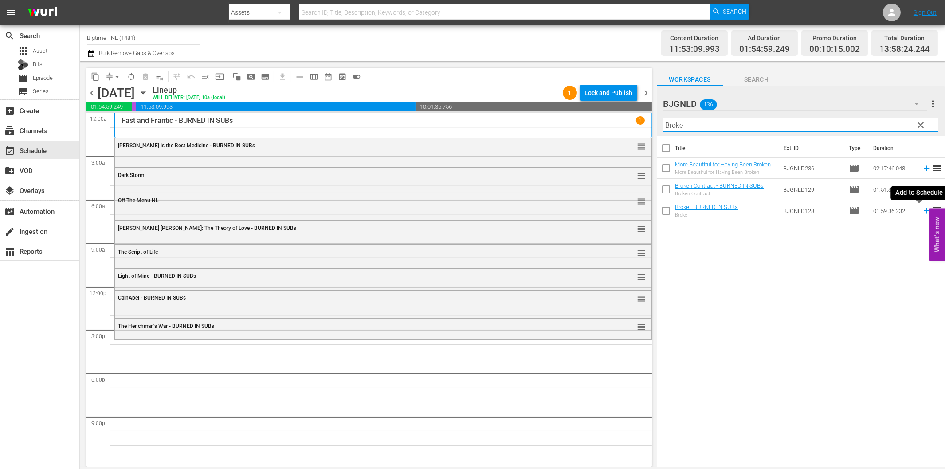
click at [923, 211] on icon at bounding box center [926, 211] width 6 height 6
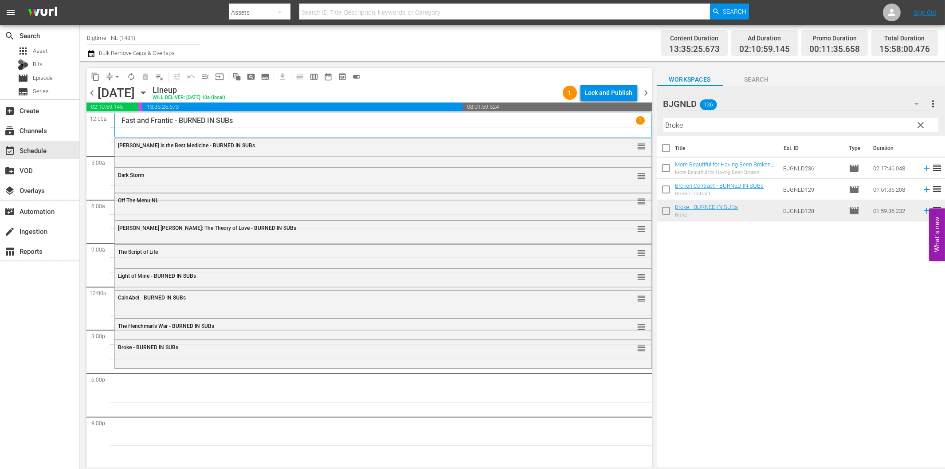
click at [736, 128] on input "Broke" at bounding box center [800, 125] width 275 height 14
paste input "If You Only Knew"
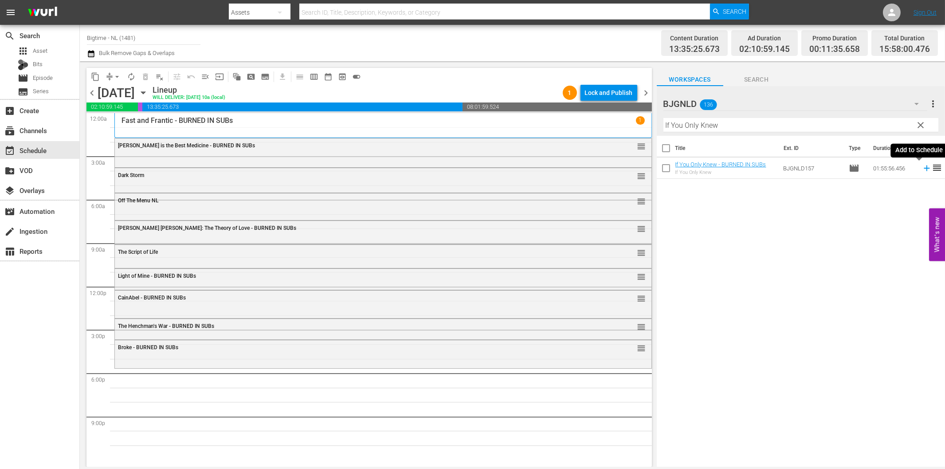
click at [922, 169] on icon at bounding box center [927, 168] width 10 height 10
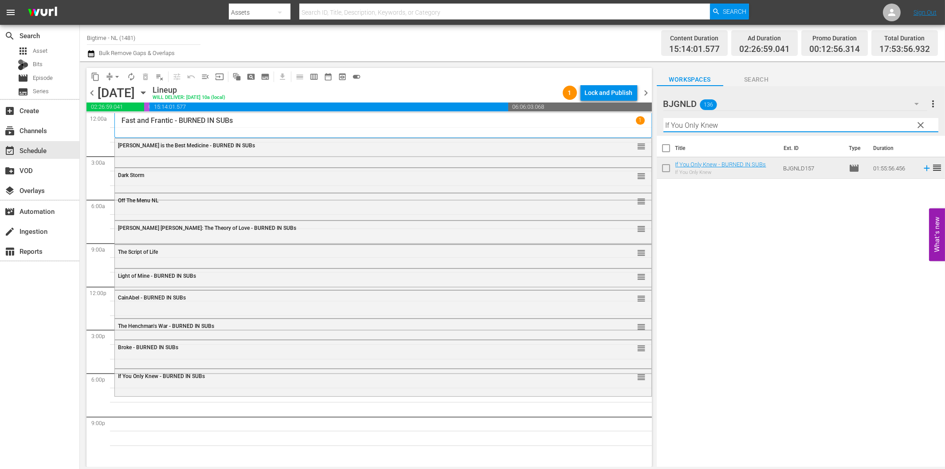
click at [730, 125] on input "If You Only Knew" at bounding box center [800, 125] width 275 height 14
paste input "Utopia Colorized"
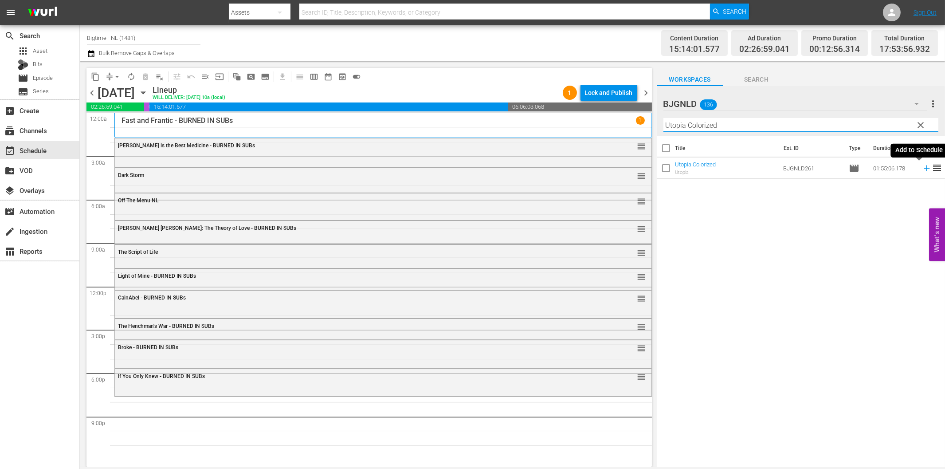
click at [923, 168] on icon at bounding box center [926, 168] width 6 height 6
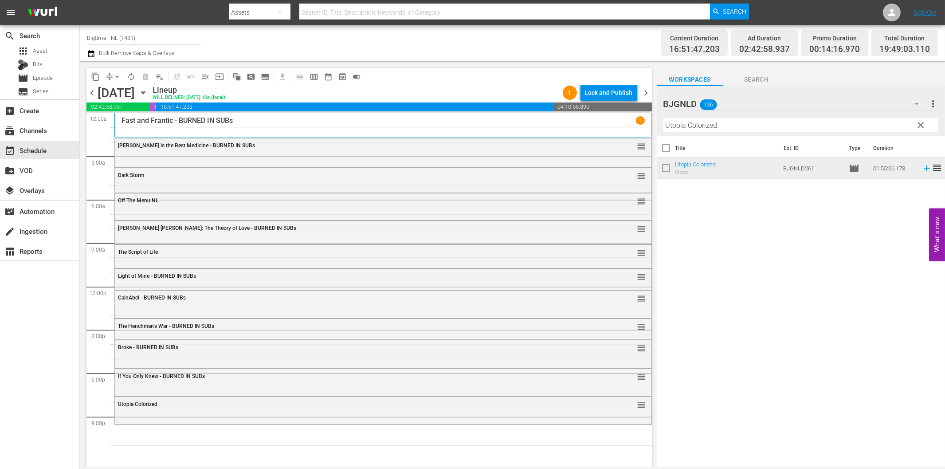
click at [715, 125] on input "Utopia Colorized" at bounding box center [800, 125] width 275 height 14
paste input "[PERSON_NAME] - Dressed to Kill"
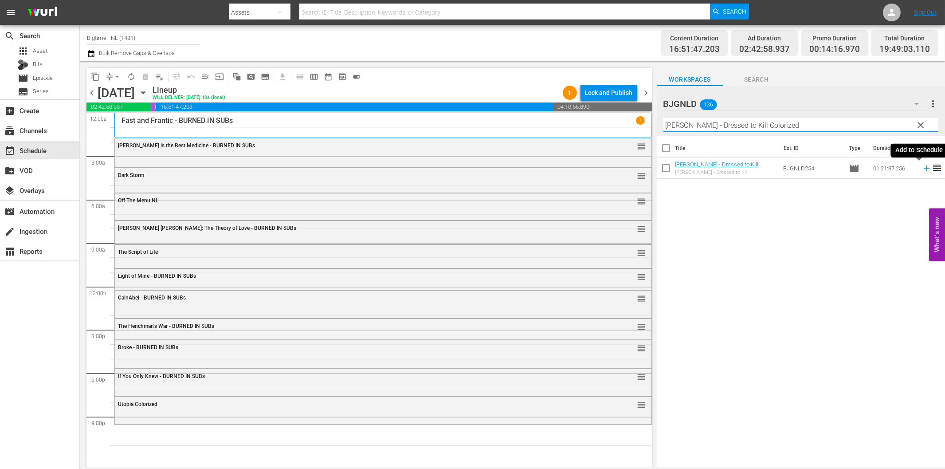
click at [923, 168] on icon at bounding box center [926, 168] width 6 height 6
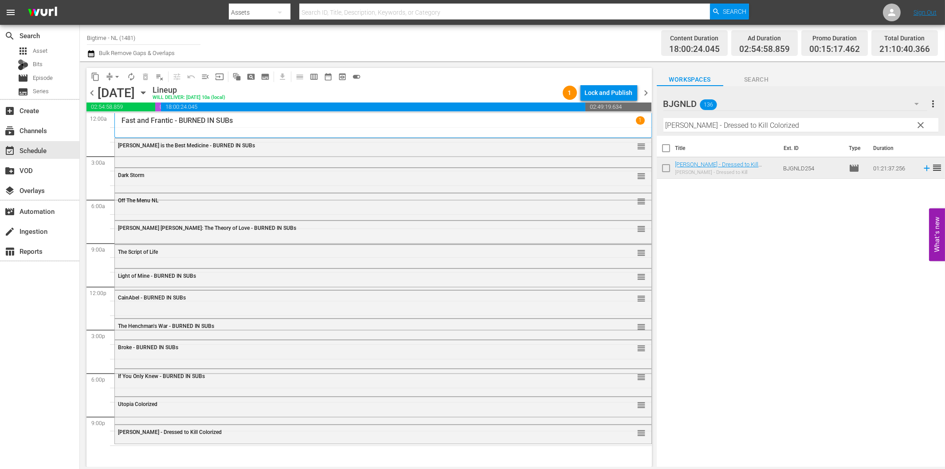
click at [817, 125] on input "[PERSON_NAME] - Dressed to Kill Colorized" at bounding box center [800, 125] width 275 height 14
paste input "If I Tell You I Have To Kill You"
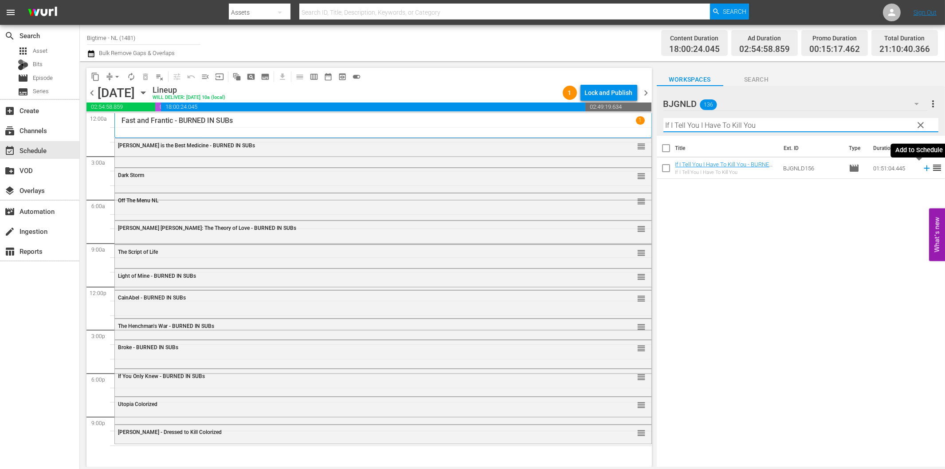
click at [922, 171] on icon at bounding box center [927, 168] width 10 height 10
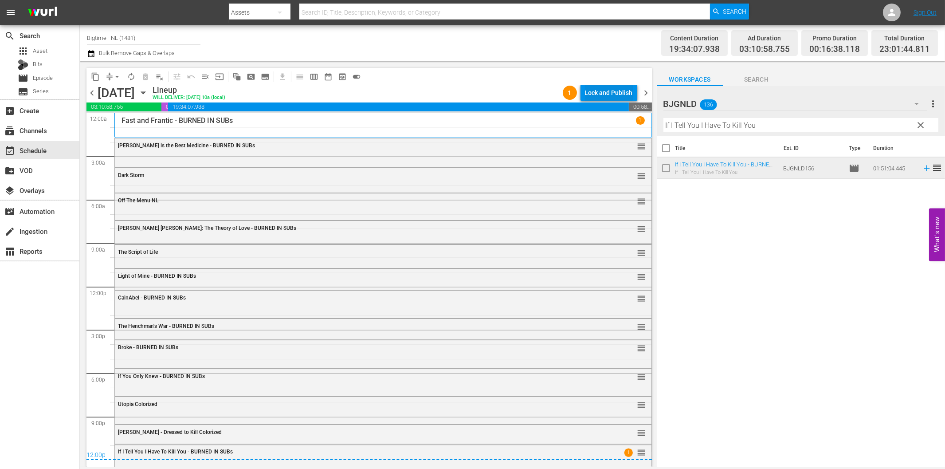
click at [607, 95] on div "Lock and Publish" at bounding box center [609, 93] width 48 height 16
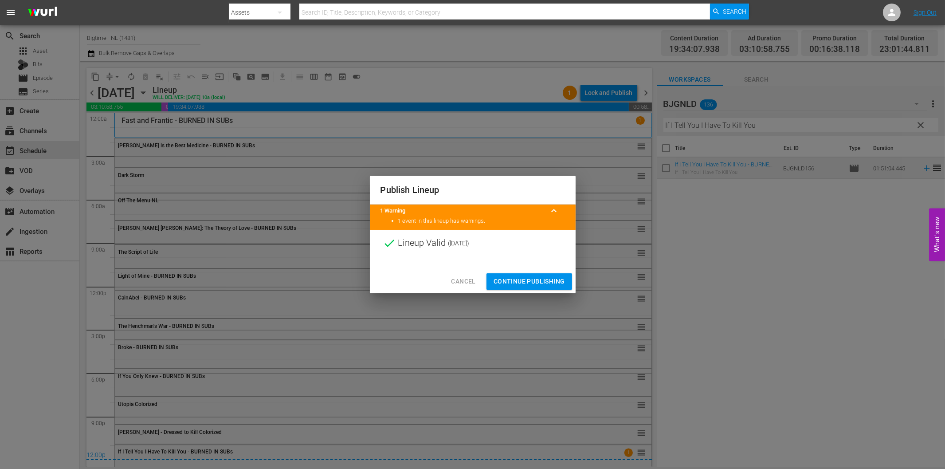
click at [537, 279] on span "Continue Publishing" at bounding box center [528, 281] width 71 height 11
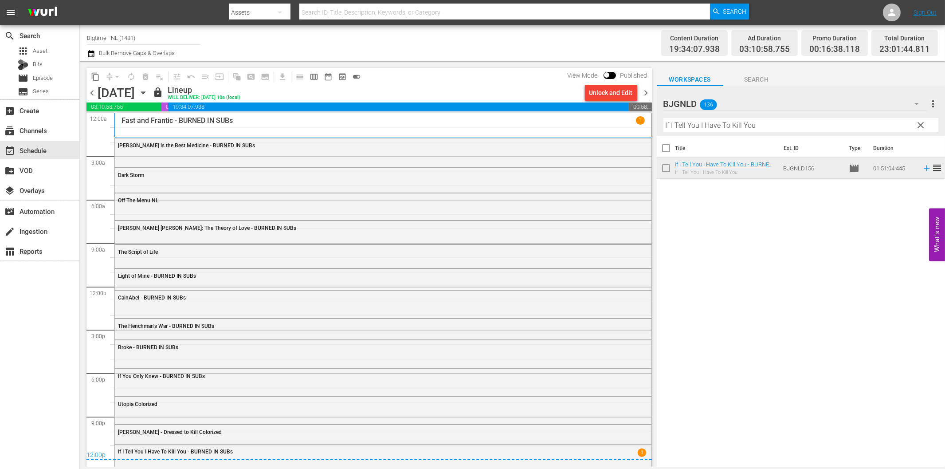
drag, startPoint x: 646, startPoint y: 93, endPoint x: 706, endPoint y: 117, distance: 64.2
click at [646, 93] on span "chevron_right" at bounding box center [646, 92] width 11 height 11
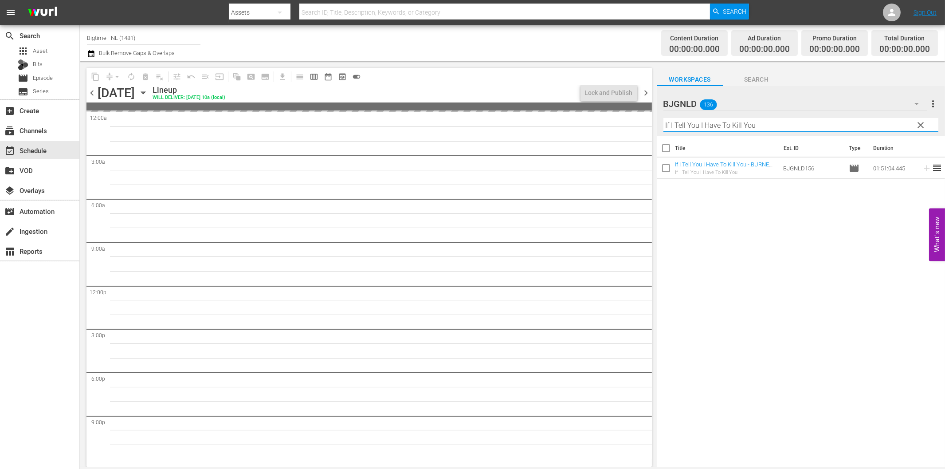
click at [719, 125] on input "If I Tell You I Have To Kill You" at bounding box center [800, 125] width 275 height 14
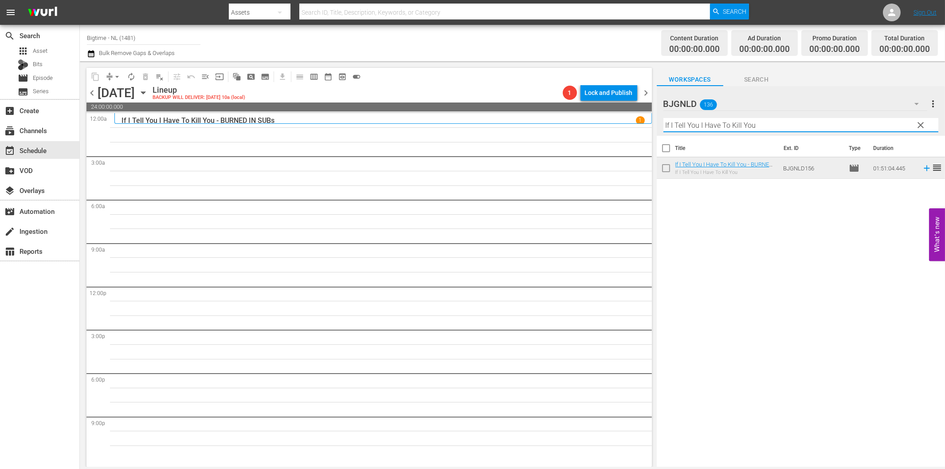
paste input "Creature in the [PERSON_NAME]"
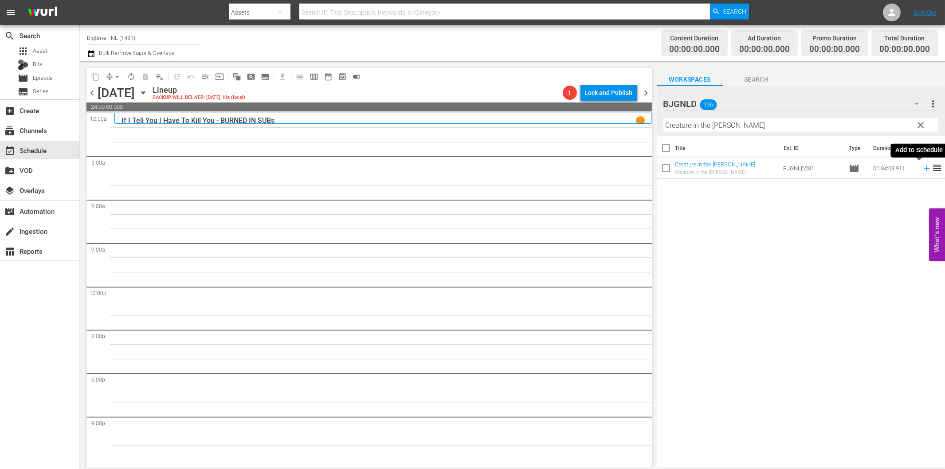
click at [923, 168] on icon at bounding box center [926, 168] width 6 height 6
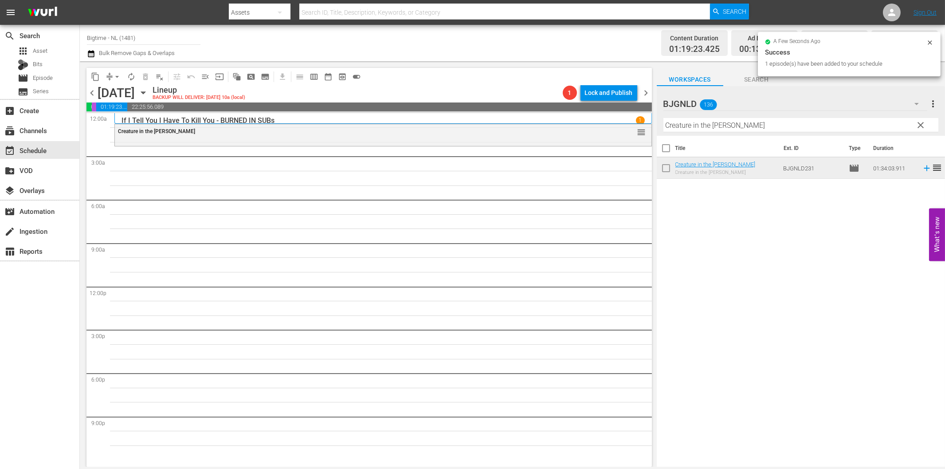
click at [719, 124] on input "Creature in the [PERSON_NAME]" at bounding box center [800, 125] width 275 height 14
paste input "Ice Twister"
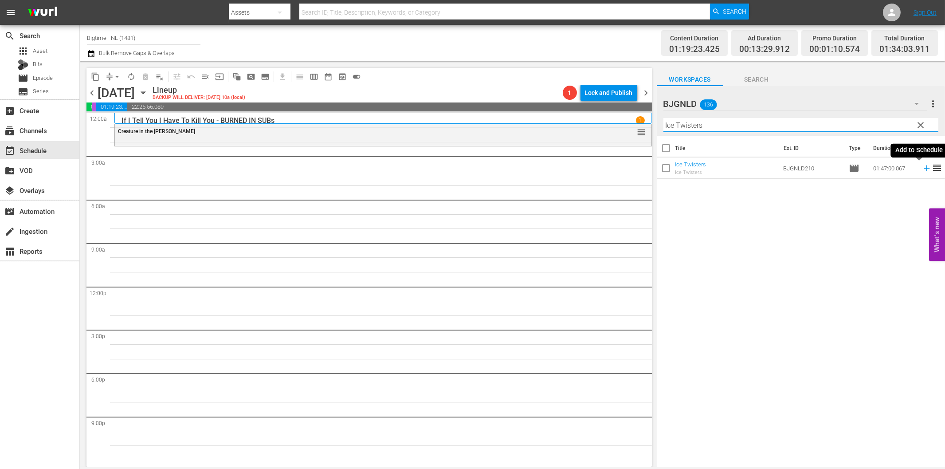
click at [922, 166] on icon at bounding box center [927, 168] width 10 height 10
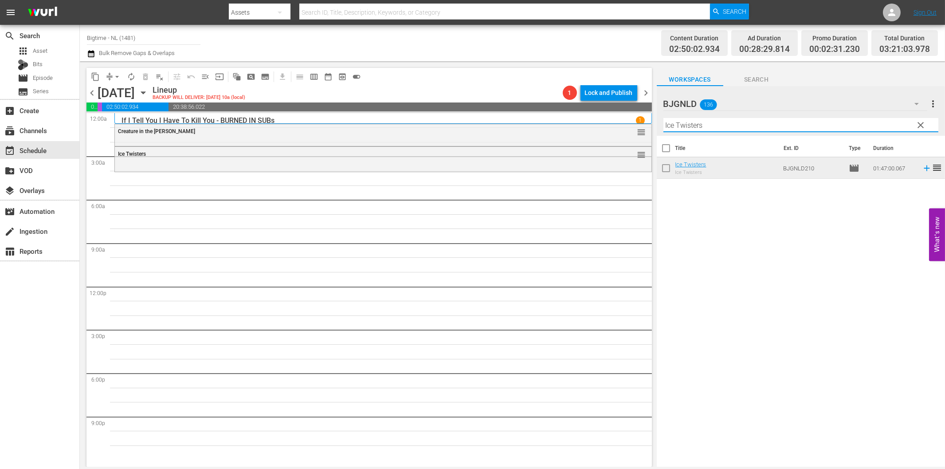
click at [673, 126] on input "Ice Twisters" at bounding box center [800, 125] width 275 height 14
paste input "Eight"
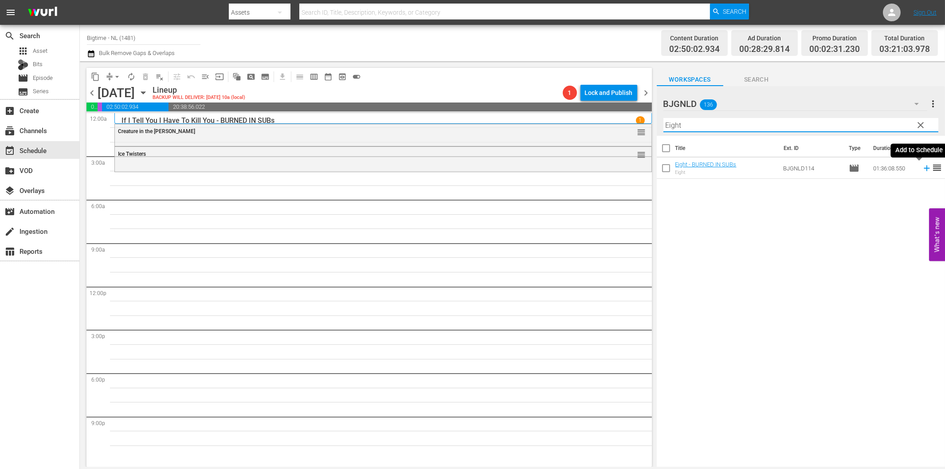
click at [923, 167] on icon at bounding box center [926, 168] width 6 height 6
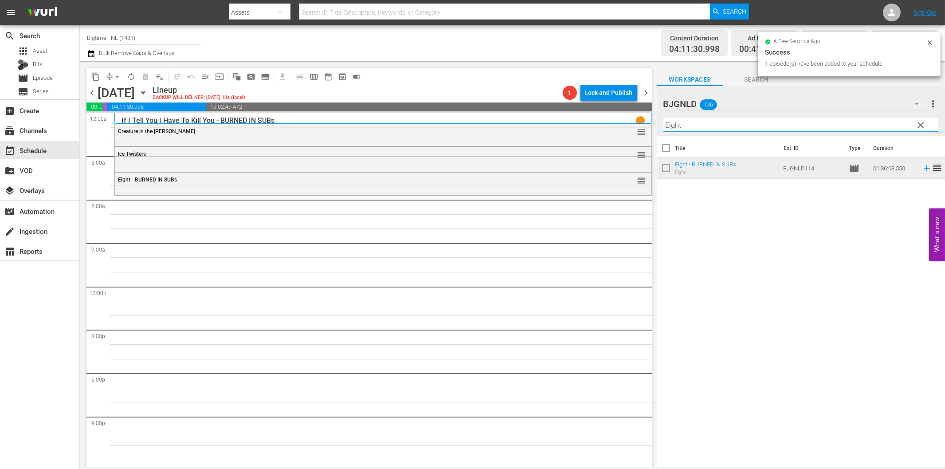
click at [702, 126] on input "Eight" at bounding box center [800, 125] width 275 height 14
paste input "The Map Reader"
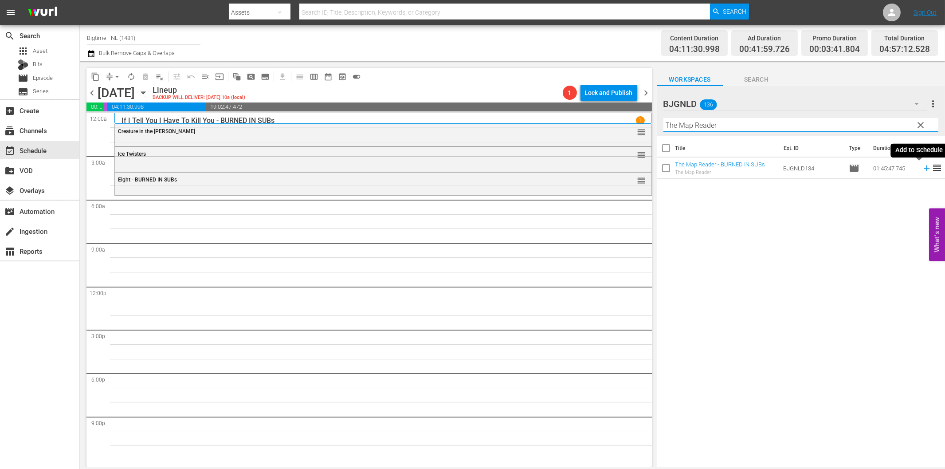
click at [922, 167] on icon at bounding box center [927, 168] width 10 height 10
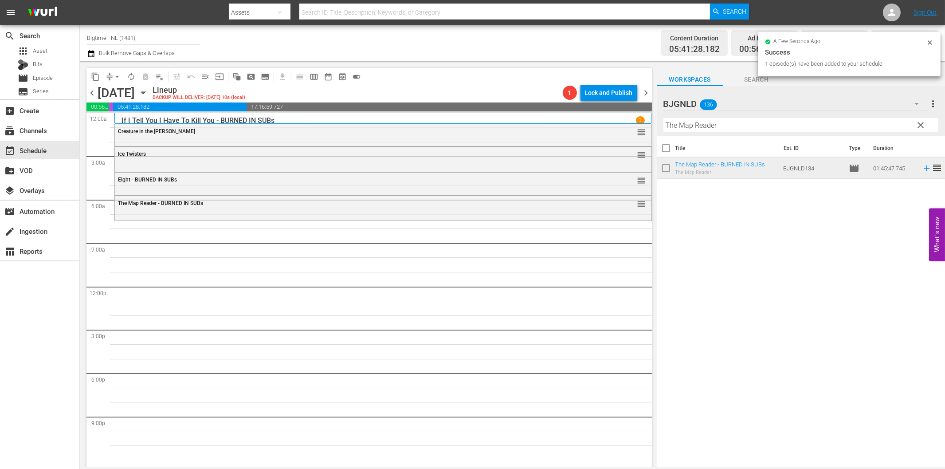
click at [682, 123] on input "The Map Reader" at bounding box center [800, 125] width 275 height 14
paste input "Fat Boy Chronicles"
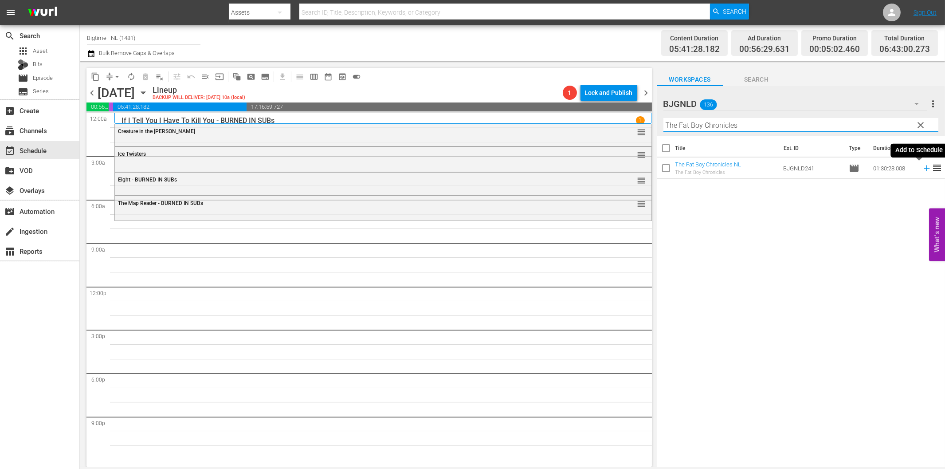
click at [922, 169] on icon at bounding box center [927, 168] width 10 height 10
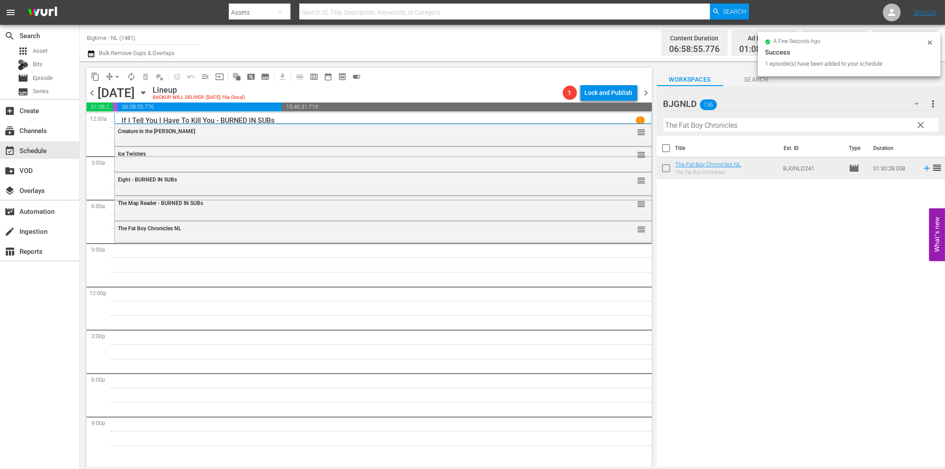
click at [733, 125] on input "The Fat Boy Chronicles" at bounding box center [800, 125] width 275 height 14
paste input "Lavalantula"
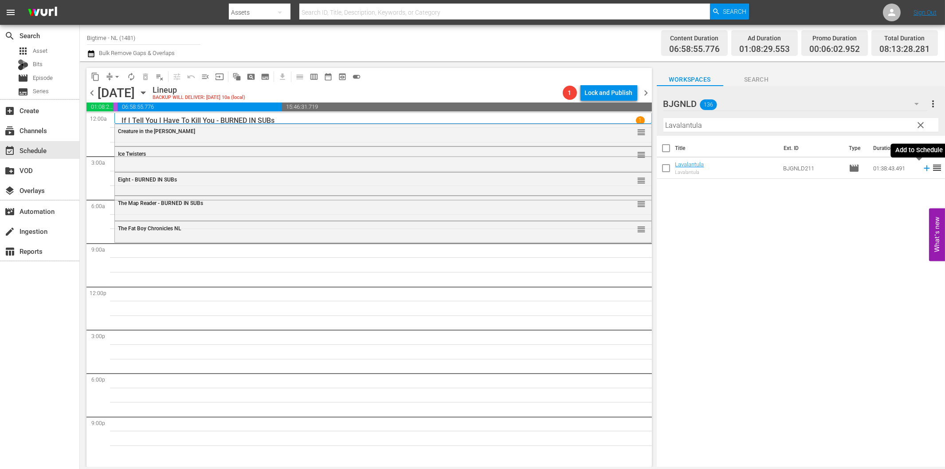
click at [922, 169] on icon at bounding box center [927, 168] width 10 height 10
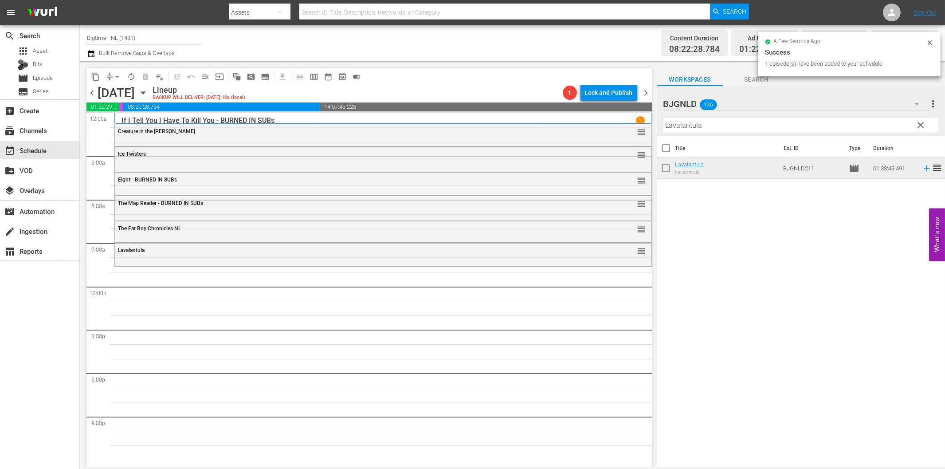
click at [679, 129] on input "Lavalantula" at bounding box center [800, 125] width 275 height 14
paste input "Native Hearts"
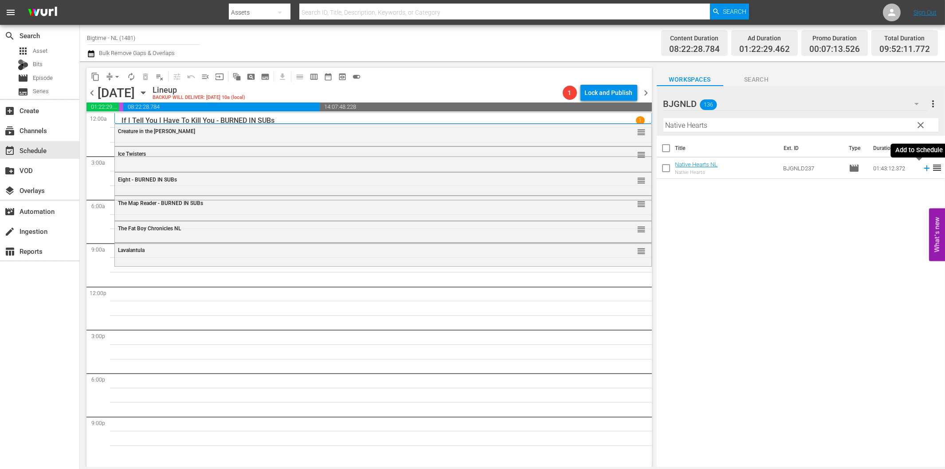
click at [922, 170] on icon at bounding box center [927, 168] width 10 height 10
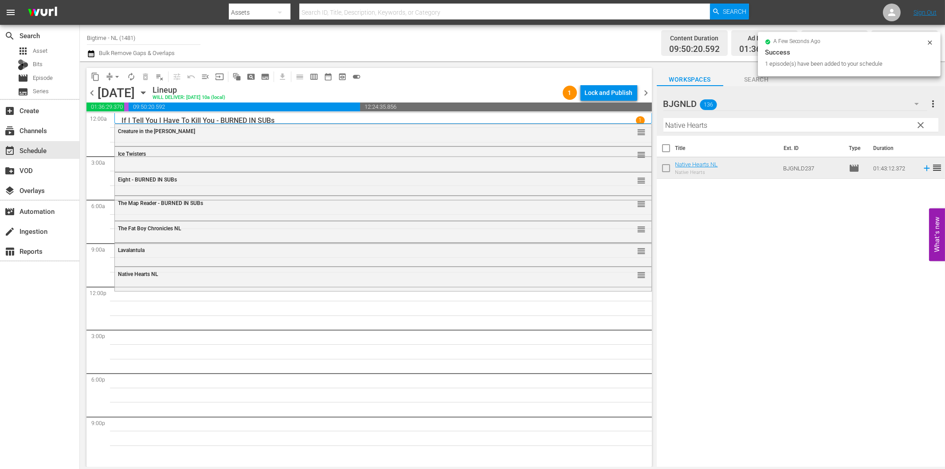
click at [698, 126] on input "Native Hearts" at bounding box center [800, 125] width 275 height 14
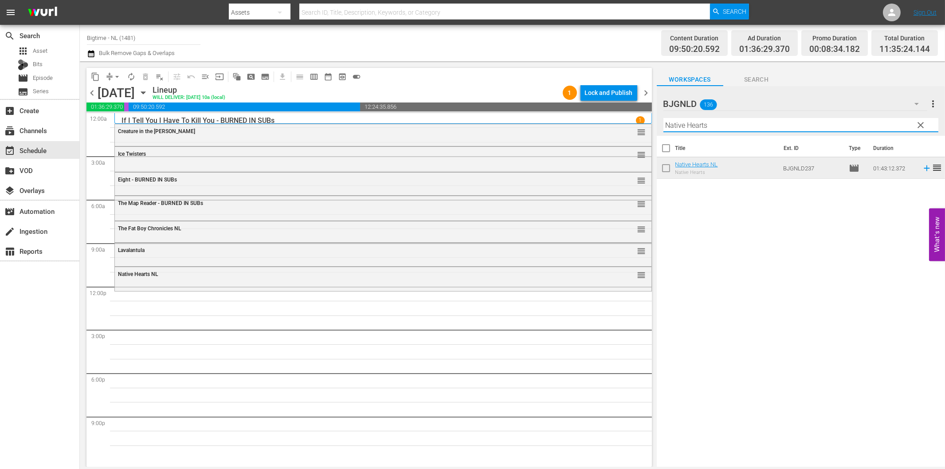
paste input "Finding Hope"
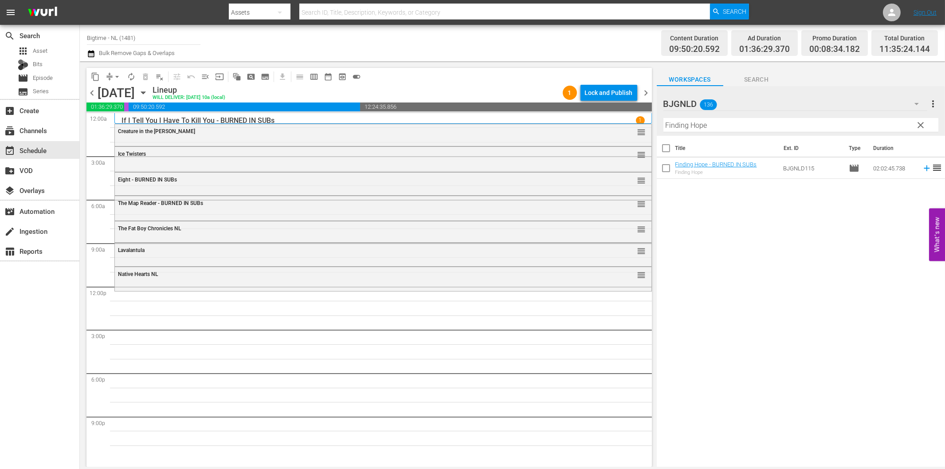
click at [931, 165] on span "reorder" at bounding box center [936, 167] width 11 height 11
click at [922, 166] on icon at bounding box center [927, 168] width 10 height 10
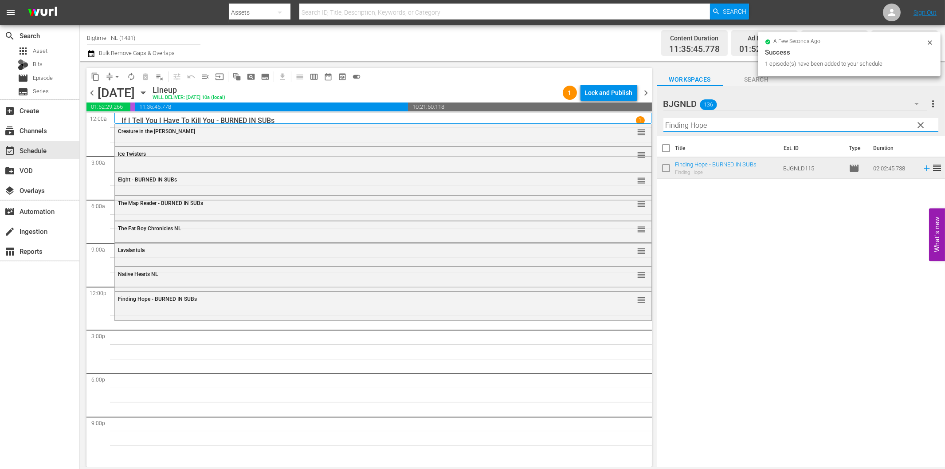
click at [691, 130] on input "Finding Hope" at bounding box center [800, 125] width 275 height 14
paste input "Of Dice and Men"
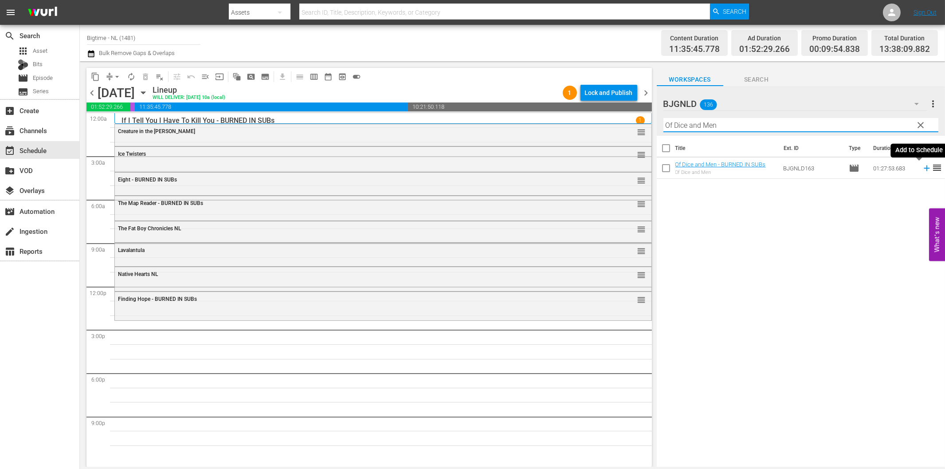
click at [923, 168] on icon at bounding box center [926, 168] width 6 height 6
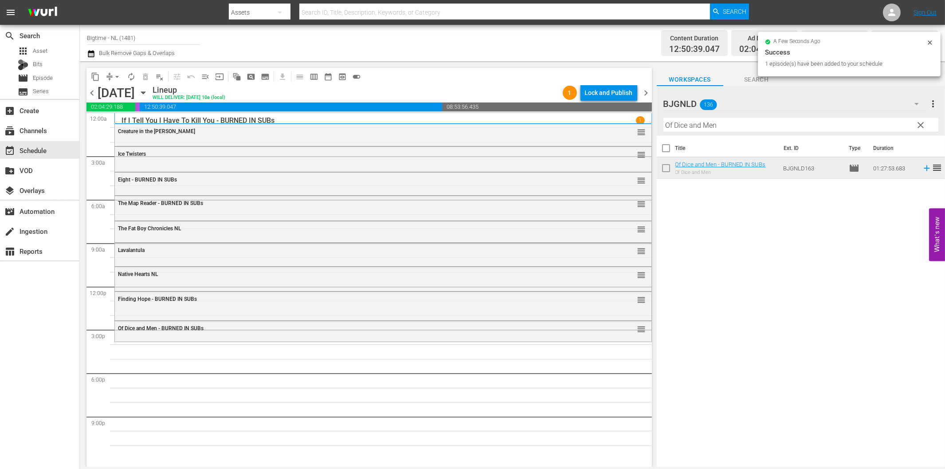
click at [711, 126] on input "Of Dice and Men" at bounding box center [800, 125] width 275 height 14
paste input "Grief"
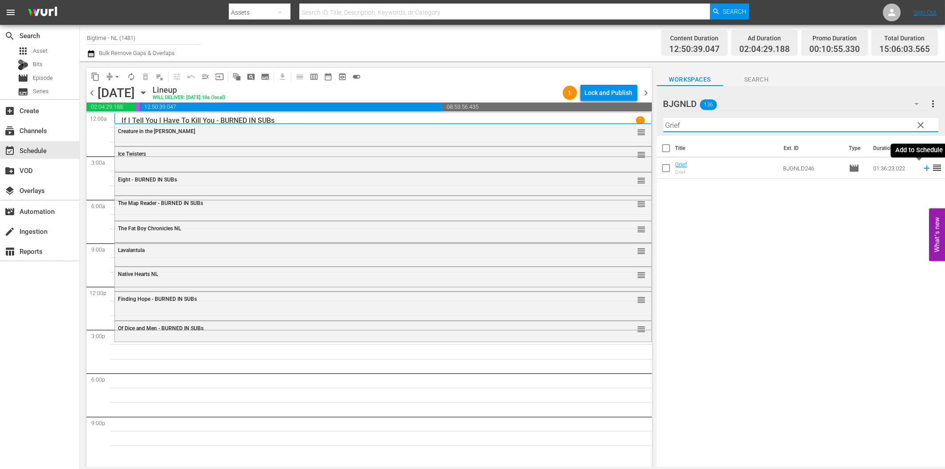
click at [922, 167] on icon at bounding box center [927, 168] width 10 height 10
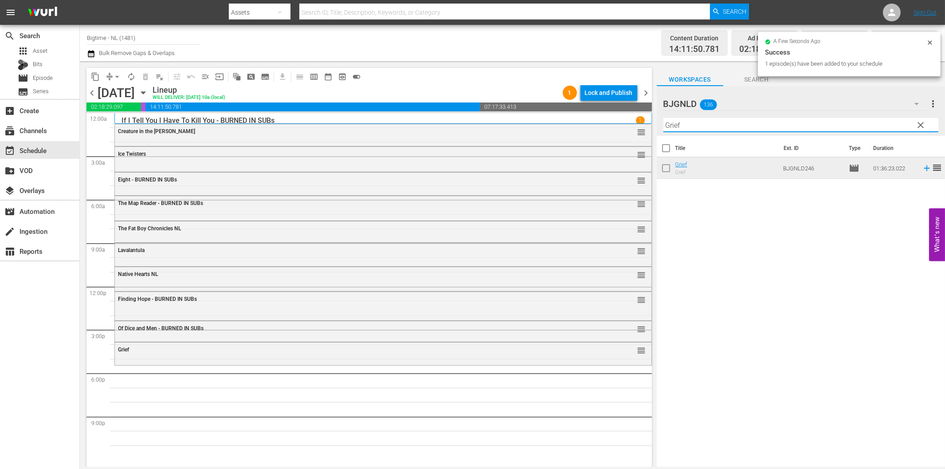
click at [723, 125] on input "Grief" at bounding box center [800, 125] width 275 height 14
paste input "Battle B-Boy"
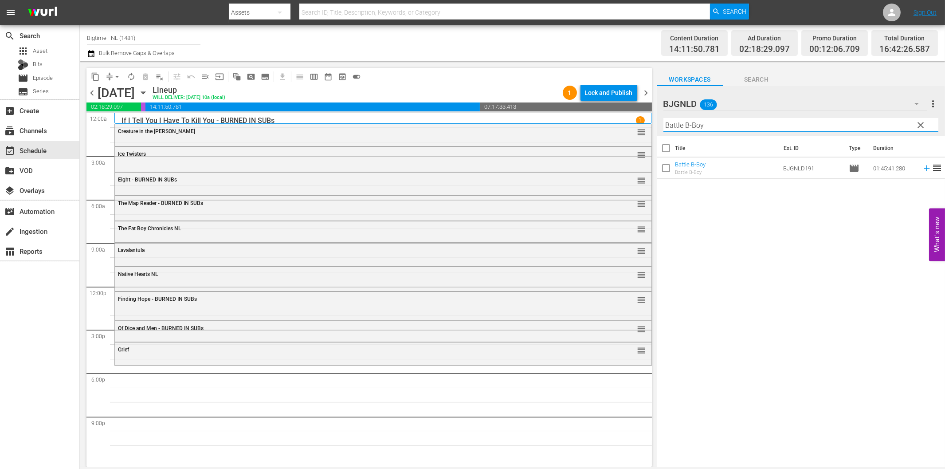
click at [922, 167] on icon at bounding box center [927, 168] width 10 height 10
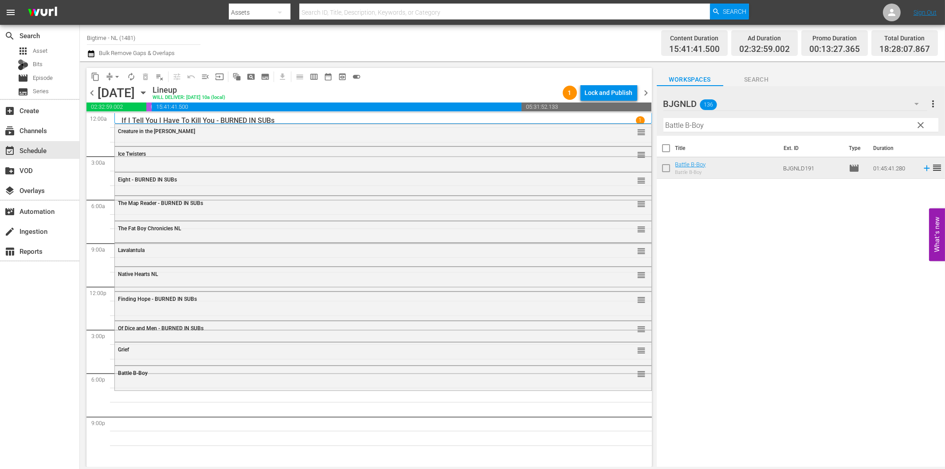
click at [702, 123] on input "Battle B-Boy" at bounding box center [800, 125] width 275 height 14
paste input "Subzero"
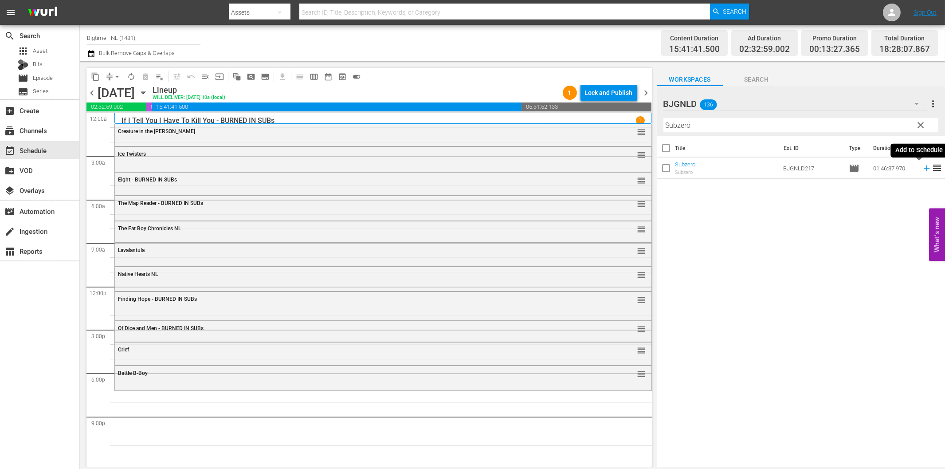
click at [922, 170] on icon at bounding box center [927, 168] width 10 height 10
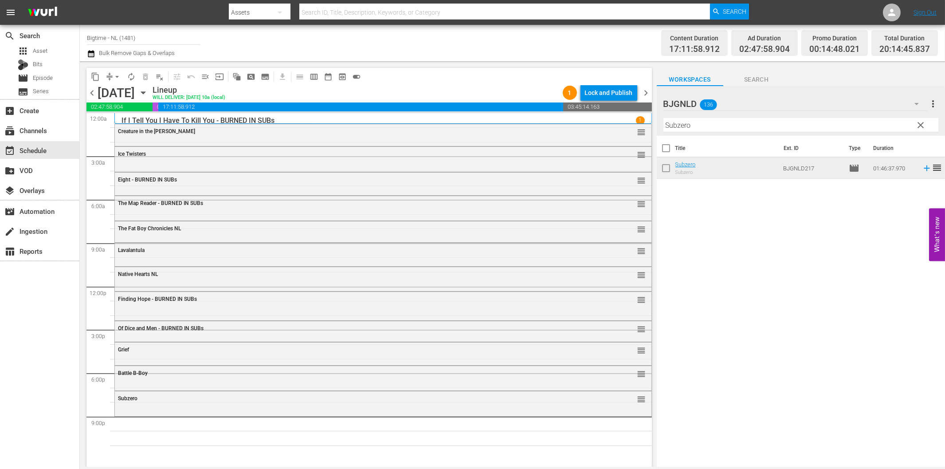
click at [790, 128] on input "Subzero" at bounding box center [800, 125] width 275 height 14
paste input "[DATE] Party"
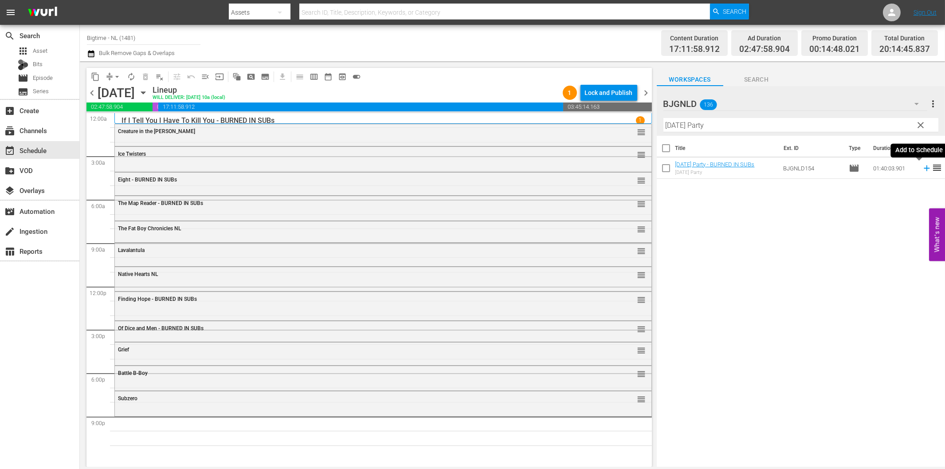
click at [922, 167] on icon at bounding box center [927, 168] width 10 height 10
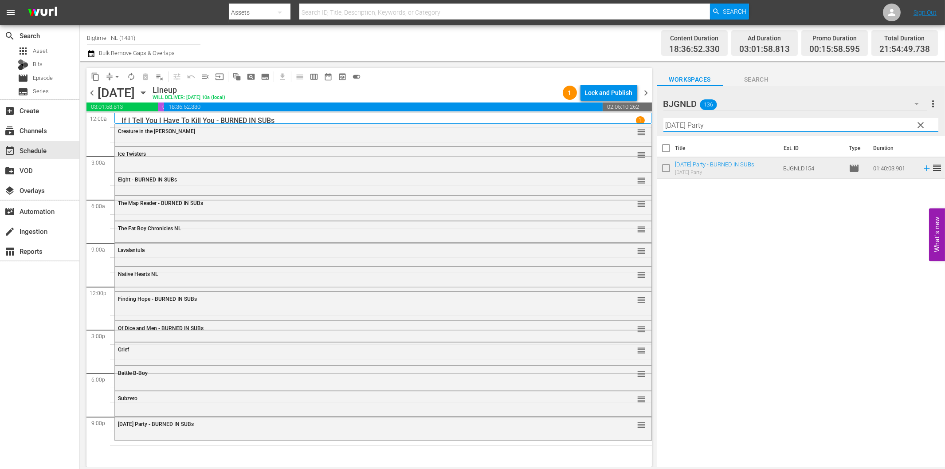
click at [704, 127] on input "[DATE] Party" at bounding box center [800, 125] width 275 height 14
paste input "Death's Door"
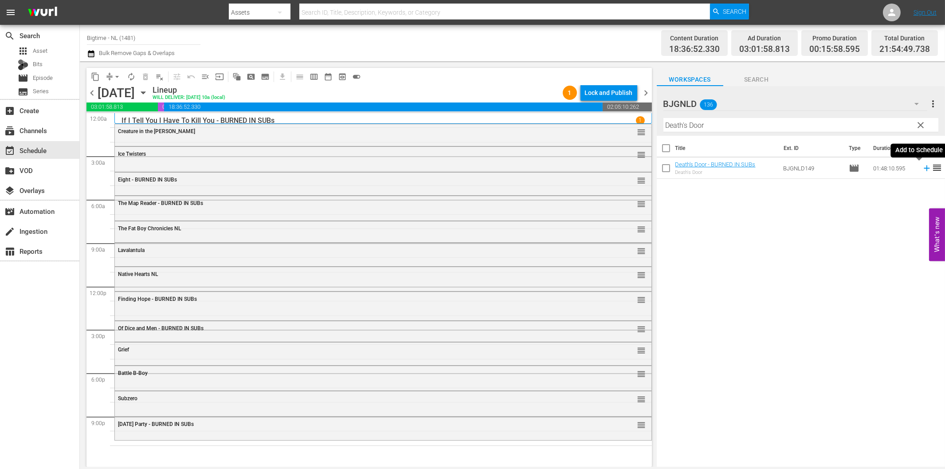
click at [923, 168] on icon at bounding box center [926, 168] width 6 height 6
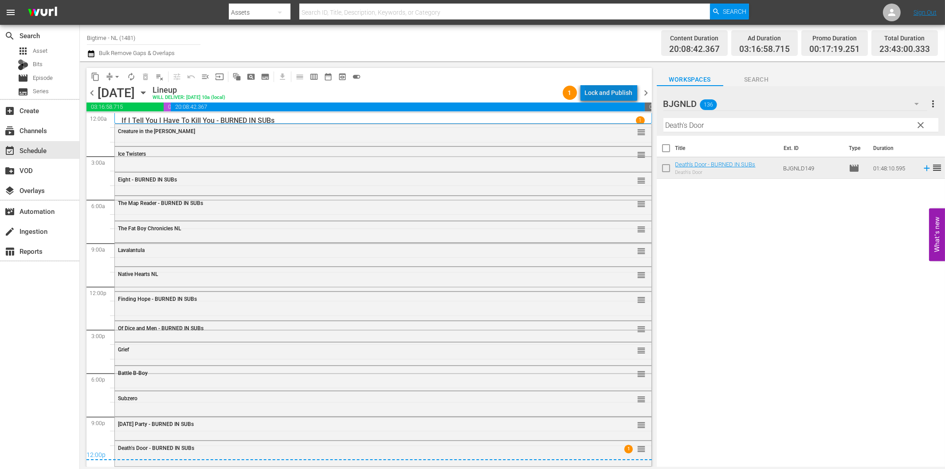
click at [617, 91] on div "Lock and Publish" at bounding box center [609, 93] width 48 height 16
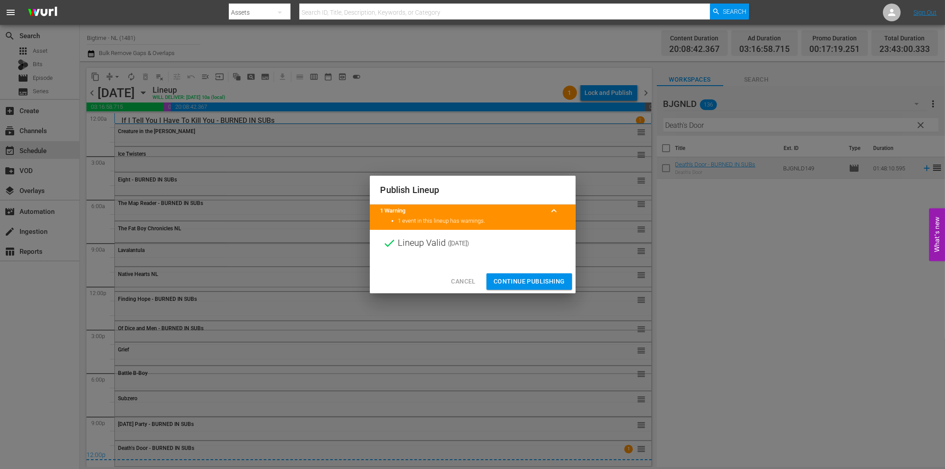
click at [520, 284] on span "Continue Publishing" at bounding box center [528, 281] width 71 height 11
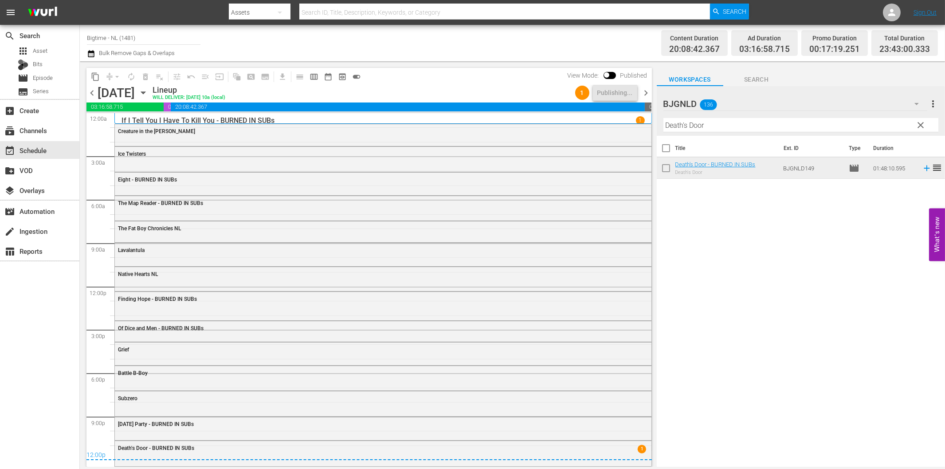
click at [645, 95] on span "chevron_right" at bounding box center [646, 92] width 11 height 11
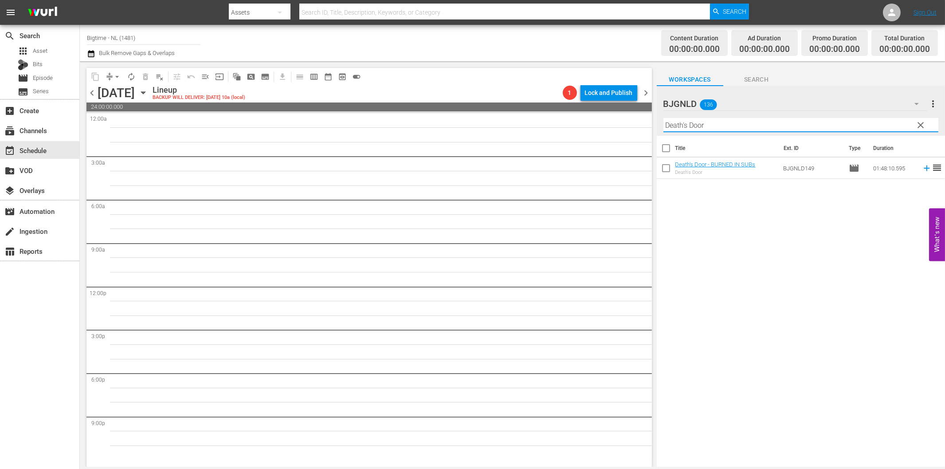
click at [677, 125] on input "Death's Door" at bounding box center [800, 125] width 275 height 14
paste input "The Kiss of [DEMOGRAPHIC_DATA] X Executor The Philadelphia Experiment [PERSON_N…"
paste input "Guardian"
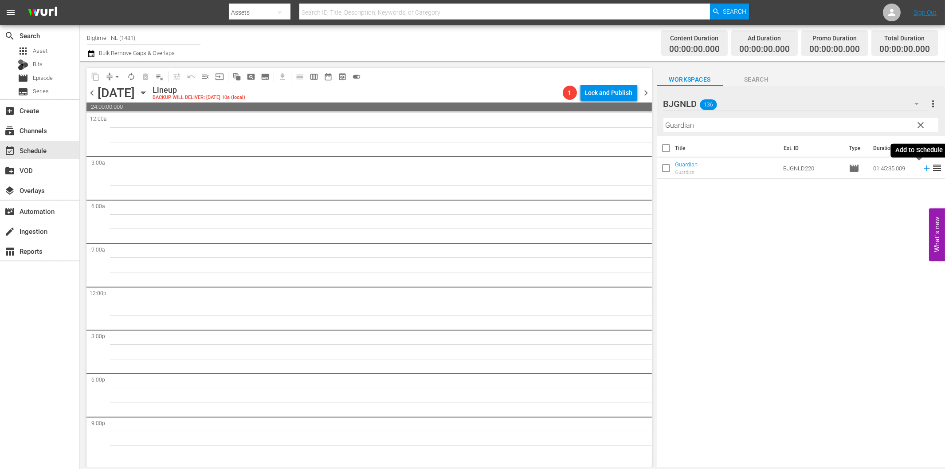
click at [922, 168] on icon at bounding box center [927, 168] width 10 height 10
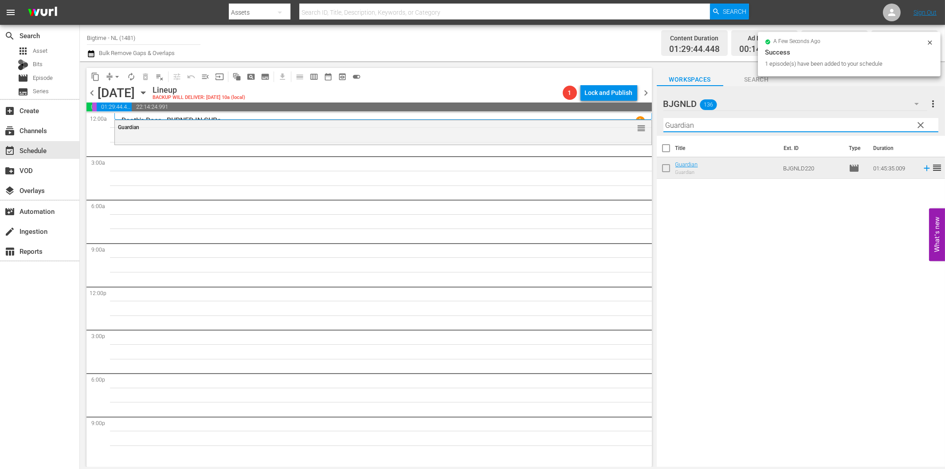
click at [741, 125] on input "Guardian" at bounding box center [800, 125] width 275 height 14
paste input "Created Equal"
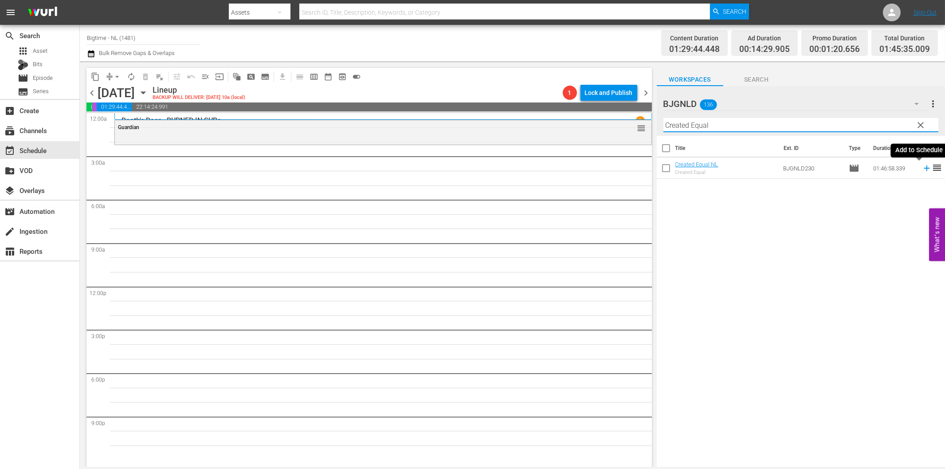
click at [923, 170] on icon at bounding box center [926, 168] width 6 height 6
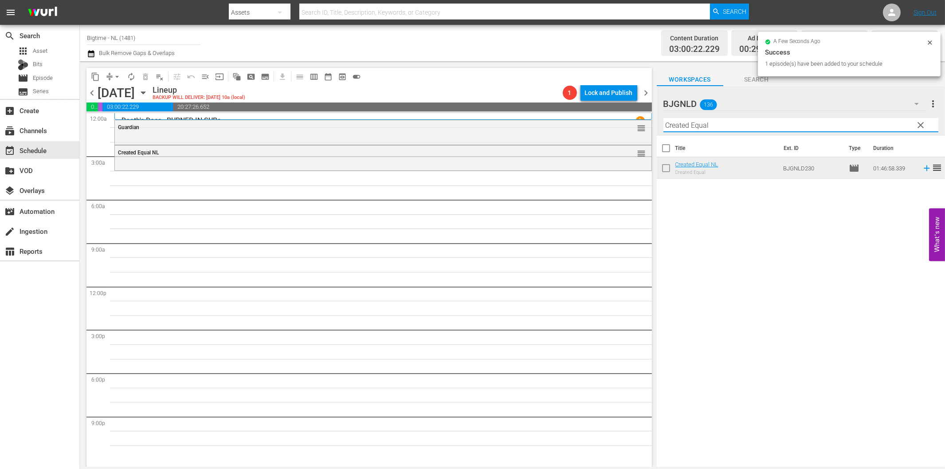
click at [733, 127] on input "Created Equal" at bounding box center [800, 125] width 275 height 14
paste input "Arc - A Love Story"
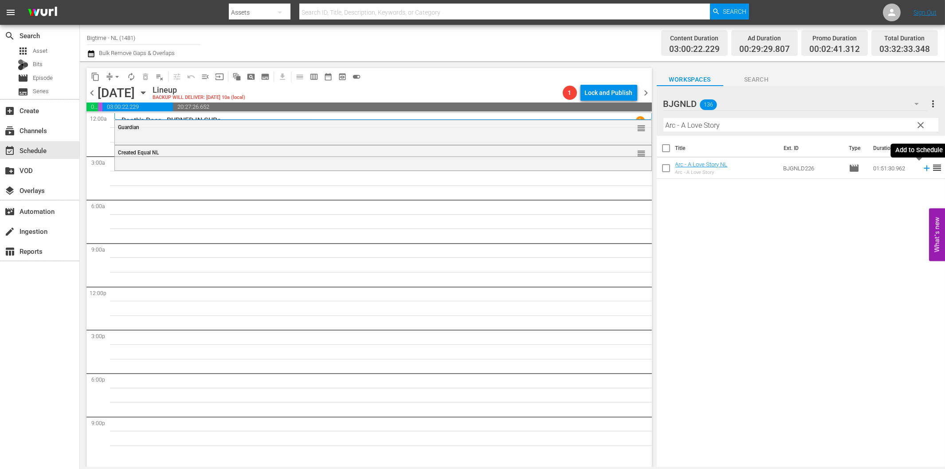
click at [923, 168] on icon at bounding box center [926, 168] width 6 height 6
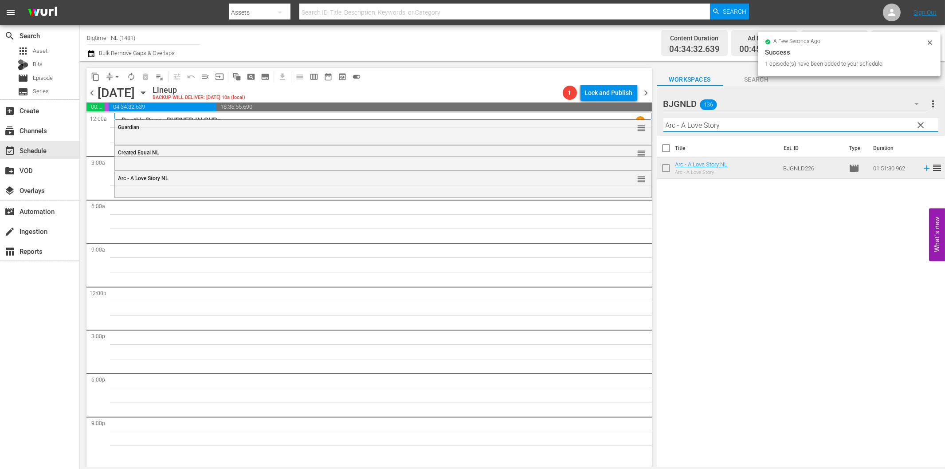
click at [694, 121] on input "Arc - A Love Story" at bounding box center [800, 125] width 275 height 14
paste input "2nd Chance for Christmas"
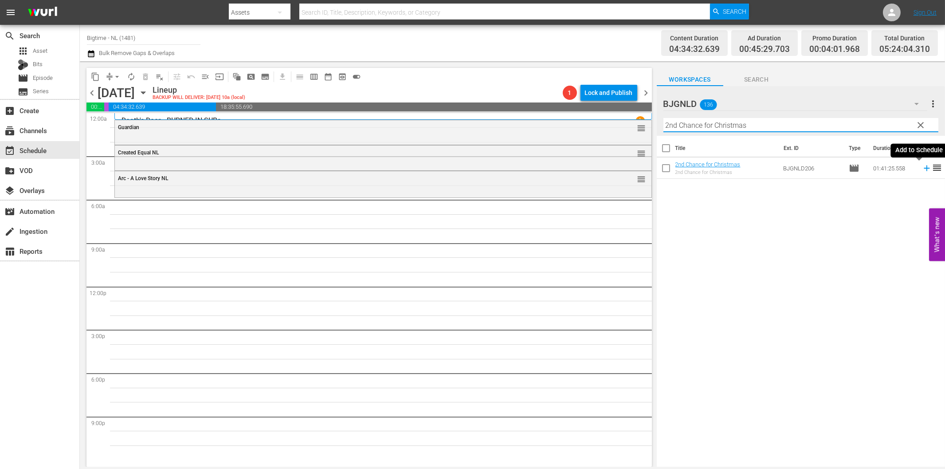
click at [923, 168] on icon at bounding box center [926, 168] width 6 height 6
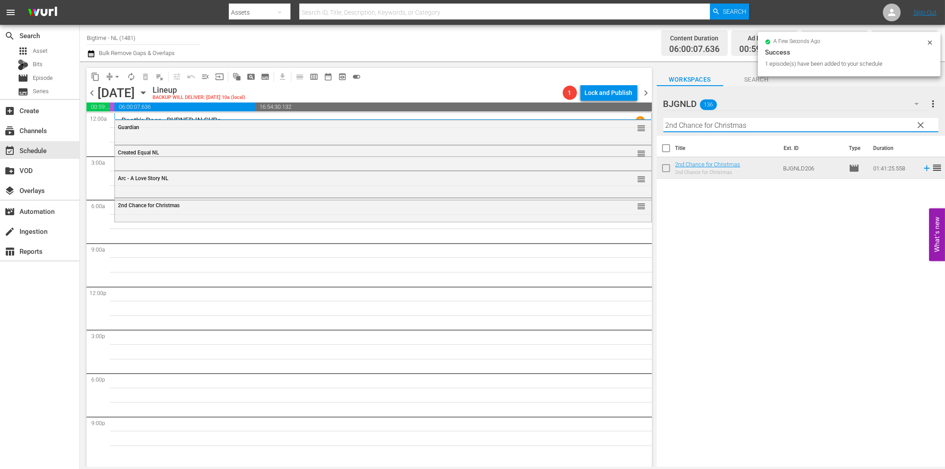
click at [706, 124] on input "2nd Chance for Christmas" at bounding box center [800, 125] width 275 height 14
paste input "#EM3 (Eenie Meenie [PERSON_NAME])"
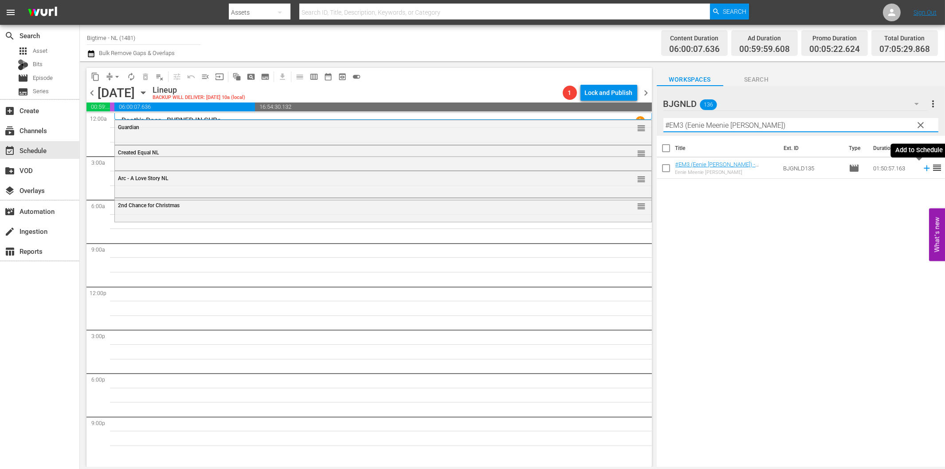
click at [922, 167] on icon at bounding box center [927, 168] width 10 height 10
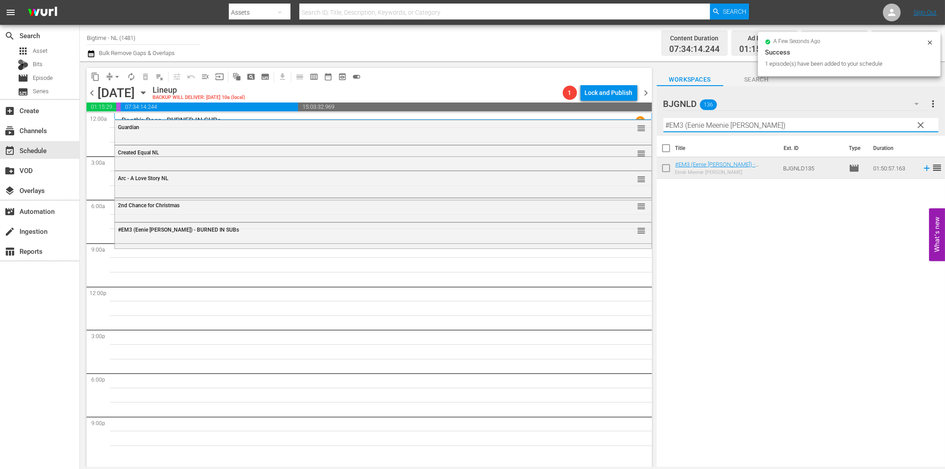
click at [766, 123] on input "#EM3 (Eenie Meenie [PERSON_NAME])" at bounding box center [800, 125] width 275 height 14
paste input "Pardon Us Colorized"
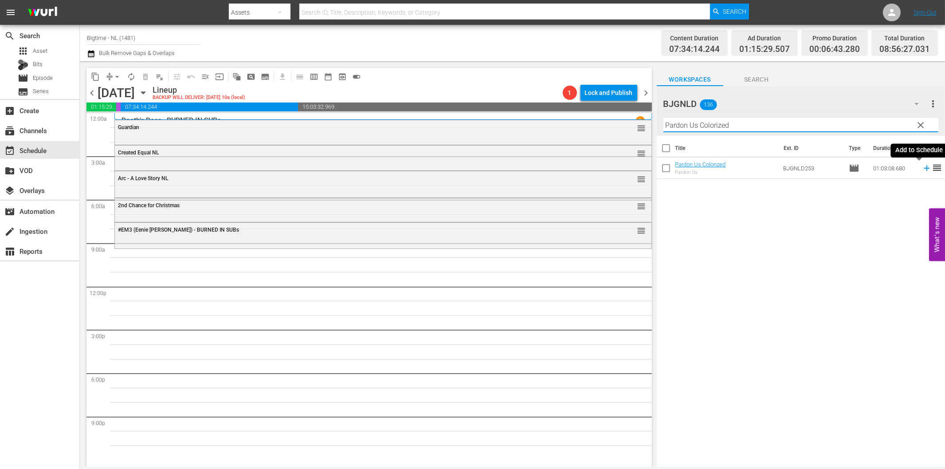
click at [923, 168] on icon at bounding box center [926, 168] width 6 height 6
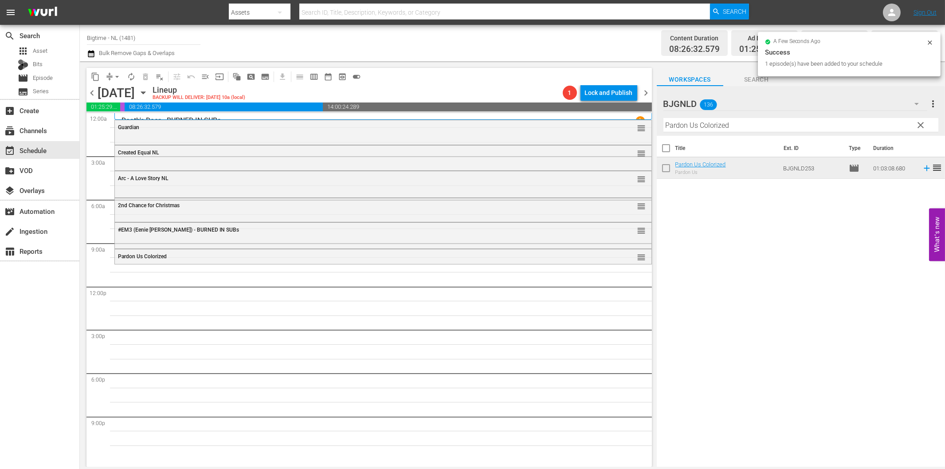
click at [694, 123] on input "Pardon Us Colorized" at bounding box center [800, 125] width 275 height 14
paste input "The Bulldog Breed"
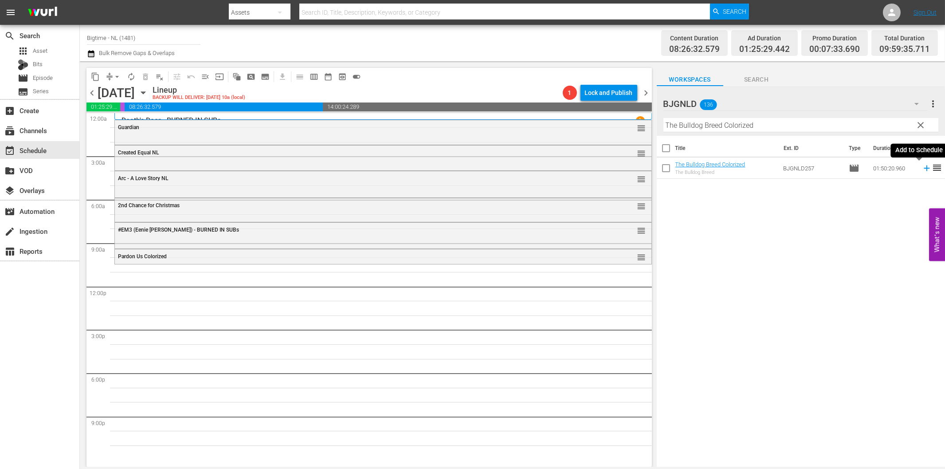
click at [923, 168] on icon at bounding box center [926, 168] width 6 height 6
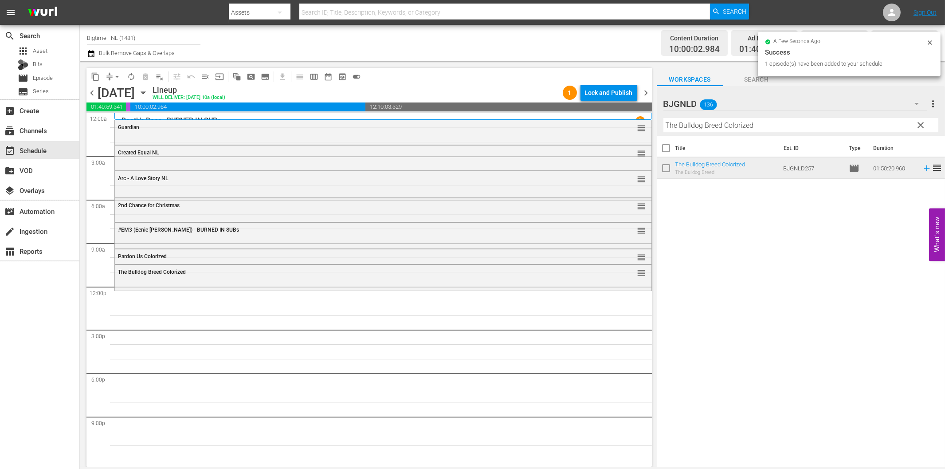
click at [769, 127] on input "The Bulldog Breed Colorized" at bounding box center [800, 125] width 275 height 14
paste input "House on Rockingham"
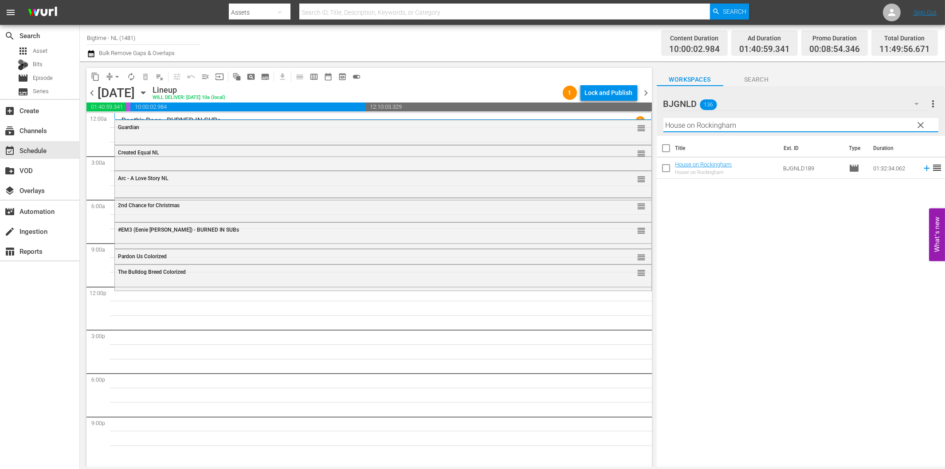
click at [923, 168] on icon at bounding box center [926, 168] width 6 height 6
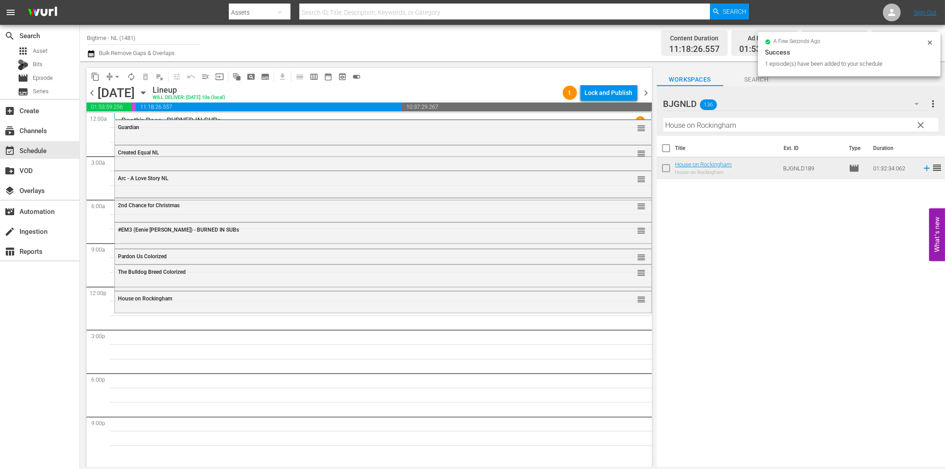
click at [741, 123] on input "House on Rockingham" at bounding box center [800, 125] width 275 height 14
paste input "6 Non Smokers"
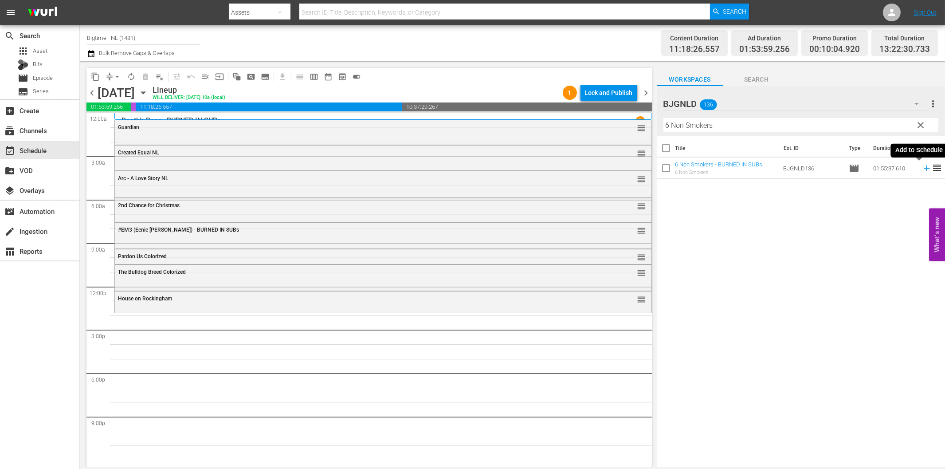
click at [922, 169] on icon at bounding box center [927, 168] width 10 height 10
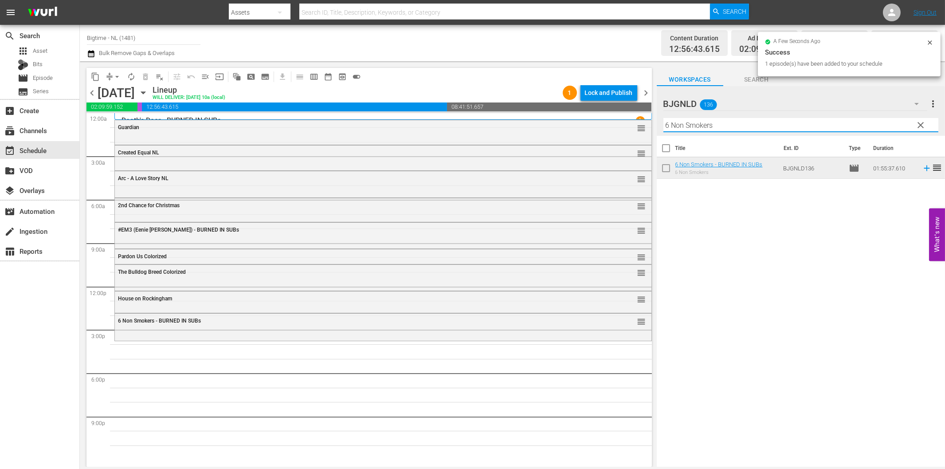
click at [715, 124] on input "6 Non Smokers" at bounding box center [800, 125] width 275 height 14
paste input "The Kiss of [DEMOGRAPHIC_DATA] X"
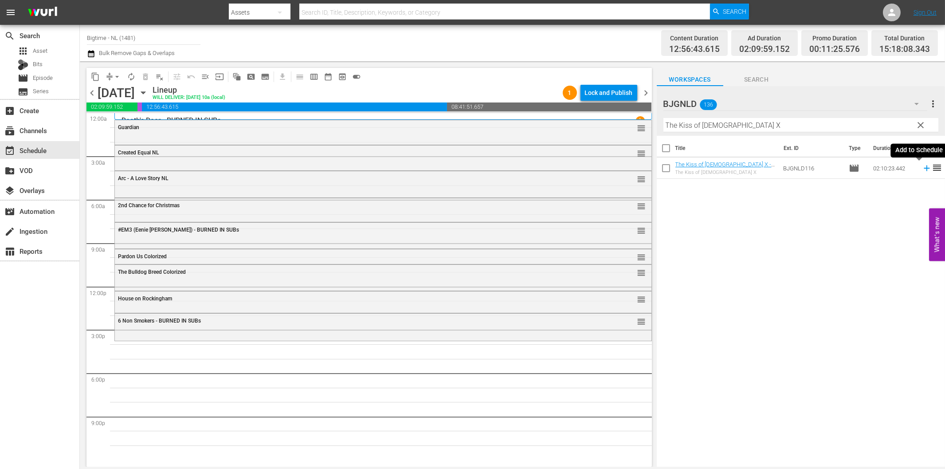
click at [922, 166] on icon at bounding box center [927, 168] width 10 height 10
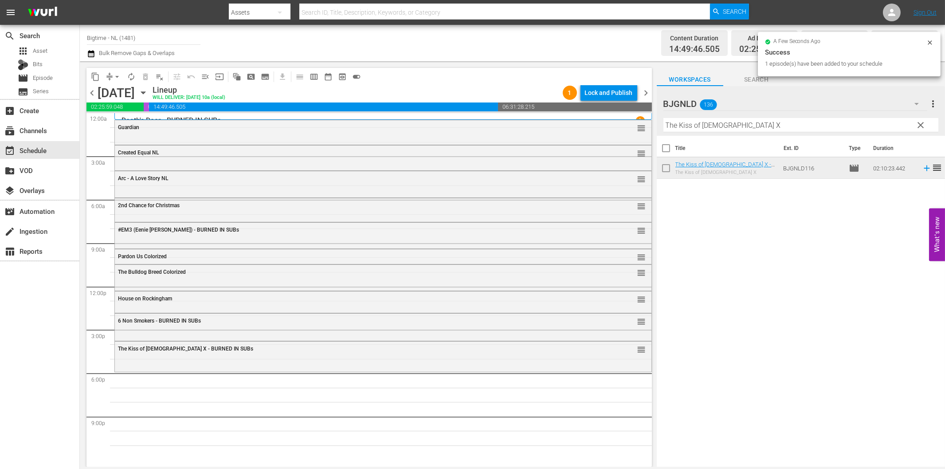
click at [769, 126] on input "The Kiss of [DEMOGRAPHIC_DATA] X" at bounding box center [800, 125] width 275 height 14
paste input "Executor"
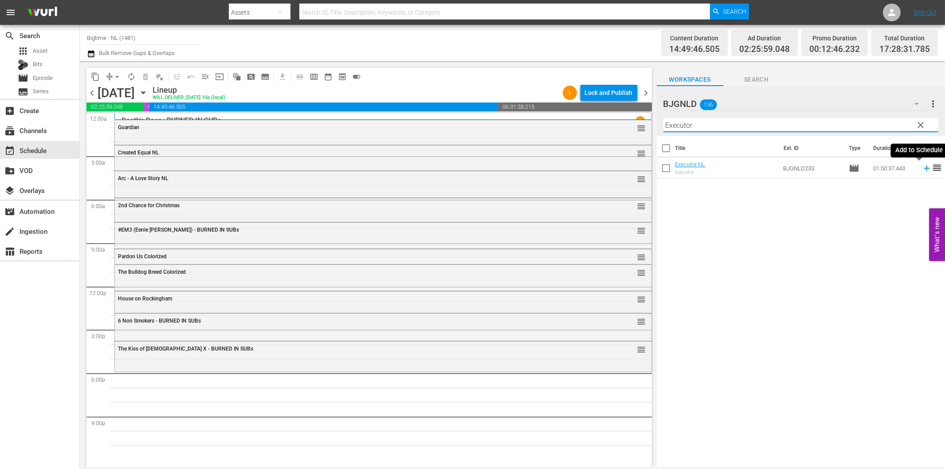
click at [922, 167] on icon at bounding box center [927, 168] width 10 height 10
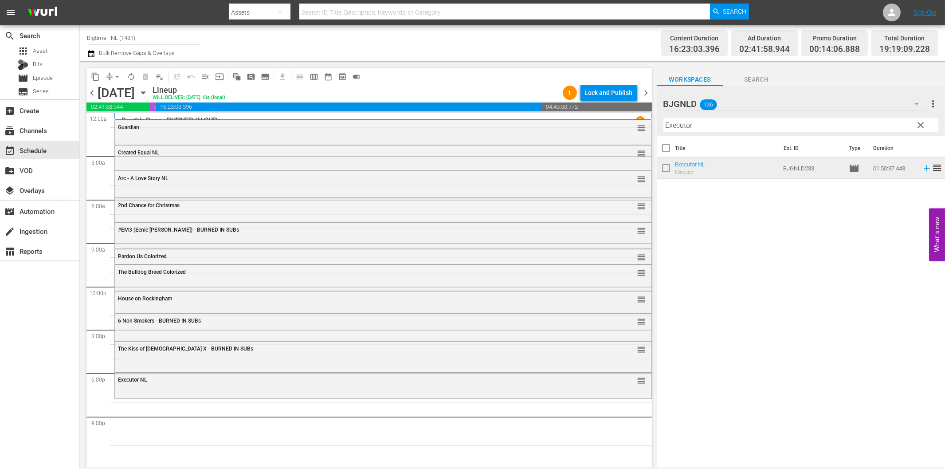
click at [801, 127] on input "Executor" at bounding box center [800, 125] width 275 height 14
paste input "The Philadelphia Experiment"
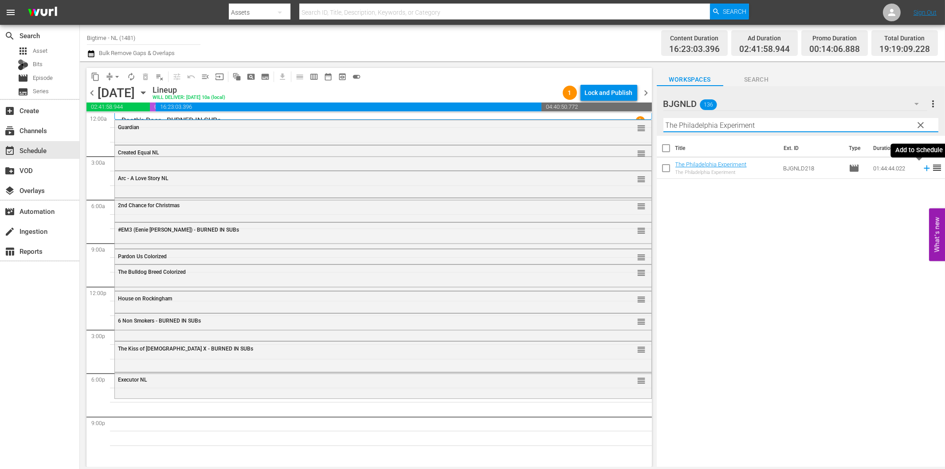
click at [923, 168] on icon at bounding box center [926, 168] width 6 height 6
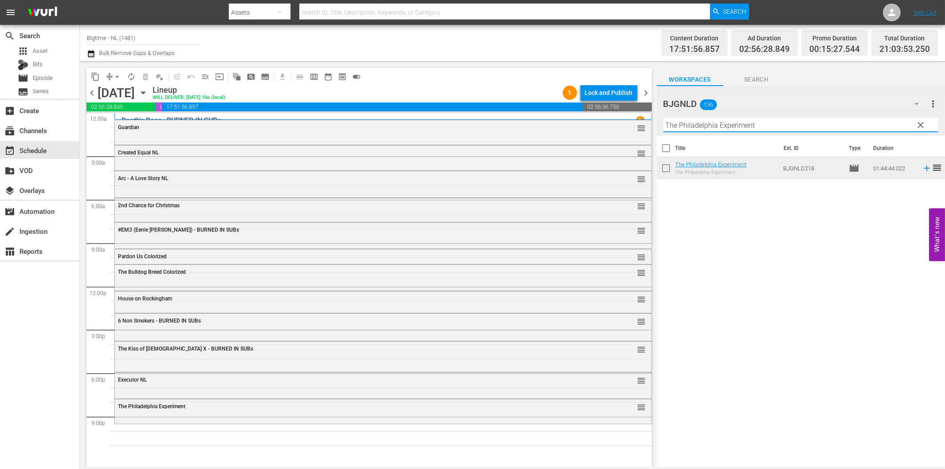
click at [703, 128] on input "The Philadelphia Experiment" at bounding box center [800, 125] width 275 height 14
paste input "[PERSON_NAME] and the King"
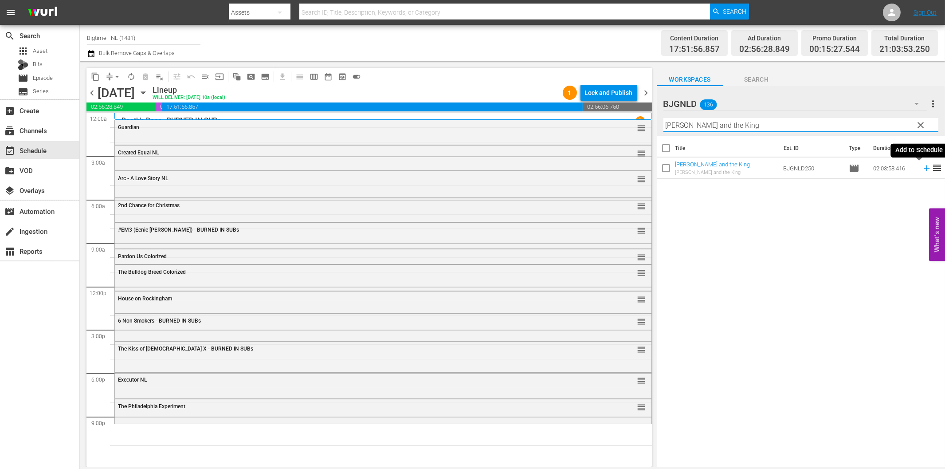
click at [923, 168] on icon at bounding box center [926, 168] width 6 height 6
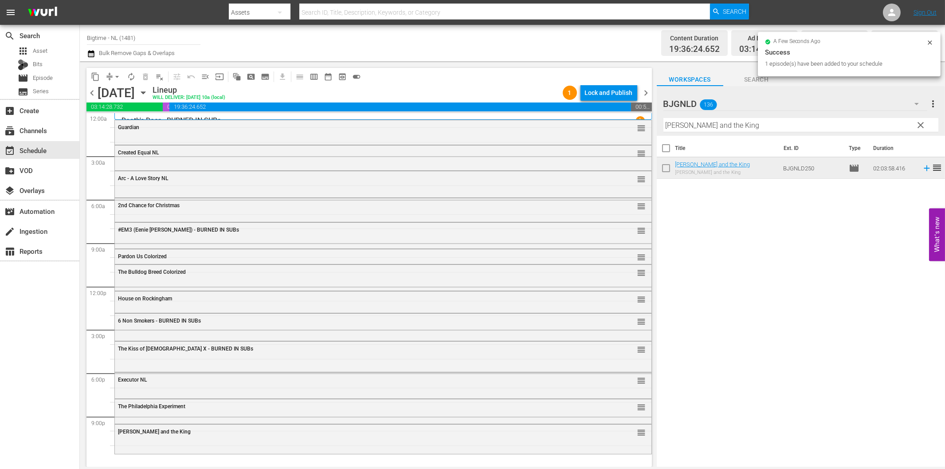
click at [712, 125] on input "[PERSON_NAME] and the King" at bounding box center [800, 125] width 275 height 14
paste input "Blue: The American Dream"
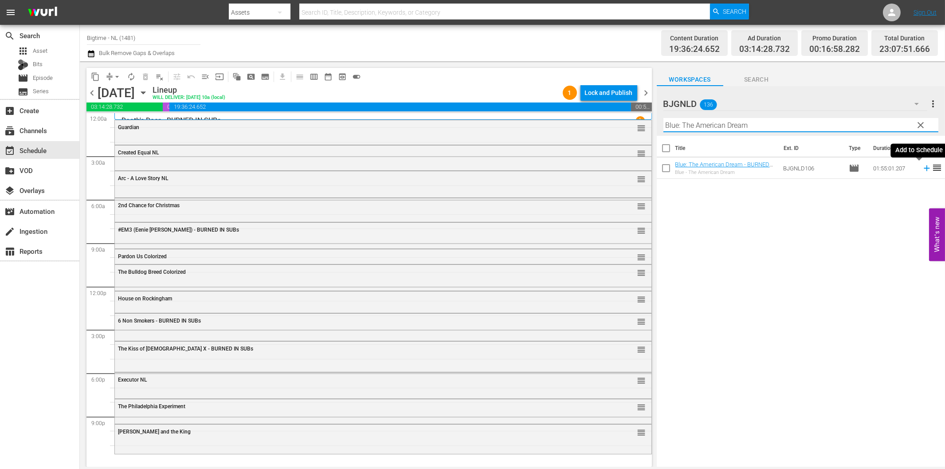
type input "Blue: The American Dream"
click at [923, 168] on icon at bounding box center [926, 168] width 6 height 6
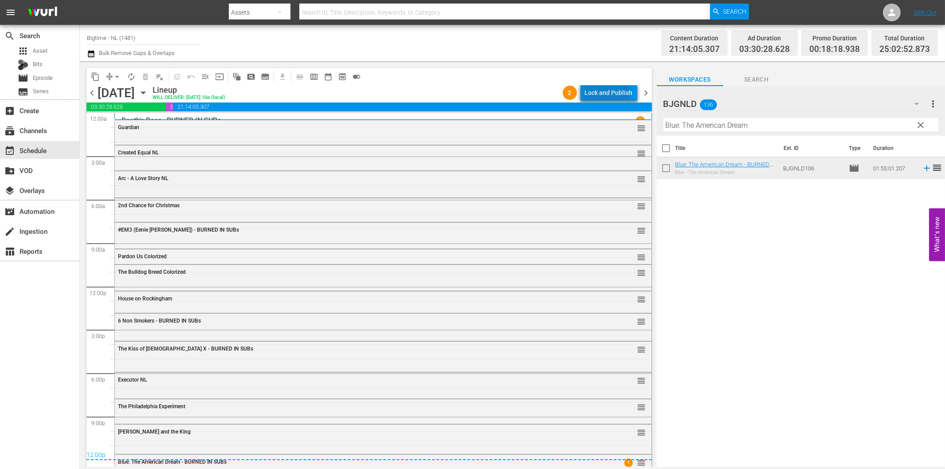
click at [609, 93] on div "Lock and Publish" at bounding box center [609, 93] width 48 height 16
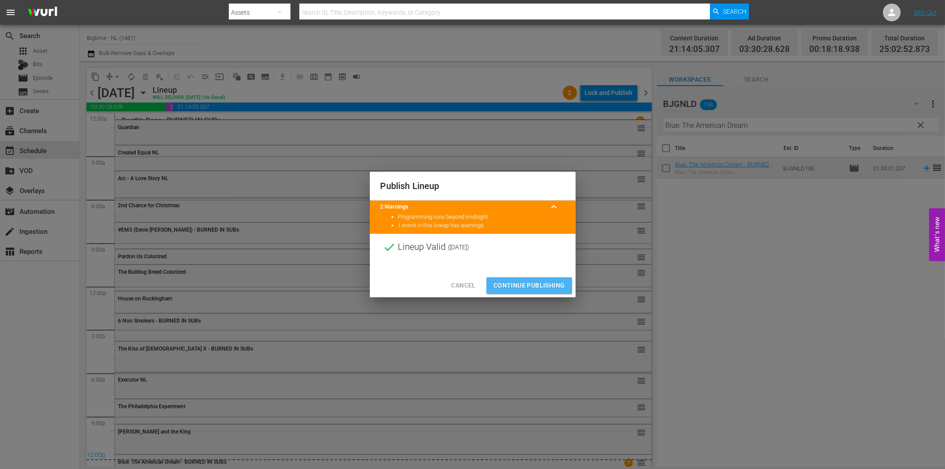
click at [528, 283] on span "Continue Publishing" at bounding box center [528, 285] width 71 height 11
